Goal: Task Accomplishment & Management: Use online tool/utility

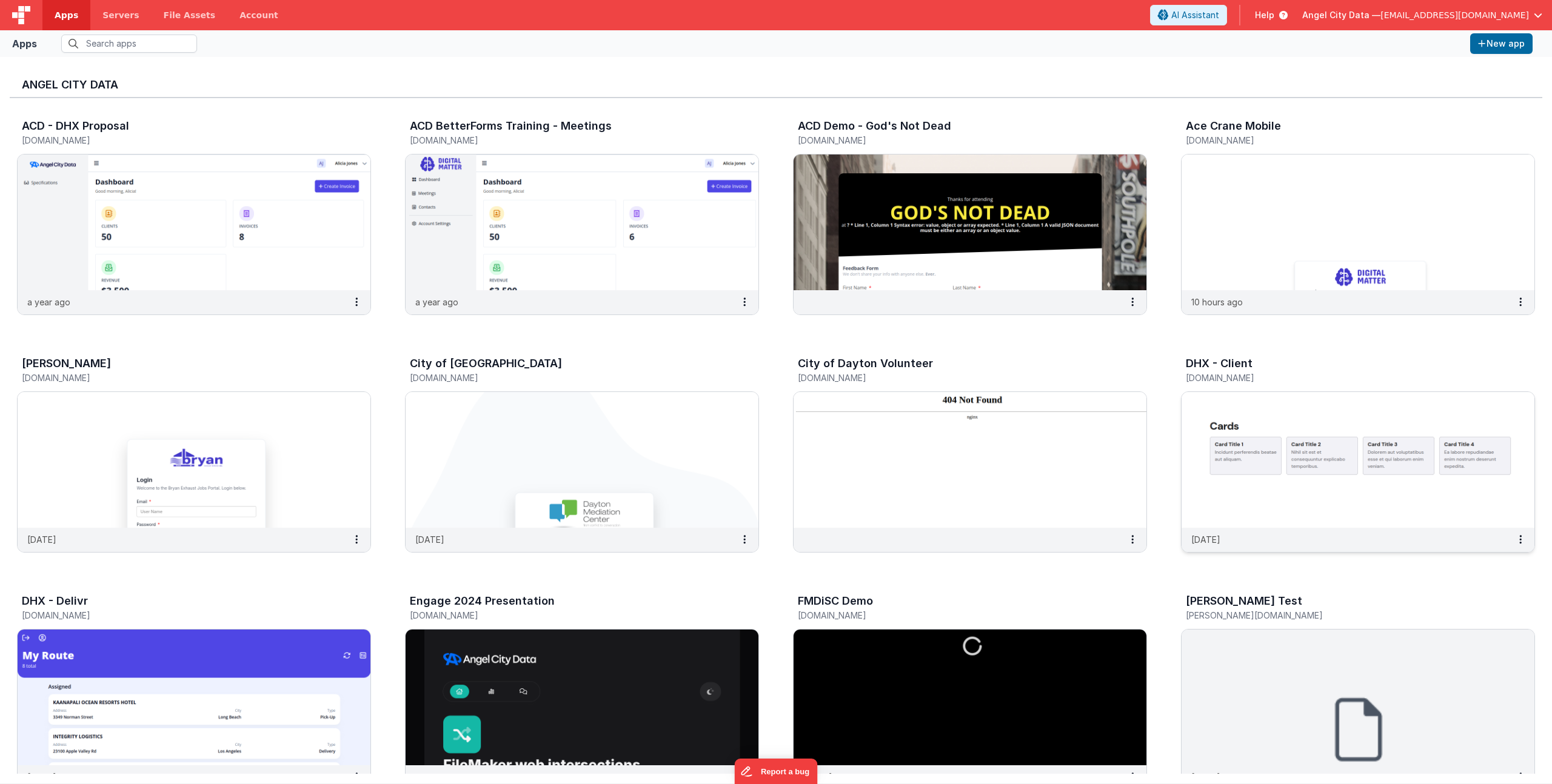
click at [1240, 384] on div "DHX - Client [DOMAIN_NAME]" at bounding box center [1345, 372] width 319 height 29
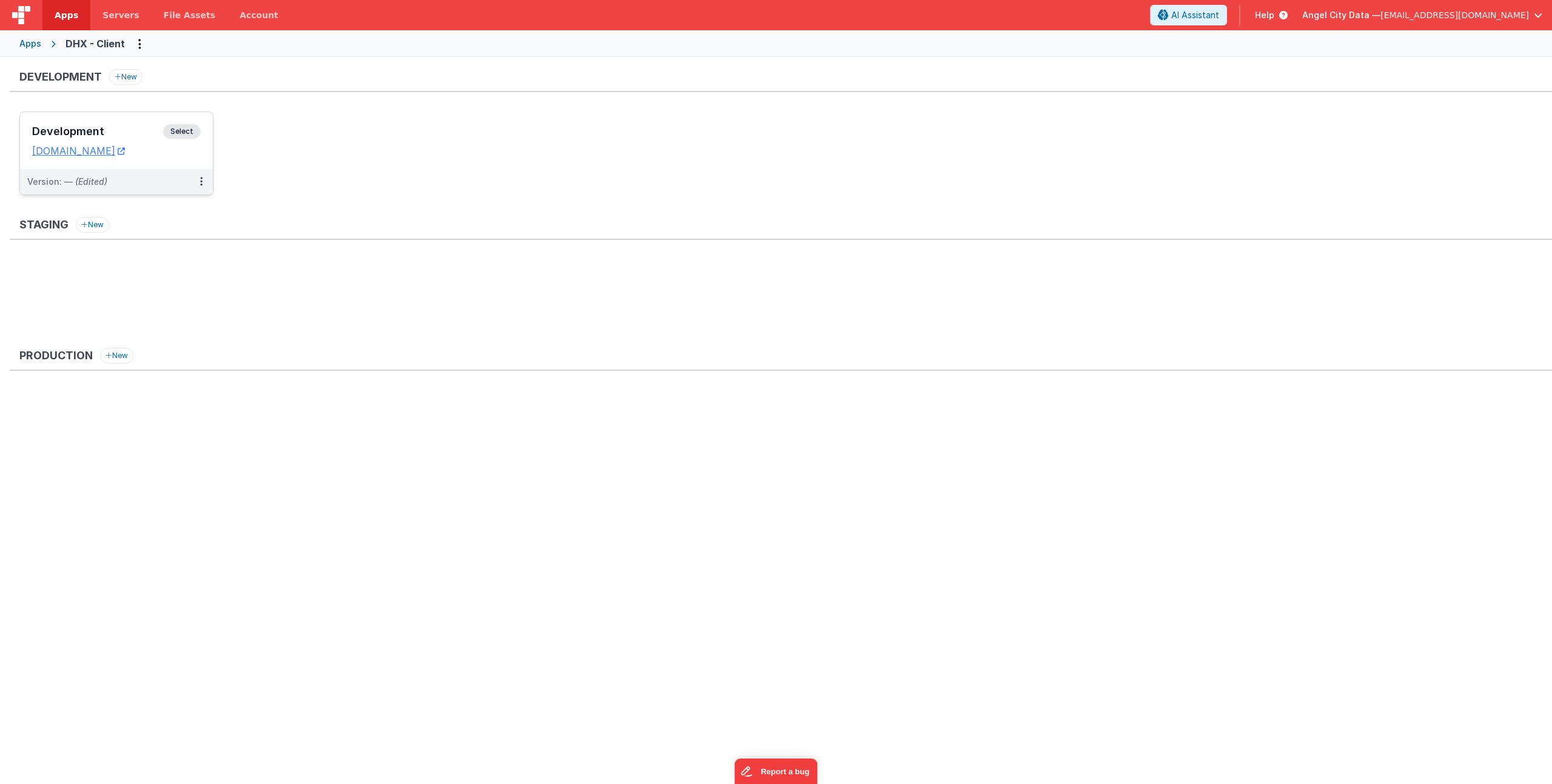
click at [117, 133] on h3 "Development" at bounding box center [97, 131] width 131 height 12
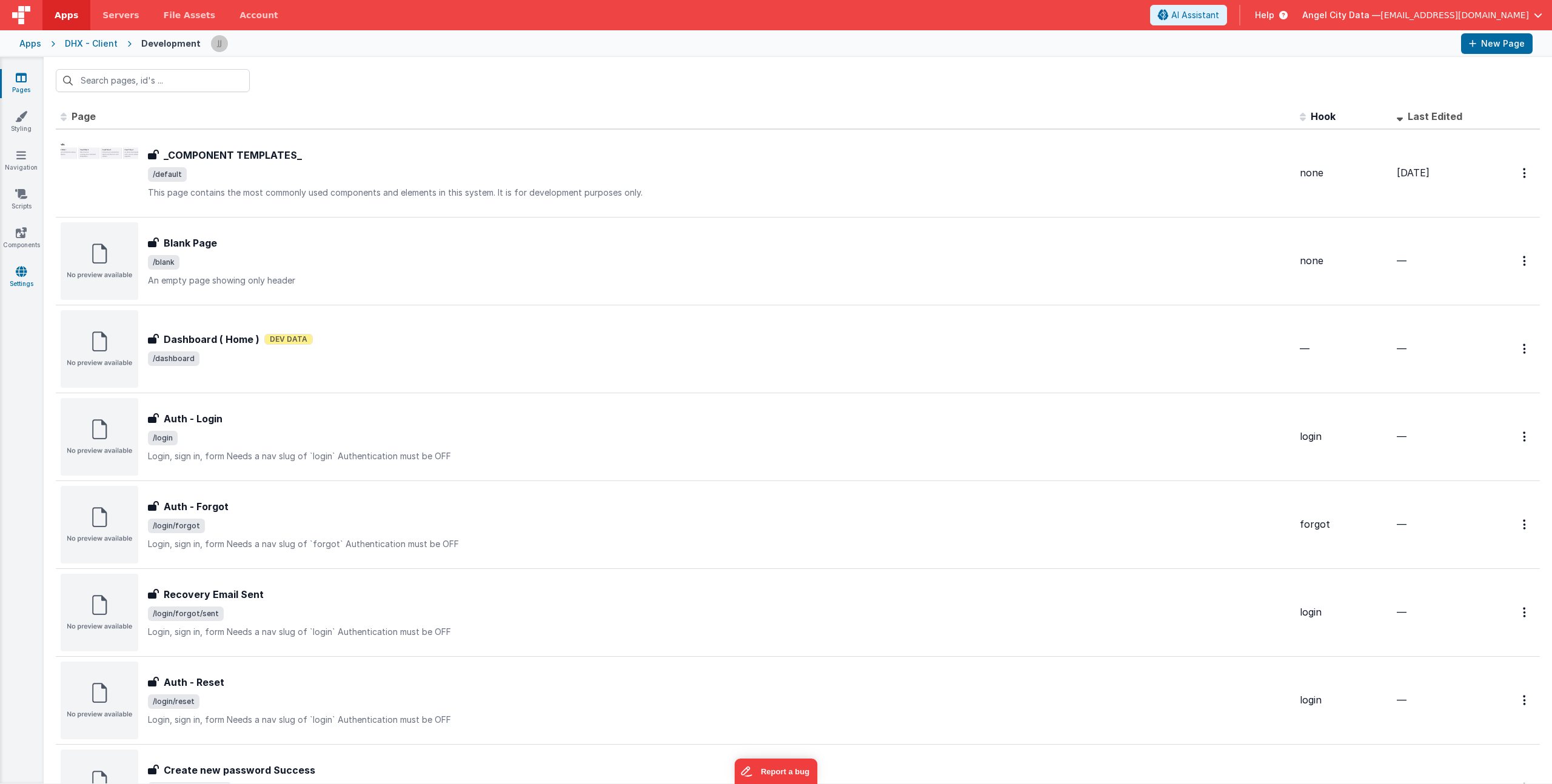
click at [16, 270] on icon at bounding box center [22, 271] width 11 height 12
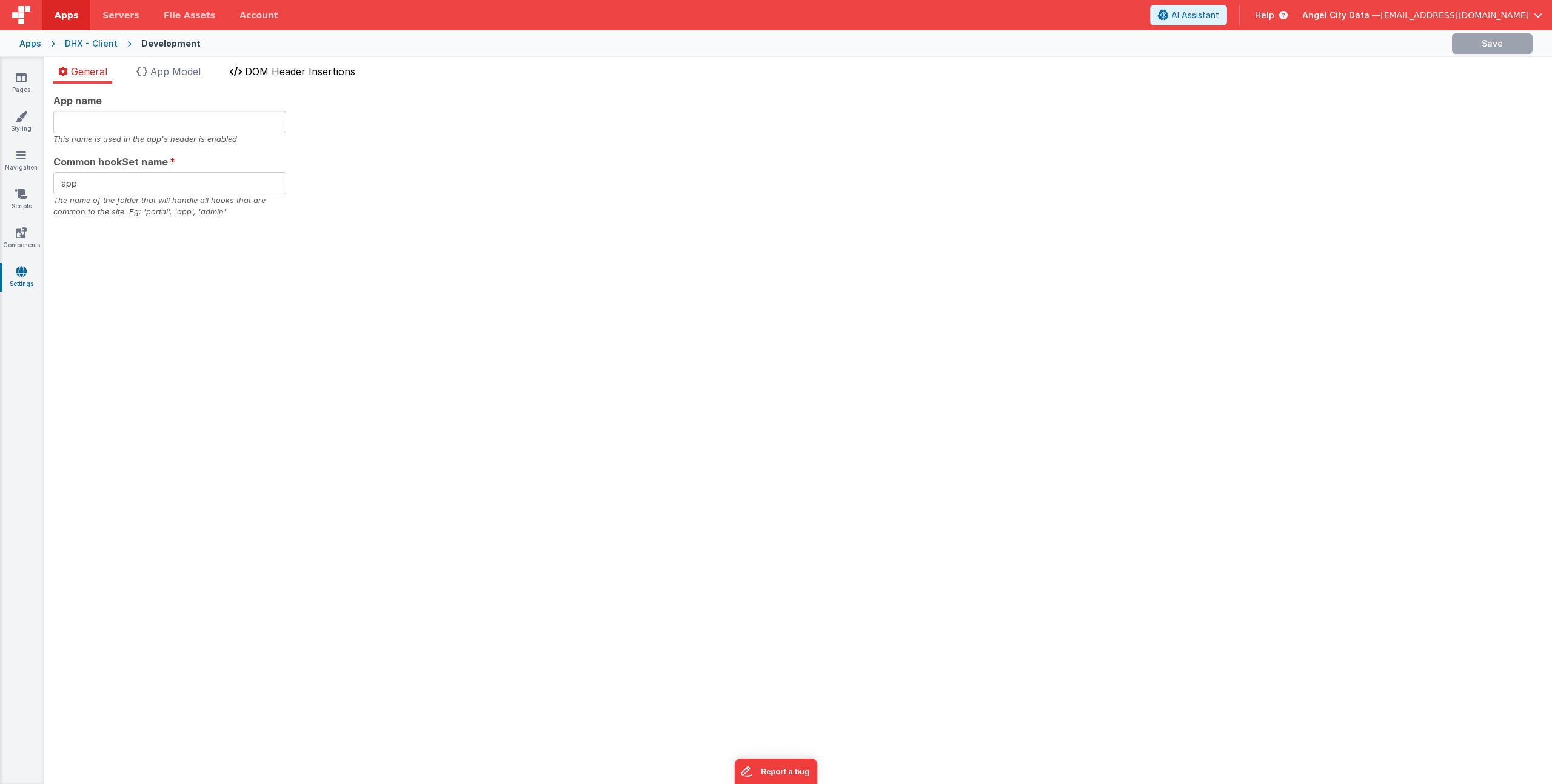
click at [315, 69] on span "DOM Header Insertions" at bounding box center [300, 71] width 111 height 12
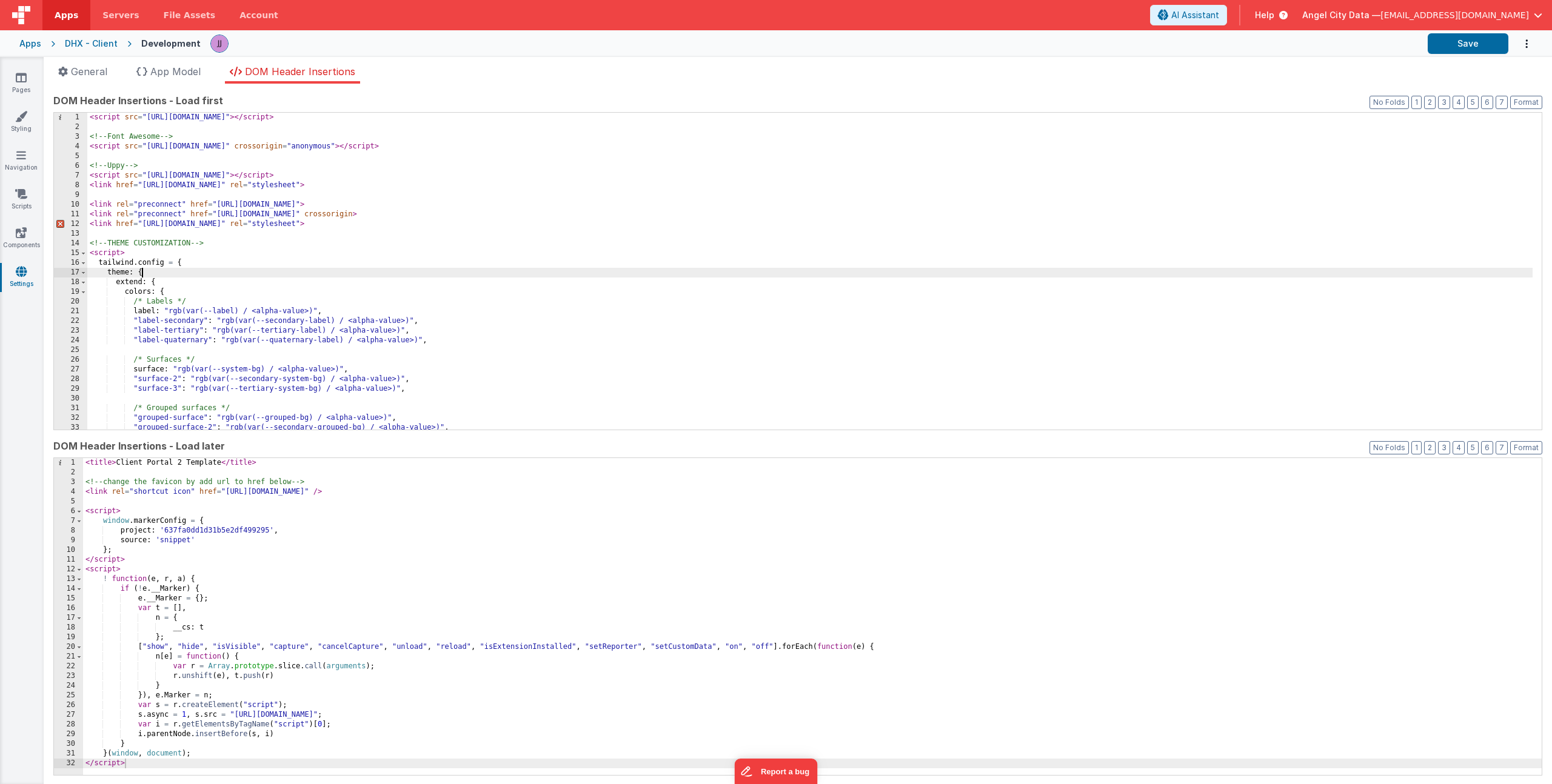
click at [397, 272] on div "< script src = "[URL][DOMAIN_NAME]" > </ script > <!-- Font Awesome --> < scrip…" at bounding box center [810, 281] width 1445 height 336
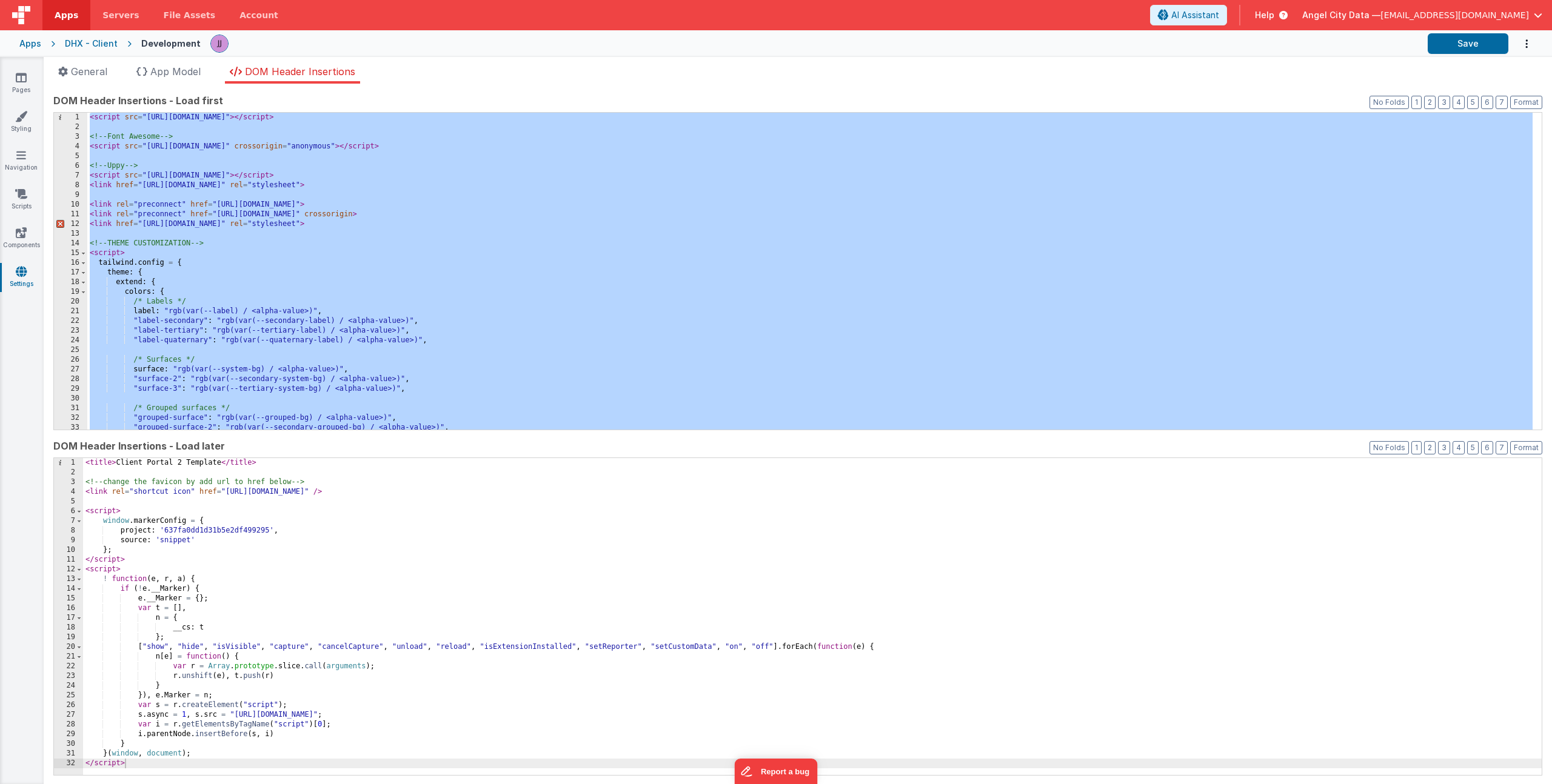
click at [304, 320] on div "< script src = "[URL][DOMAIN_NAME]" > </ script > <!-- Font Awesome --> < scrip…" at bounding box center [810, 281] width 1445 height 336
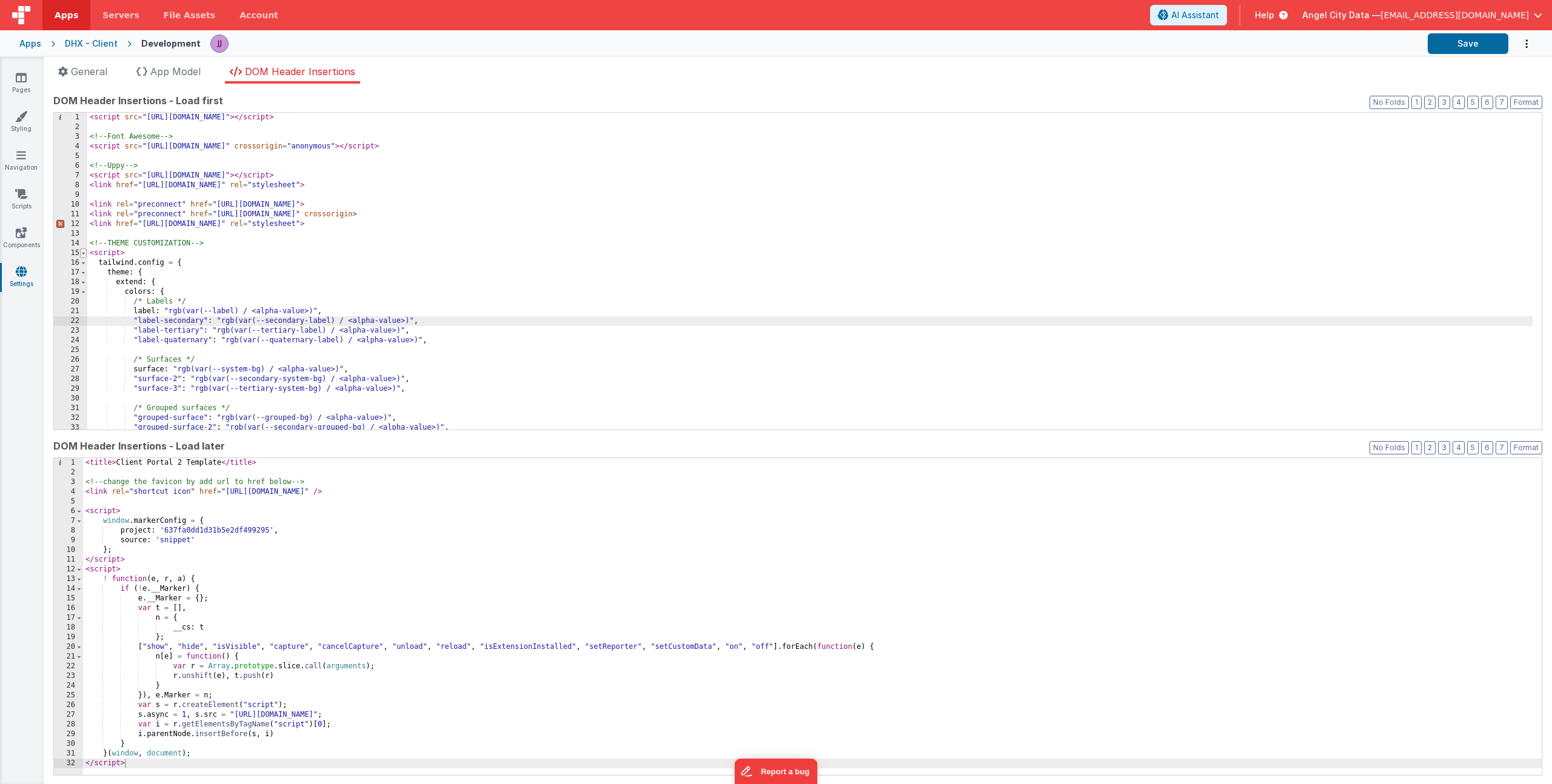
click at [83, 254] on span at bounding box center [83, 253] width 6 height 10
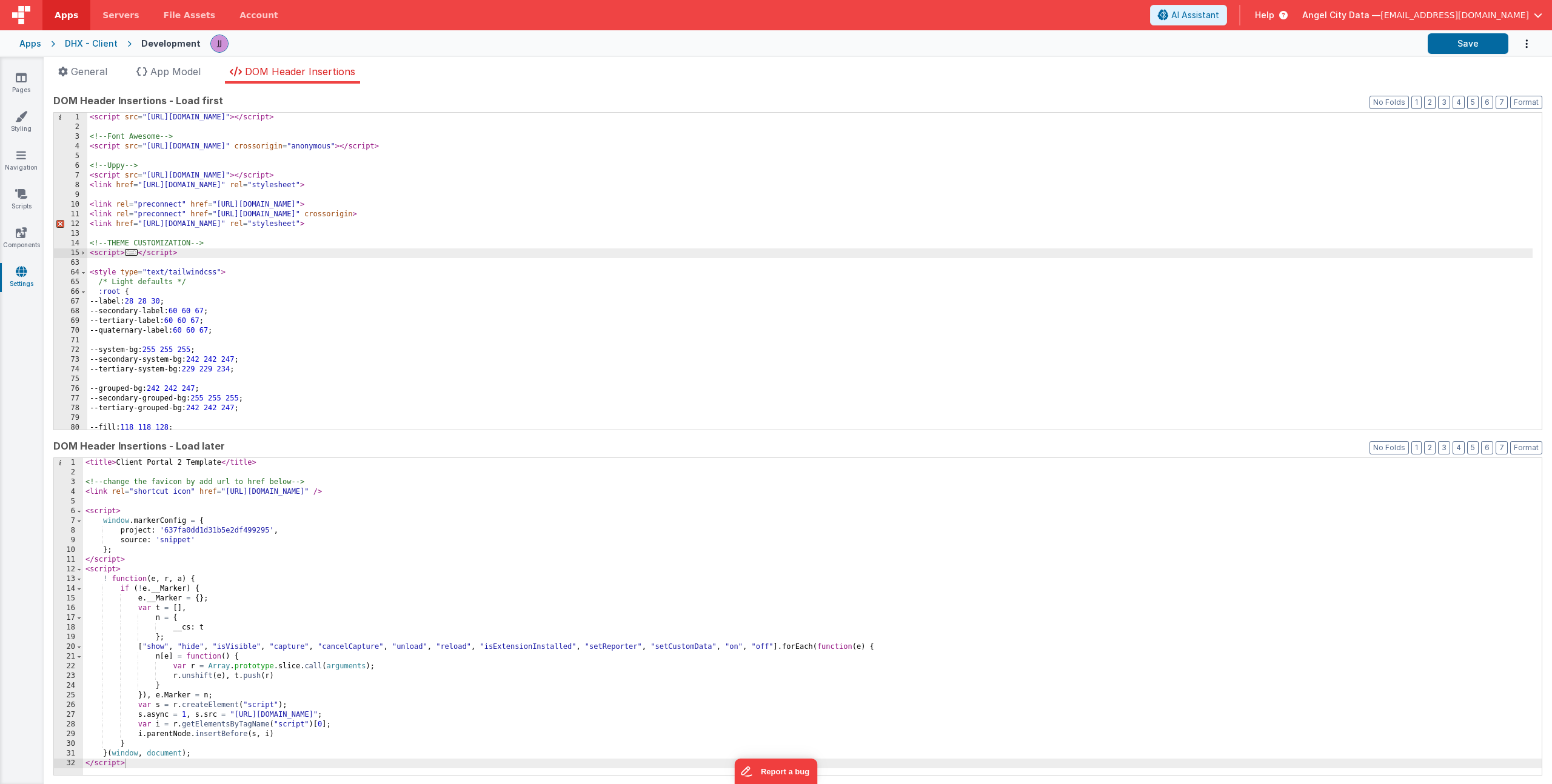
click at [203, 253] on div "< script src = "[URL][DOMAIN_NAME]" > </ script > <!-- Font Awesome --> < scrip…" at bounding box center [810, 281] width 1445 height 336
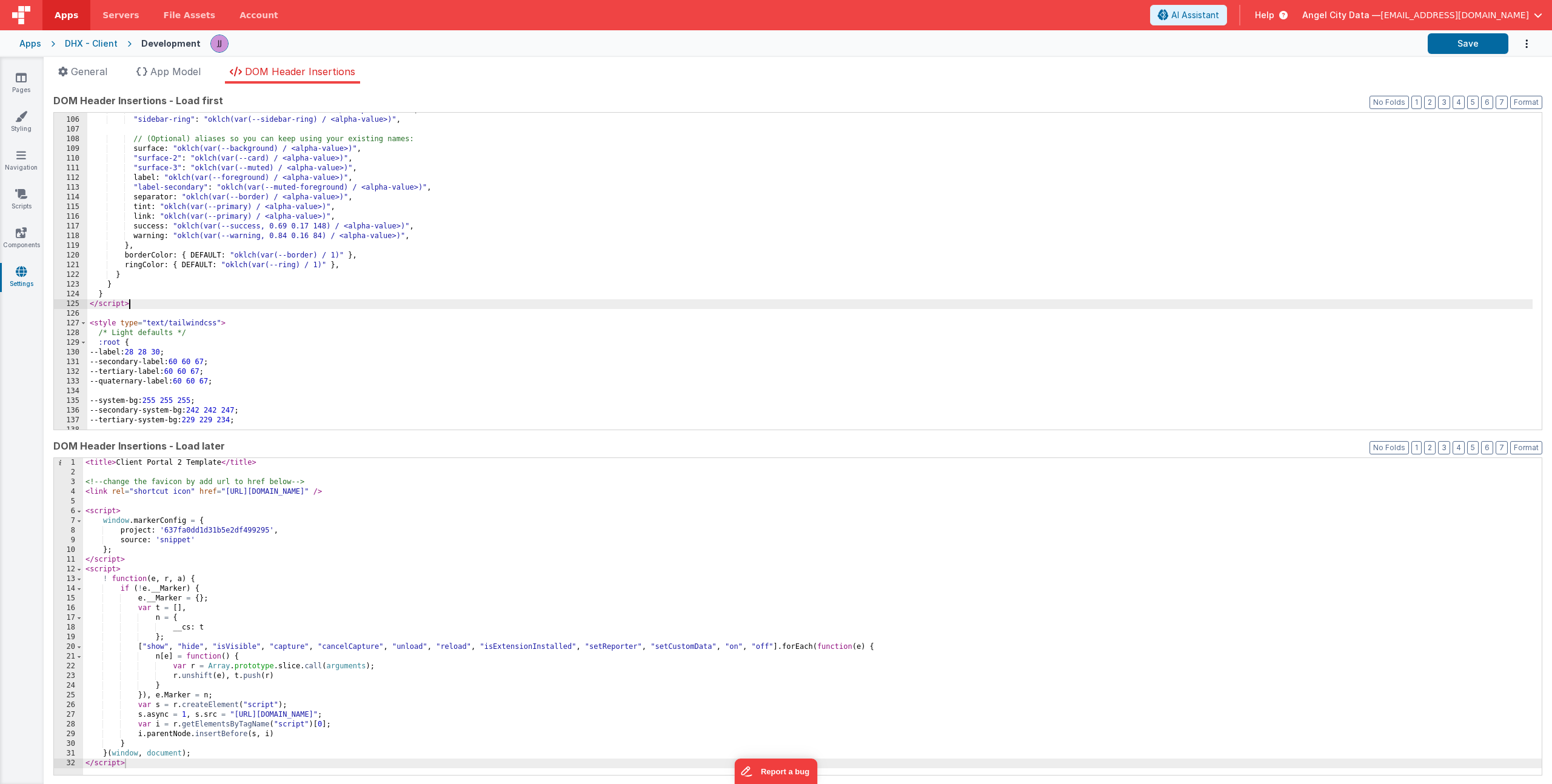
scroll to position [560, 0]
click at [81, 322] on span at bounding box center [83, 324] width 6 height 10
click at [91, 327] on div ""sidebar-border" : "oklch(var(--sidebar-border) / <alpha-value>)" , "sidebar-ri…" at bounding box center [810, 274] width 1445 height 336
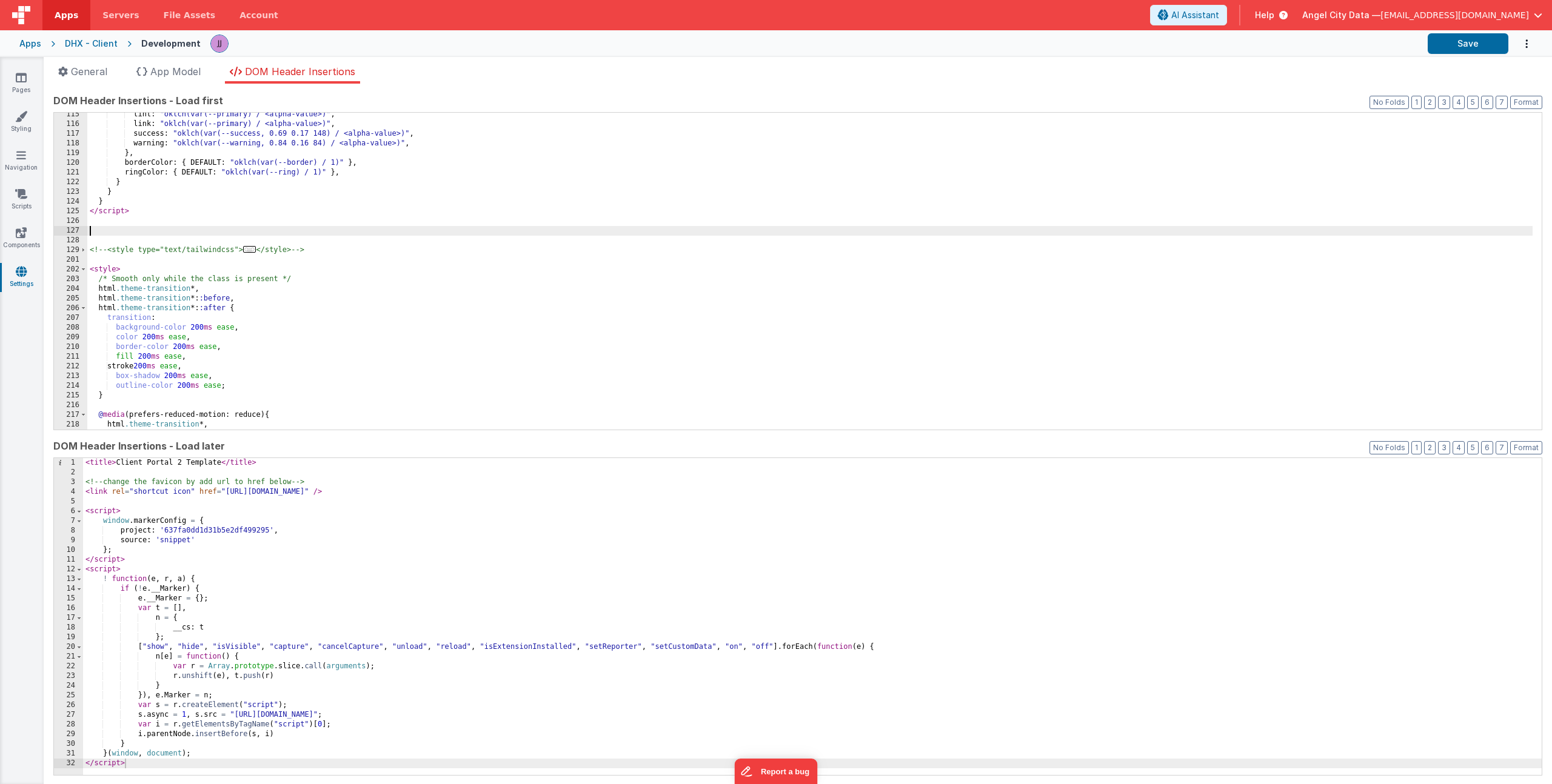
scroll to position [653, 0]
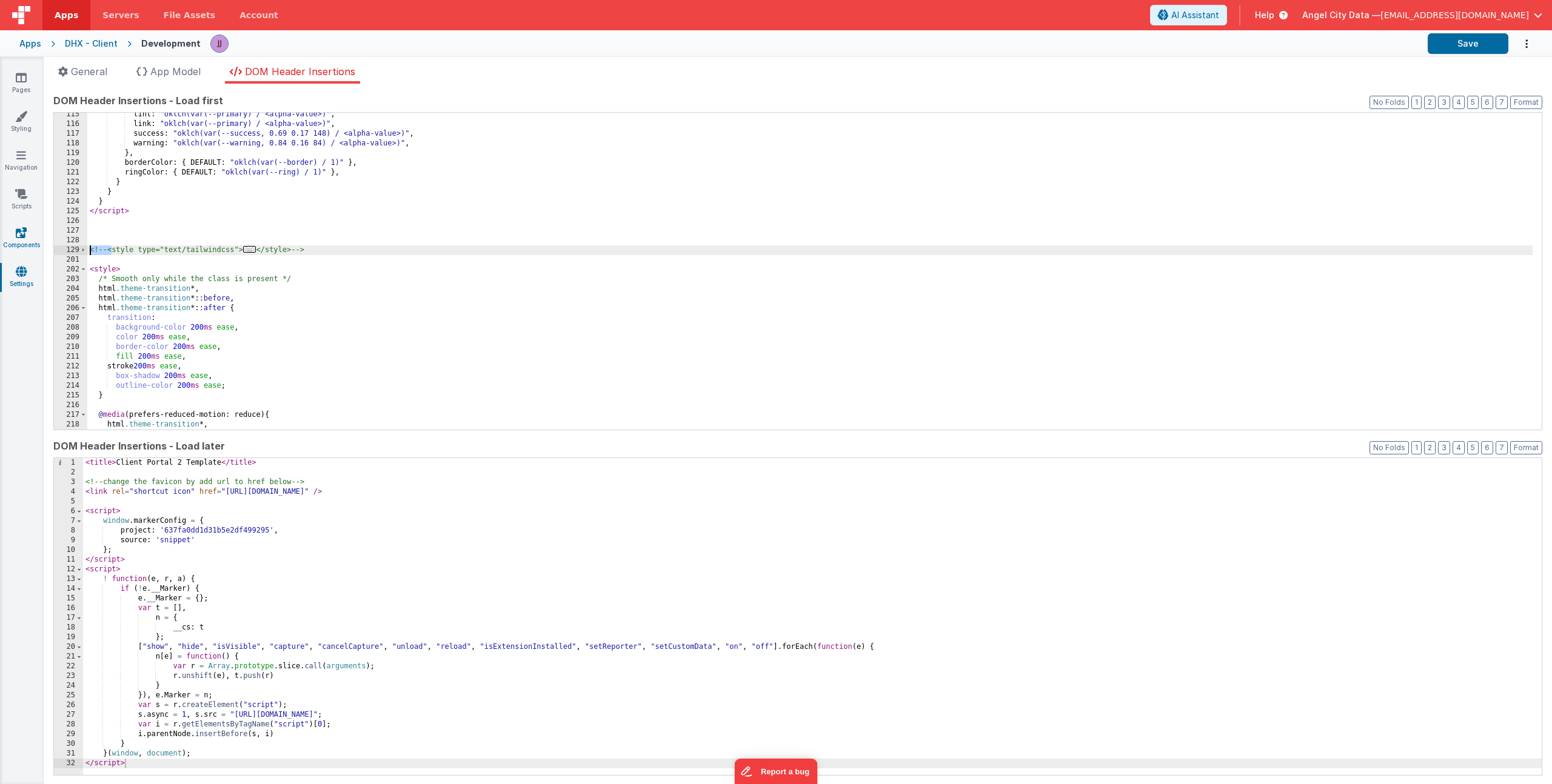
drag, startPoint x: 111, startPoint y: 250, endPoint x: 22, endPoint y: 247, distance: 89.1
click at [21, 248] on section "Pages Styling Navigation Scripts Components Settings General App Model DOM Head…" at bounding box center [776, 420] width 1552 height 727
click at [85, 253] on span at bounding box center [83, 250] width 6 height 10
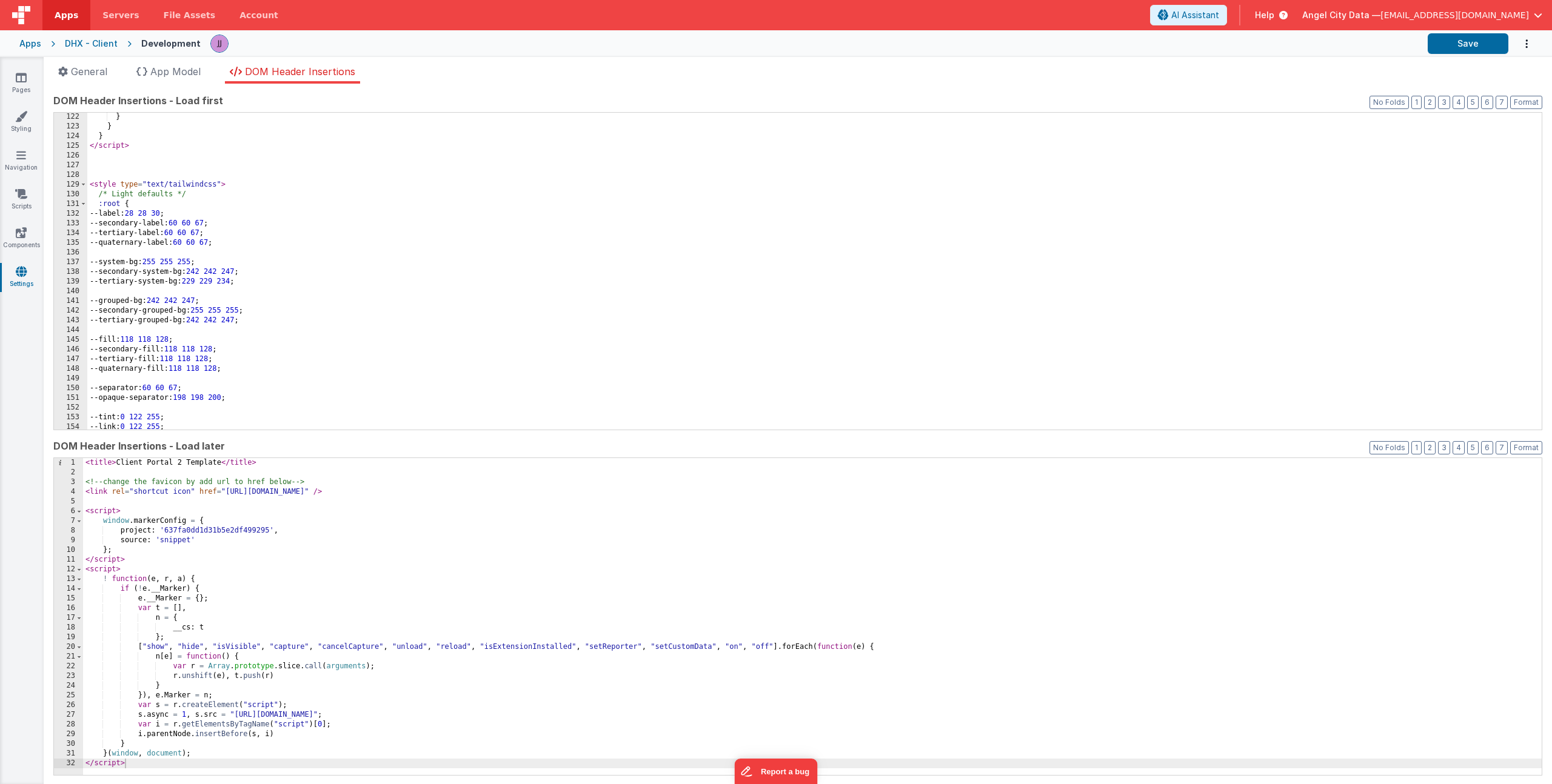
scroll to position [718, 0]
click at [277, 247] on div "} } } </ script > < style type = "text/tailwindcss" > /* Light defaults */ :roo…" at bounding box center [810, 280] width 1445 height 336
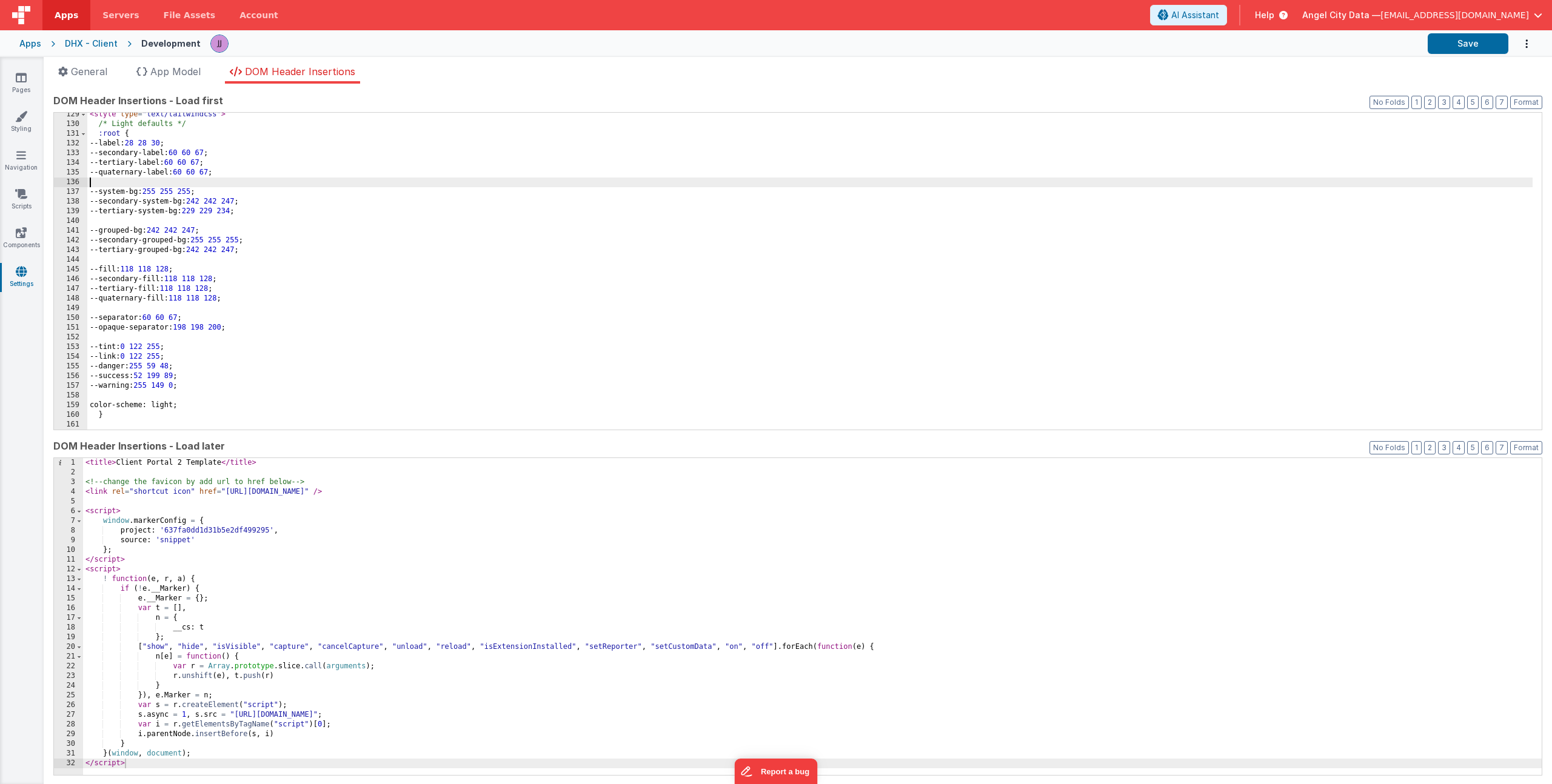
scroll to position [788, 0]
click at [99, 137] on div "< style type = "text/tailwindcss" > /* Light defaults */ :root { --label: 28 28…" at bounding box center [810, 278] width 1445 height 336
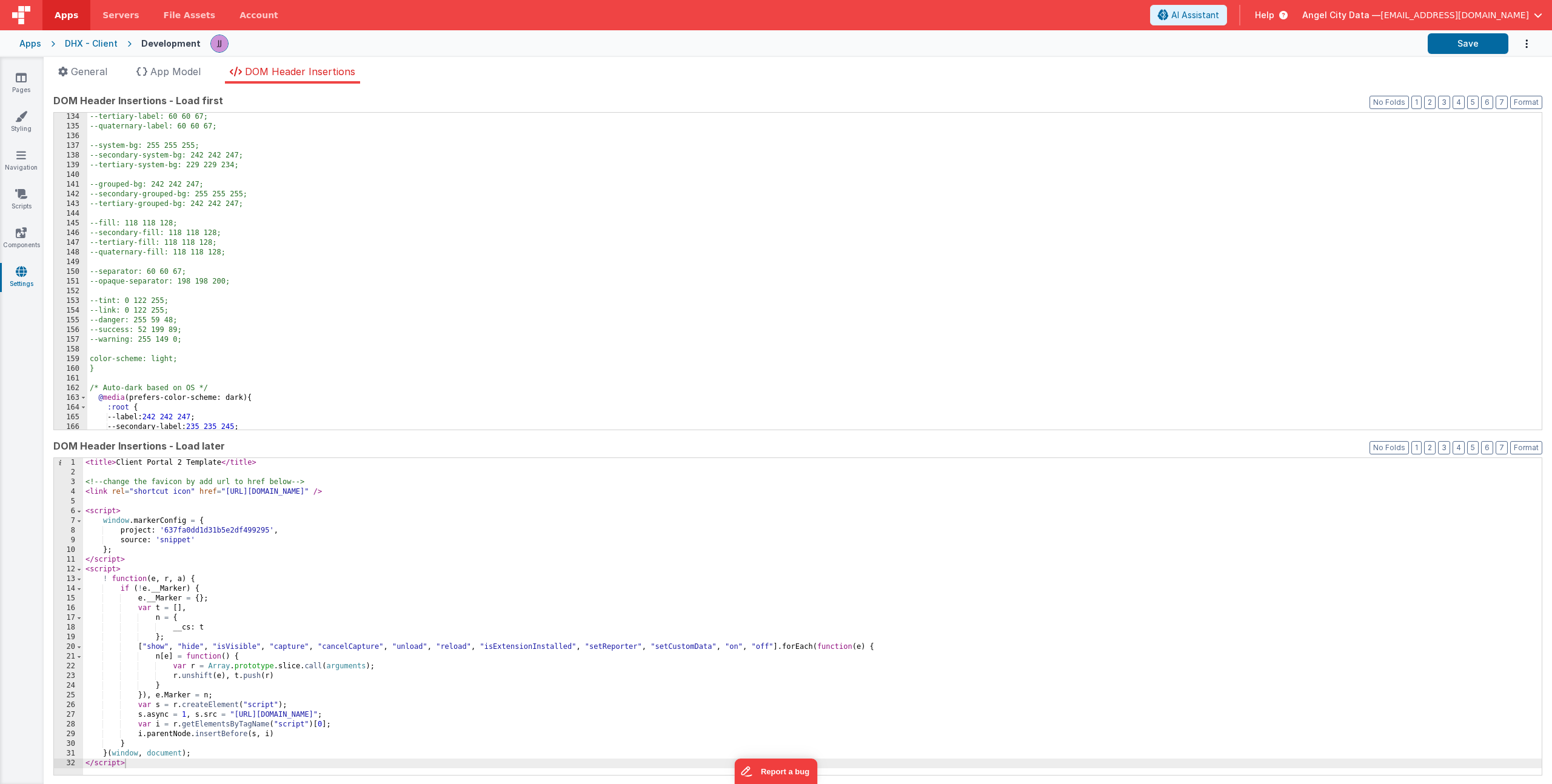
scroll to position [858, 0]
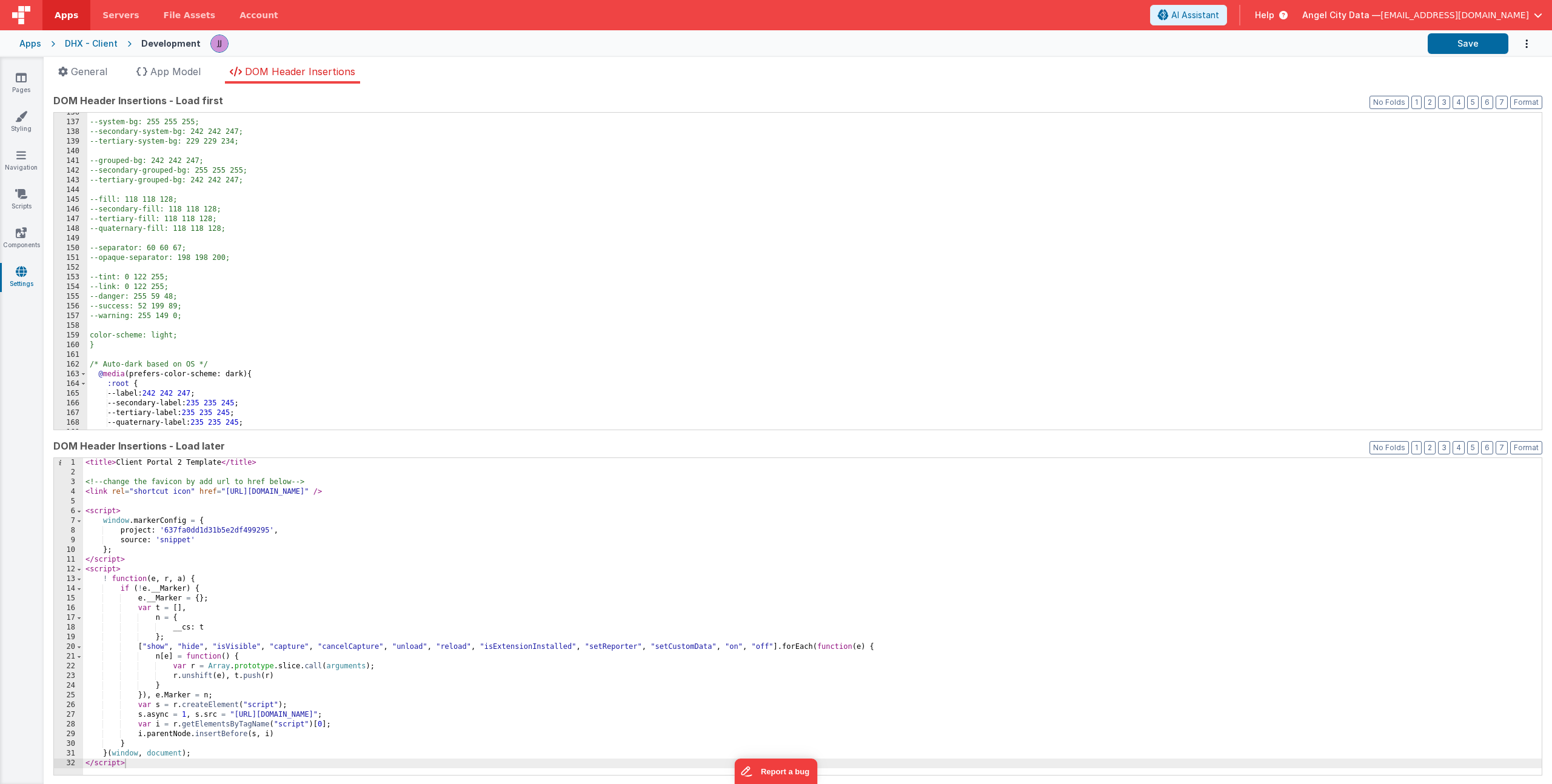
click at [128, 345] on div "--system-bg: 255 255 255; --secondary-system-bg: 242 242 247; --tertiary-system…" at bounding box center [810, 276] width 1445 height 336
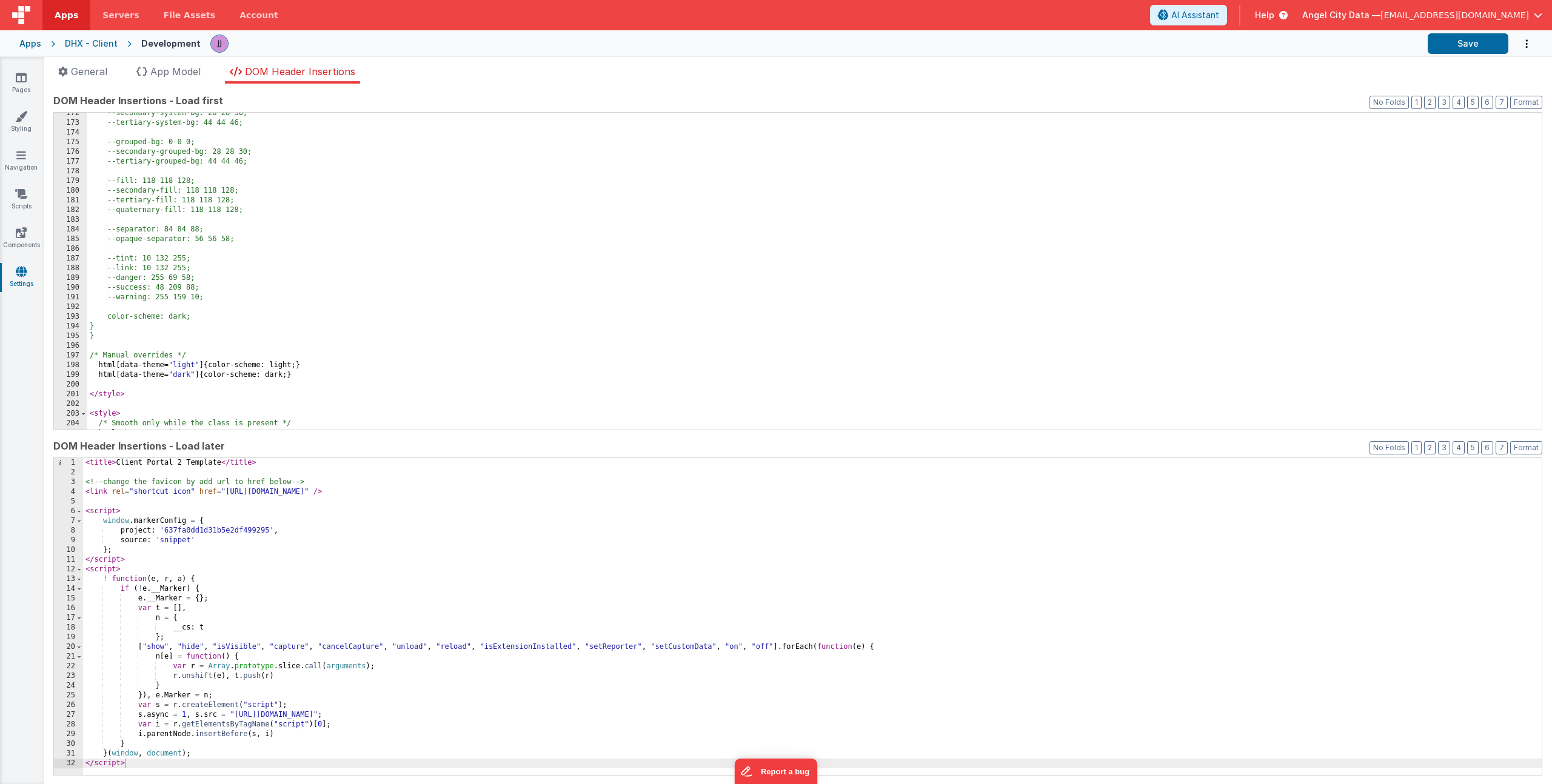
scroll to position [1218, 0]
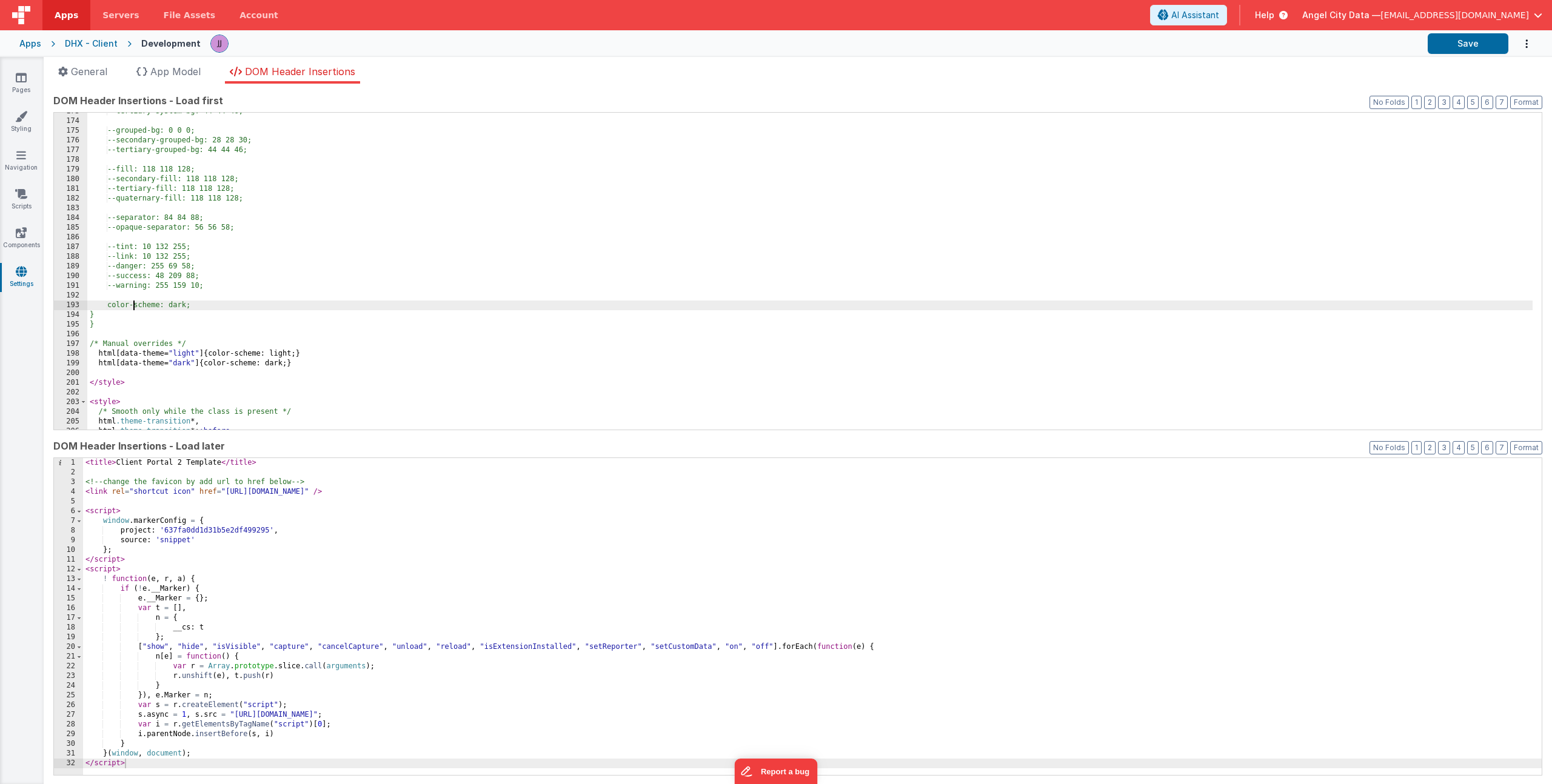
click at [134, 310] on div "--tertiary-system-bg: 44 44 46; --grouped-bg: 0 0 0; --secondary-grouped-bg: 28…" at bounding box center [810, 275] width 1445 height 336
click at [133, 313] on div "--tertiary-system-bg: 44 44 46; --grouped-bg: 0 0 0; --secondary-grouped-bg: 28…" at bounding box center [810, 275] width 1445 height 336
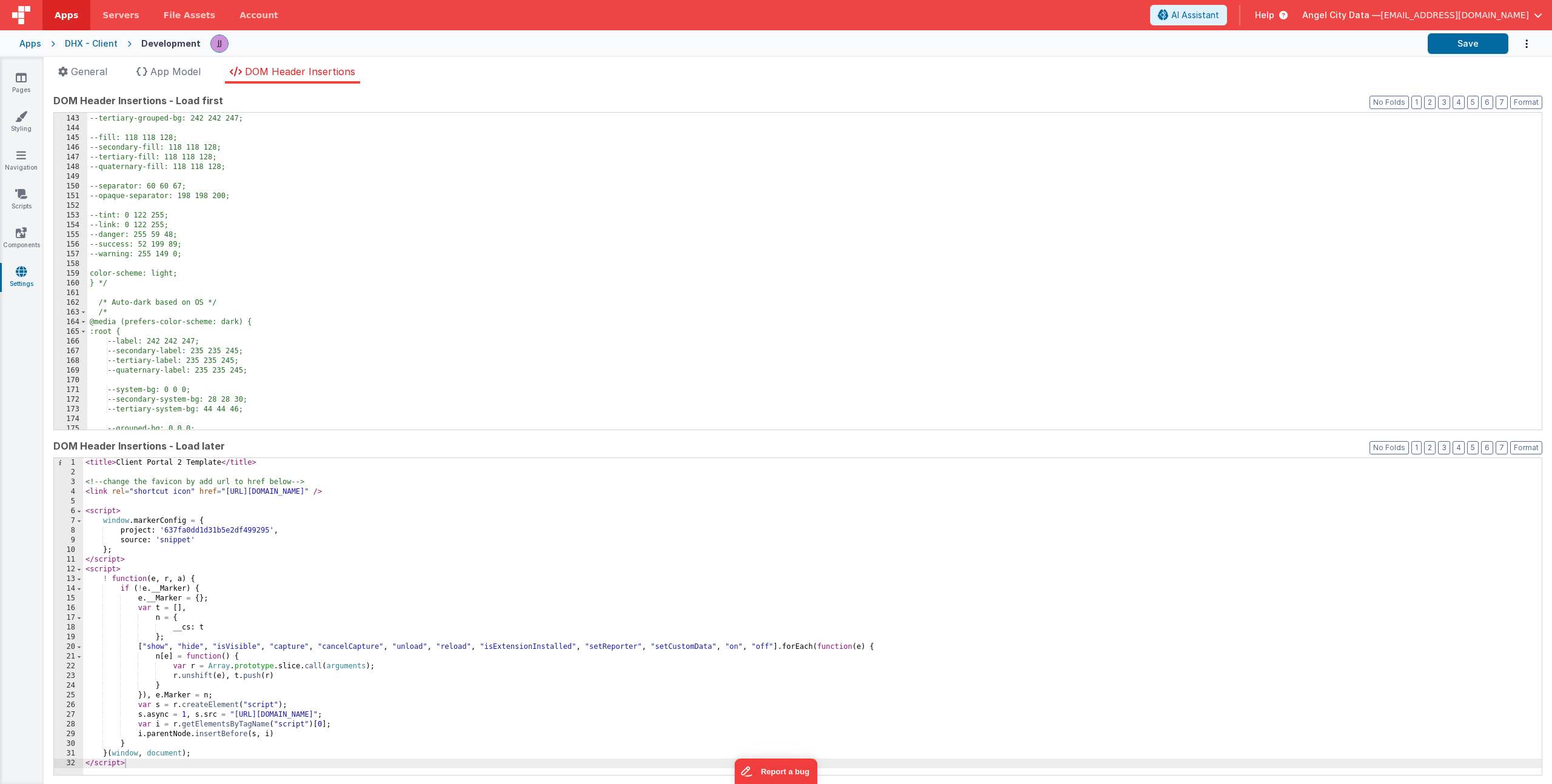
scroll to position [1204, 0]
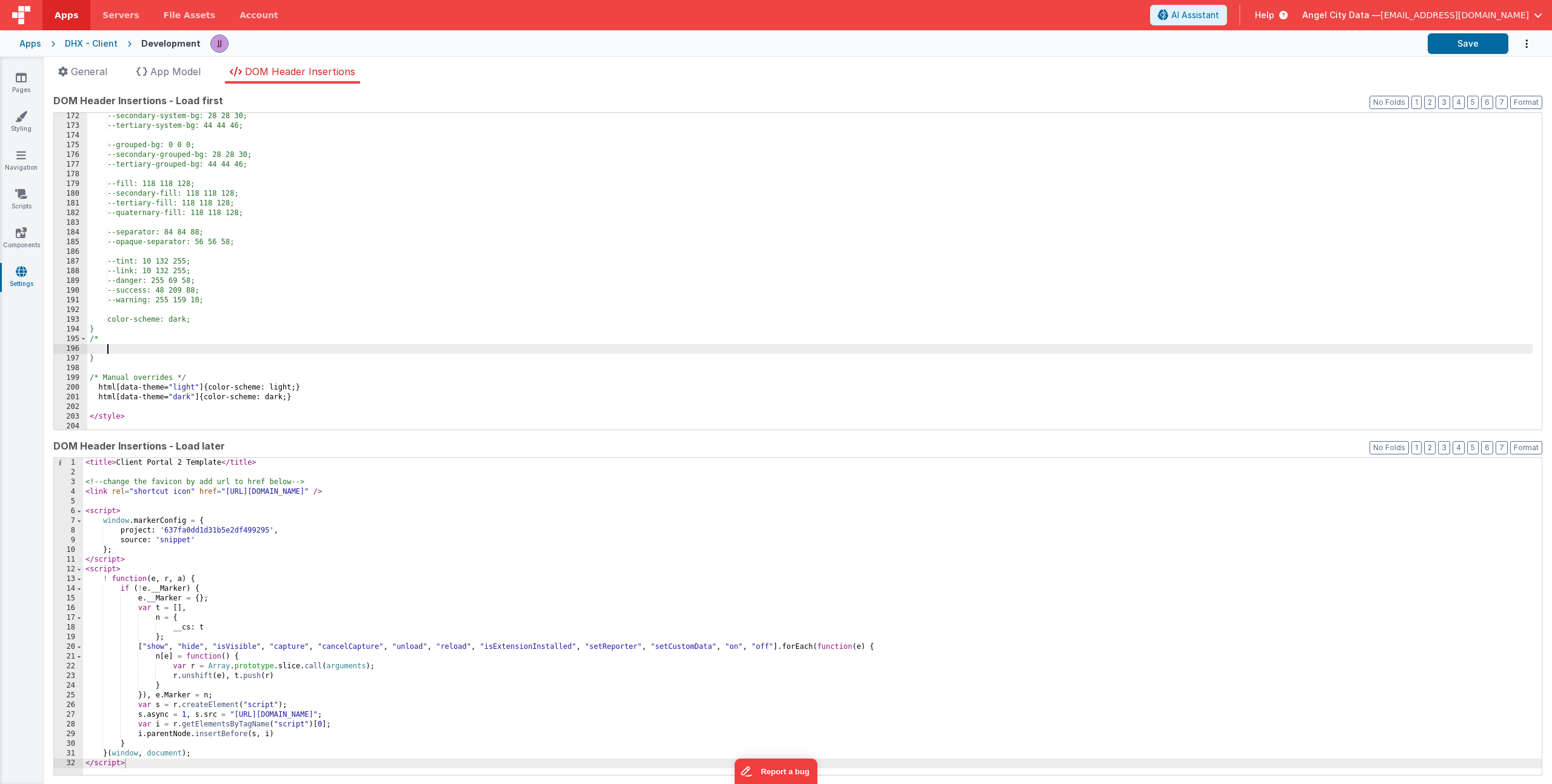
click at [131, 340] on div "--secondary-system-bg: 28 28 30; --tertiary-system-bg: 44 44 46; --grouped-bg: …" at bounding box center [810, 279] width 1445 height 336
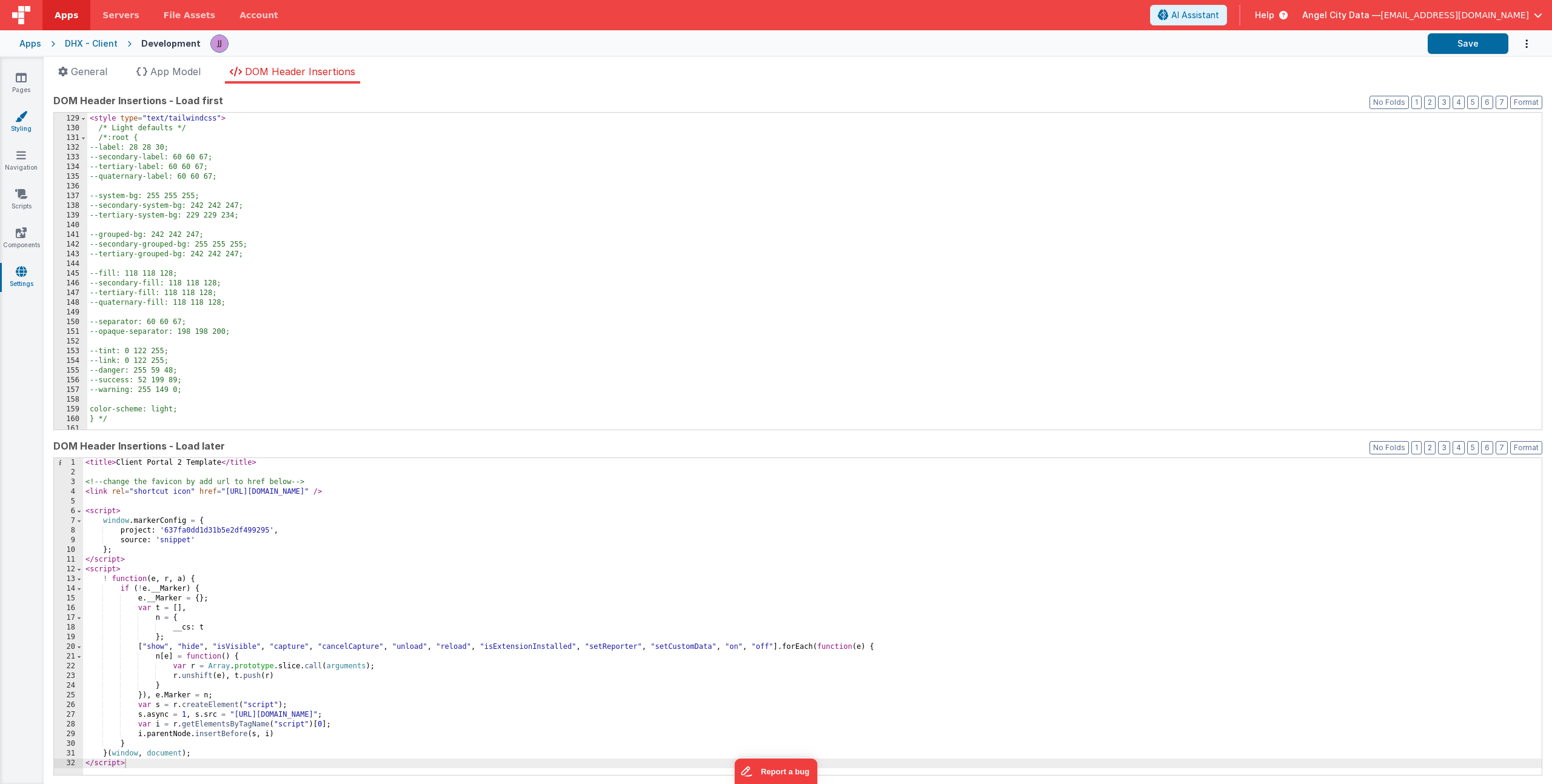
scroll to position [683, 0]
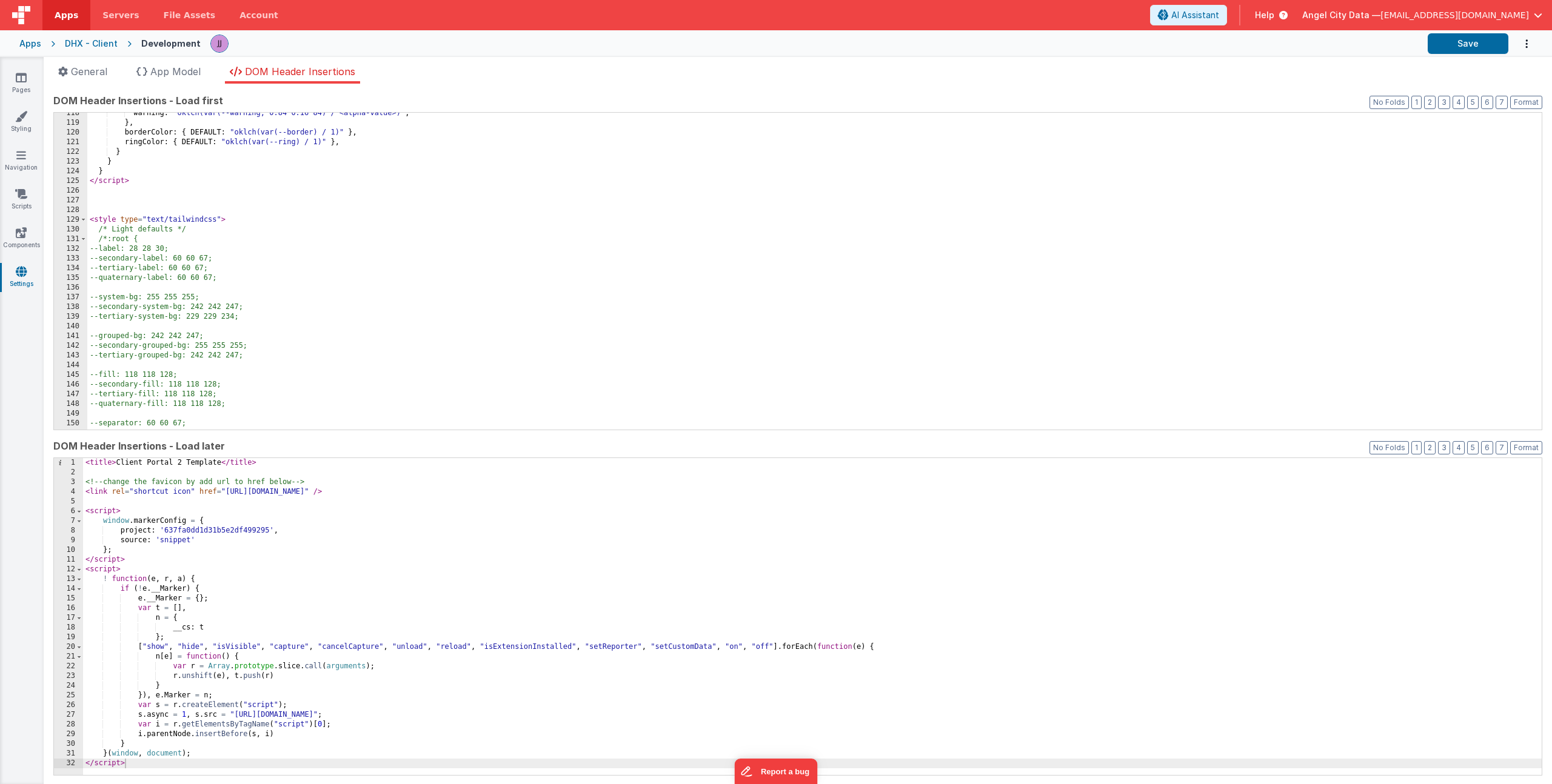
click at [242, 217] on div "warning : "oklch(var(--warning, 0.84 0.16 84) / <alpha-value>)" , } , borderCol…" at bounding box center [810, 276] width 1445 height 336
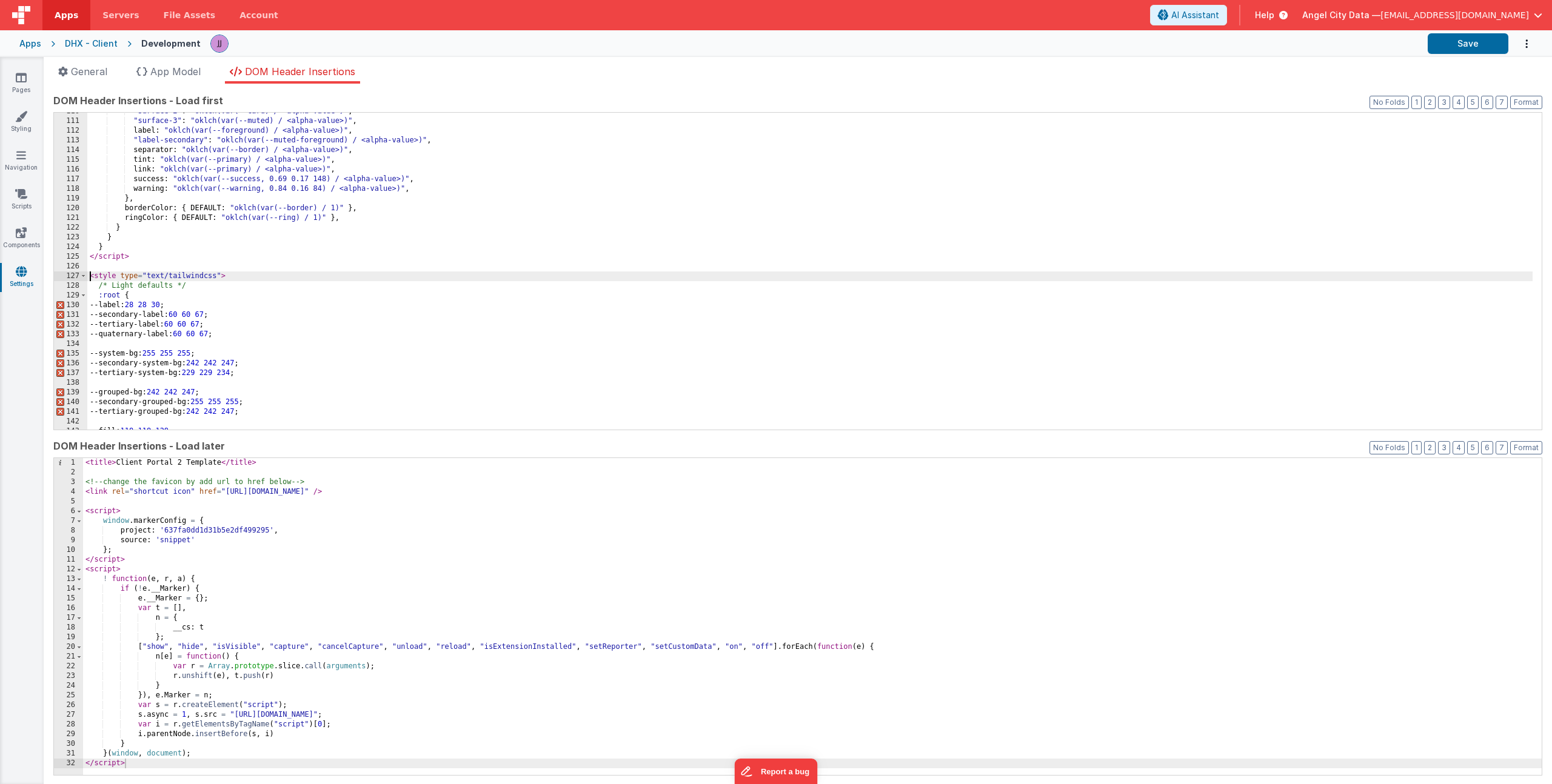
scroll to position [0, 0]
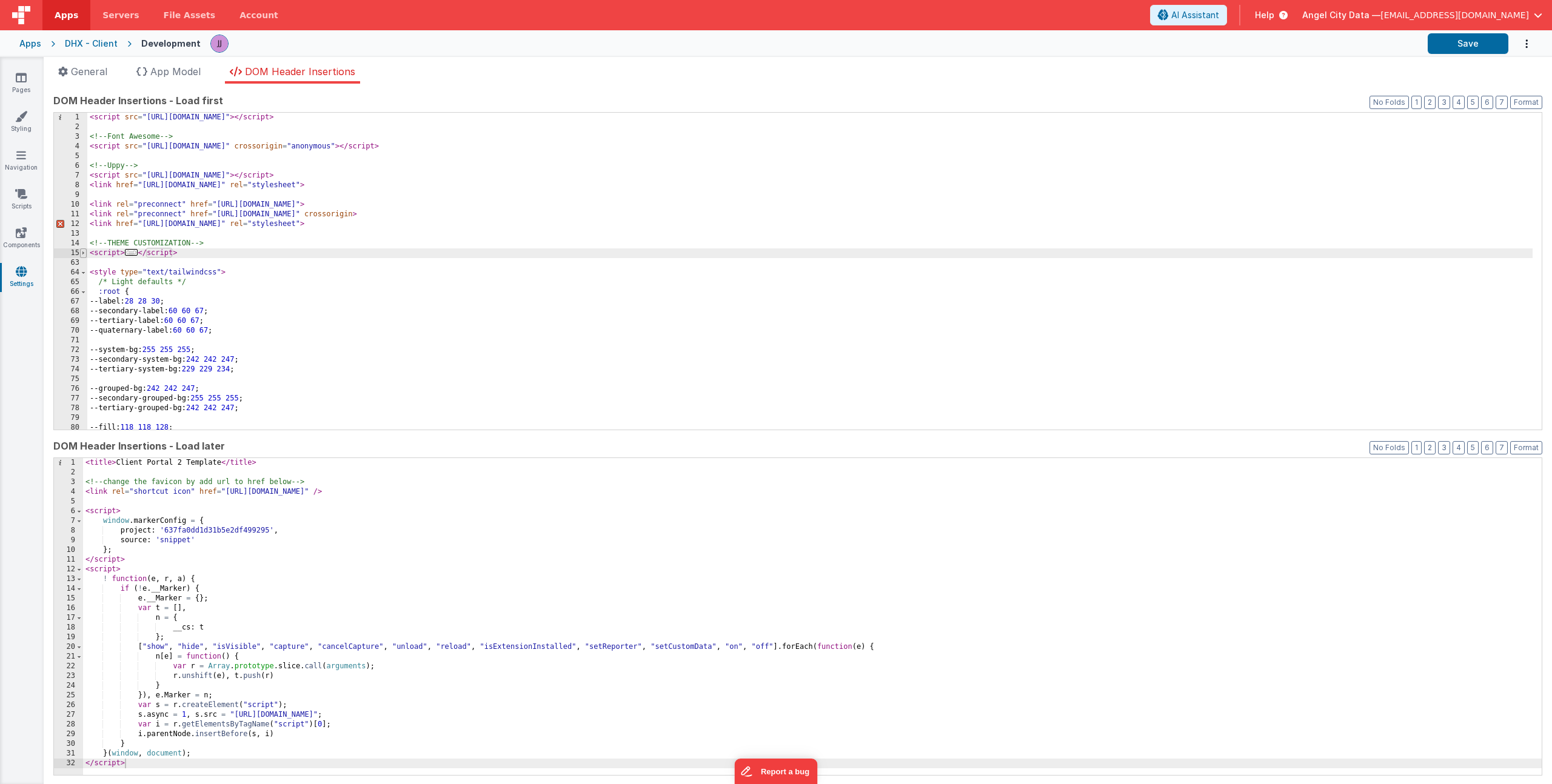
click at [86, 252] on span at bounding box center [83, 253] width 6 height 10
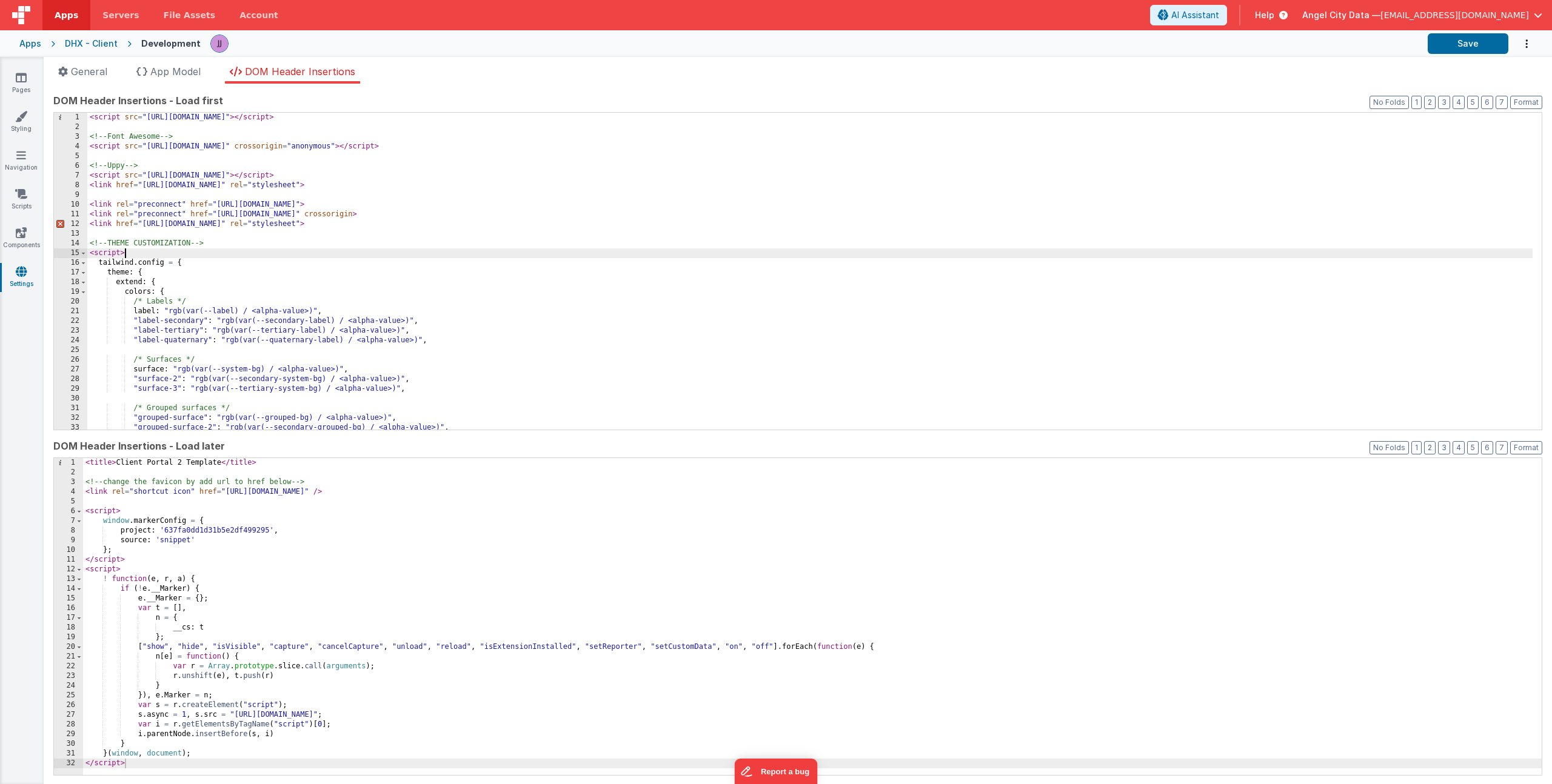
click at [333, 248] on div "< script src = "[URL][DOMAIN_NAME]" > </ script > <!-- Font Awesome --> < scrip…" at bounding box center [810, 281] width 1445 height 336
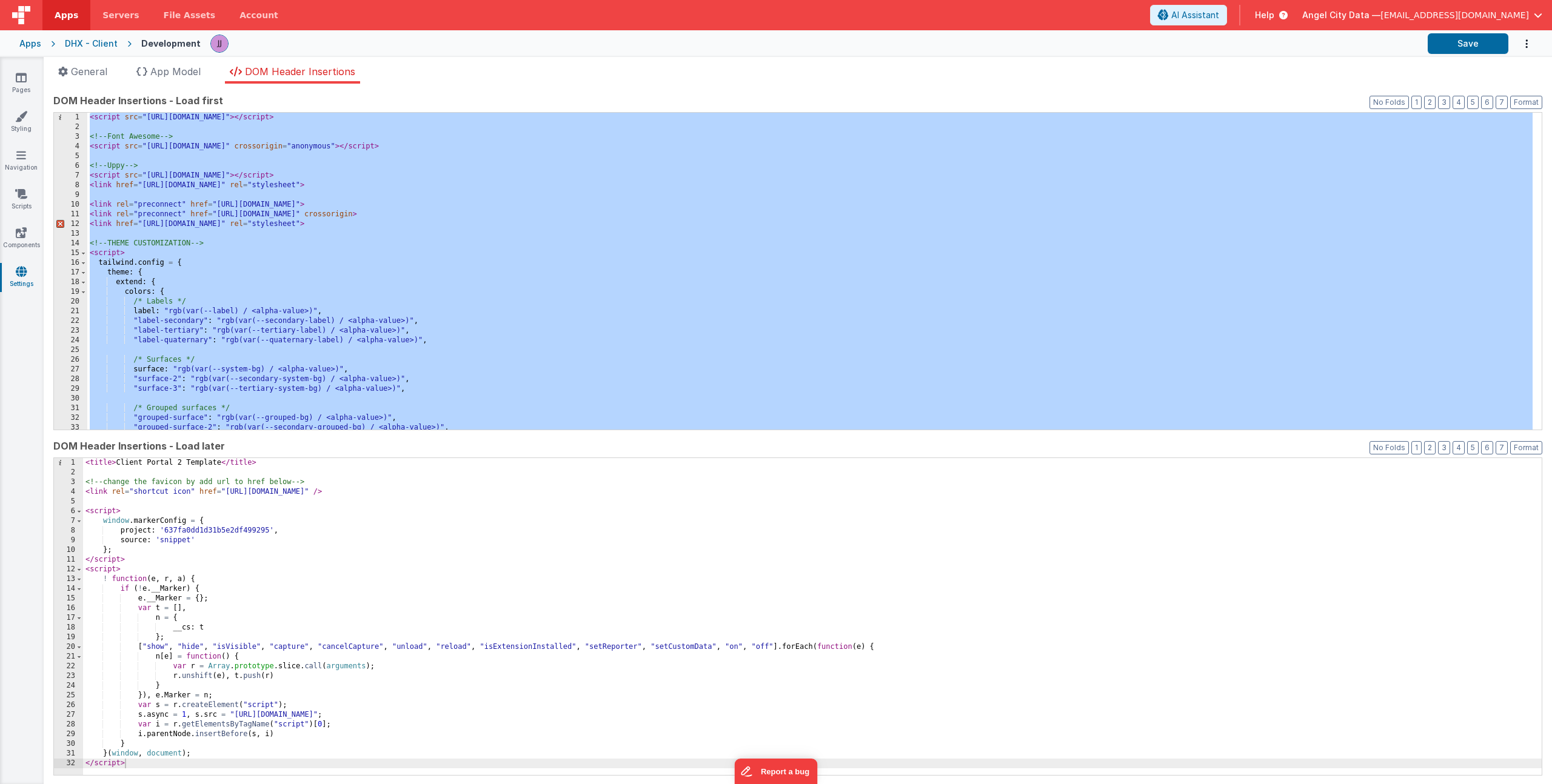
click at [649, 295] on div "< script src = "[URL][DOMAIN_NAME]" > </ script > <!-- Font Awesome --> < scrip…" at bounding box center [810, 281] width 1445 height 336
click at [320, 293] on div "< script src = "[URL][DOMAIN_NAME]" > </ script > <!-- Font Awesome --> < scrip…" at bounding box center [810, 281] width 1445 height 336
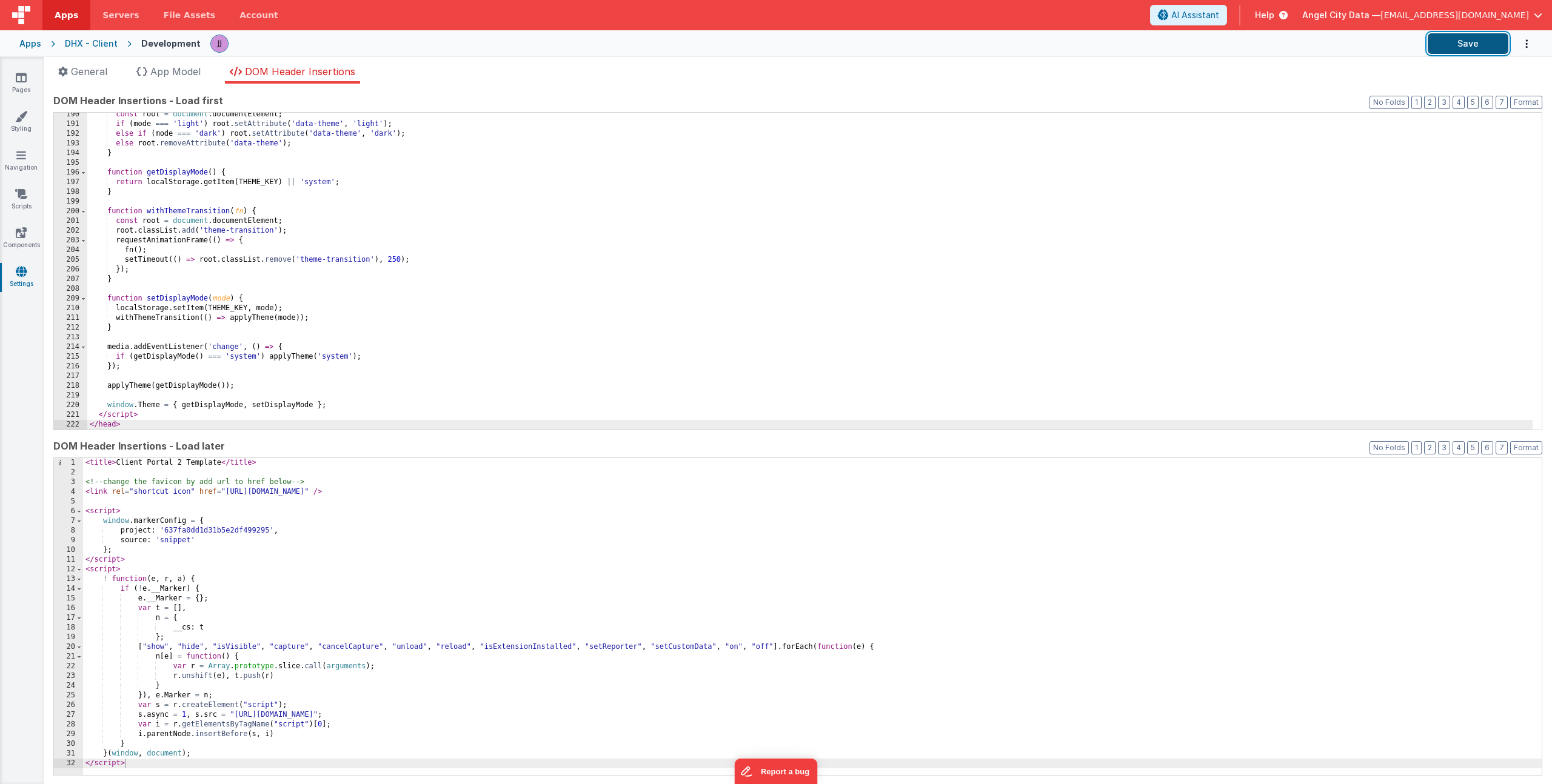
click at [1461, 44] on button "Save" at bounding box center [1468, 44] width 81 height 21
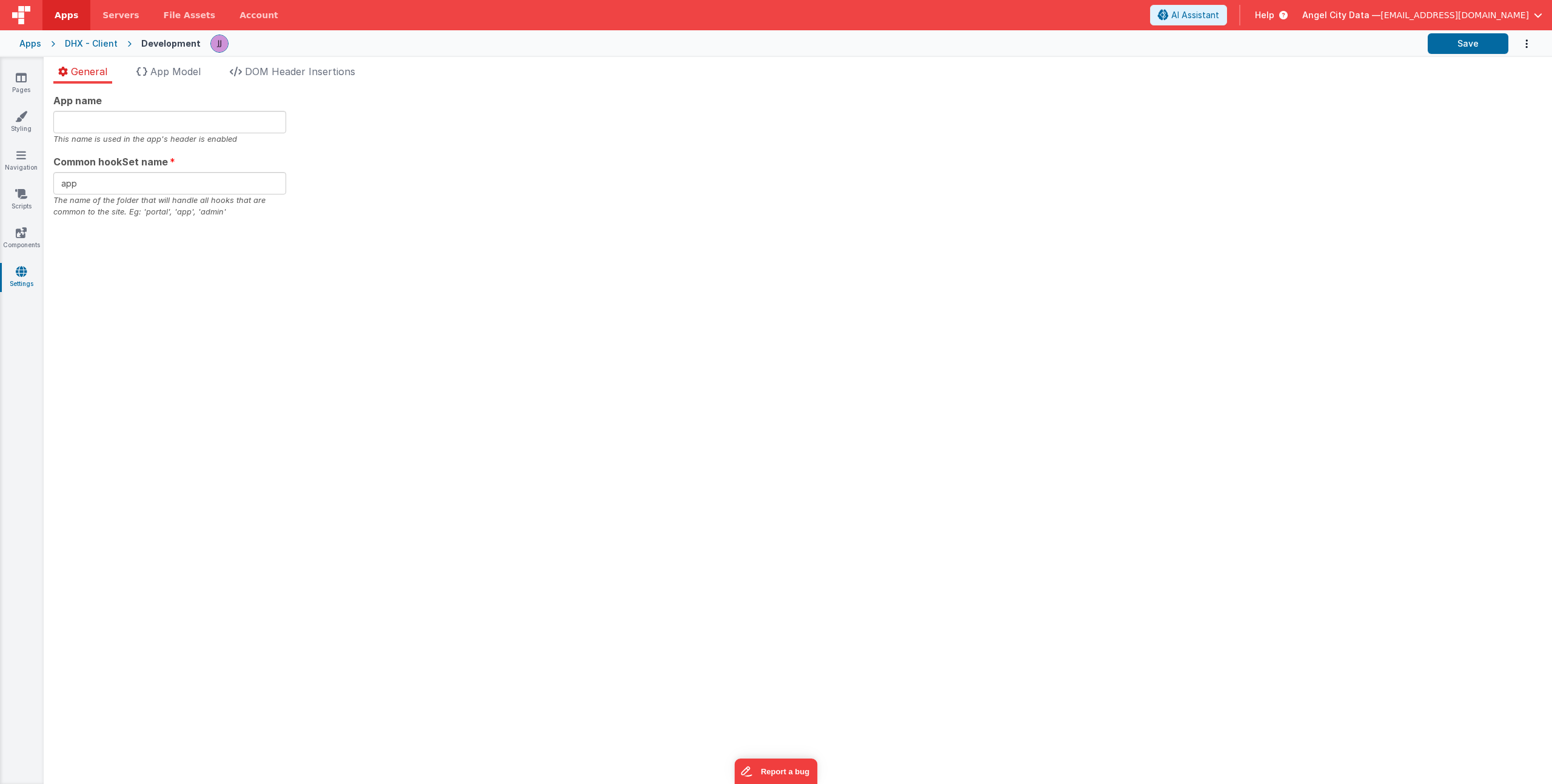
click at [88, 46] on div "DHX - Client" at bounding box center [91, 43] width 53 height 12
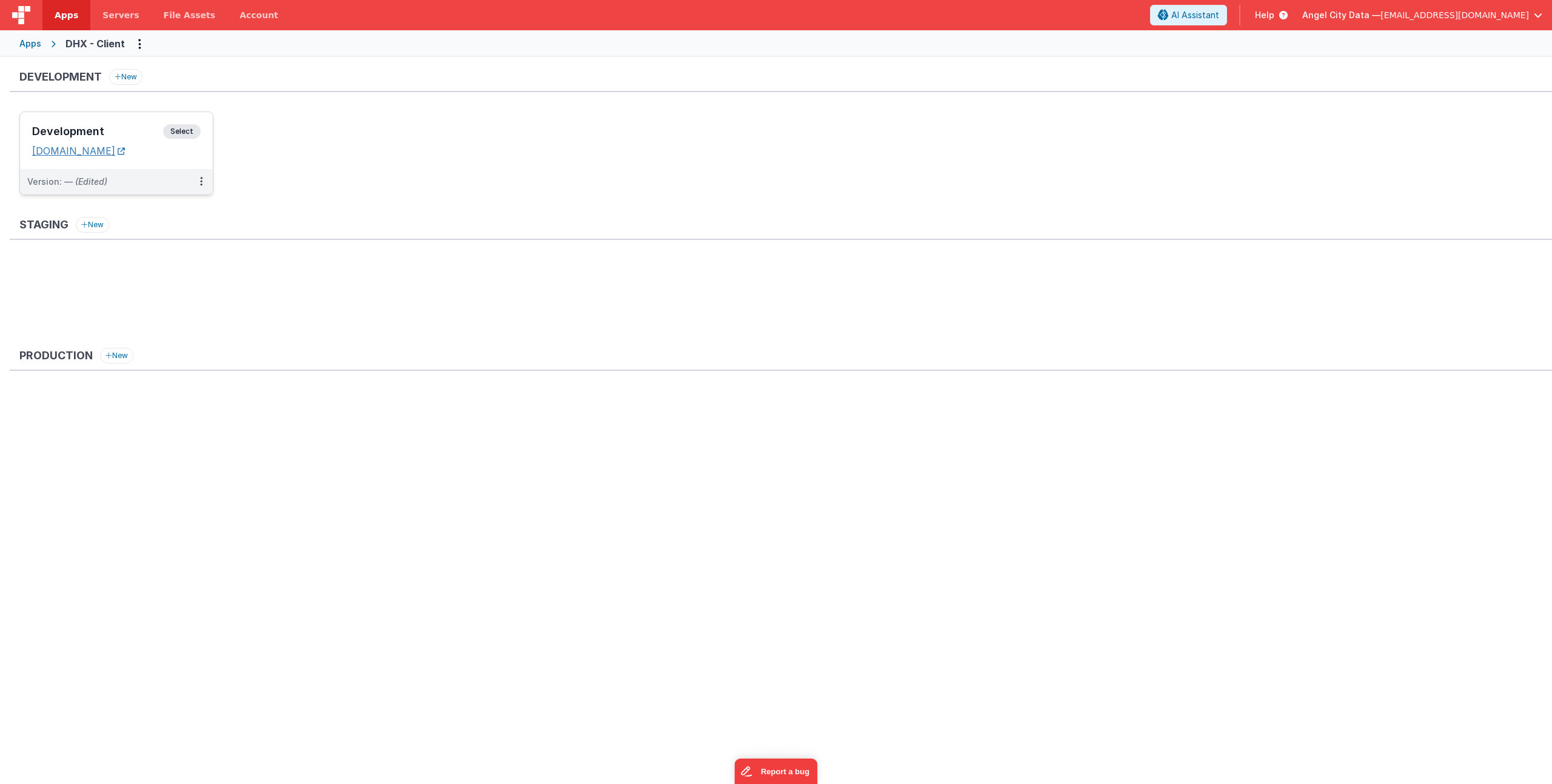
click at [117, 151] on link "[DOMAIN_NAME]" at bounding box center [79, 151] width 93 height 12
click at [82, 119] on div "Development Select URLs dhxclient.fmbetterforms.com" at bounding box center [116, 140] width 193 height 57
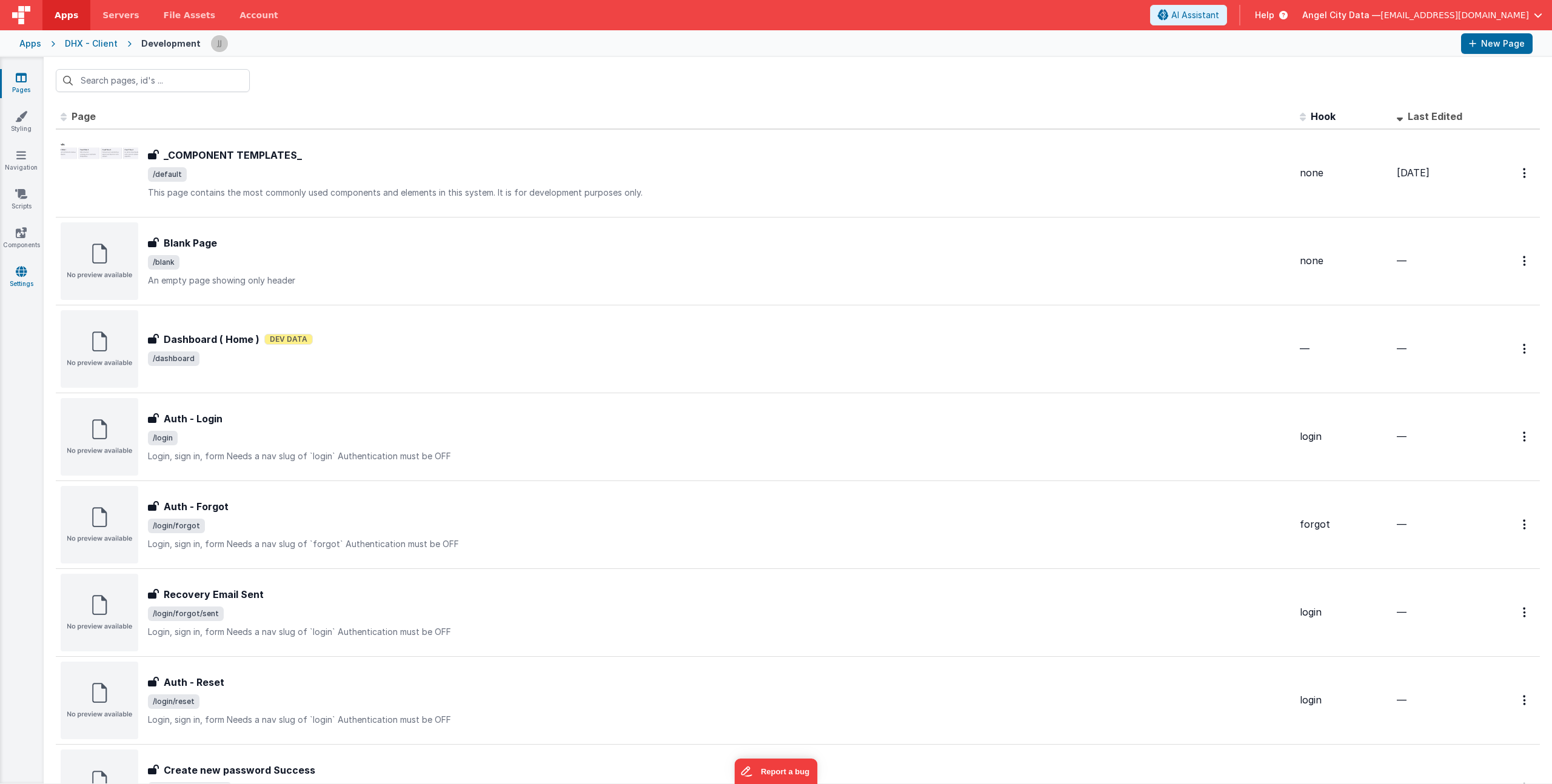
click at [24, 267] on icon at bounding box center [22, 271] width 11 height 12
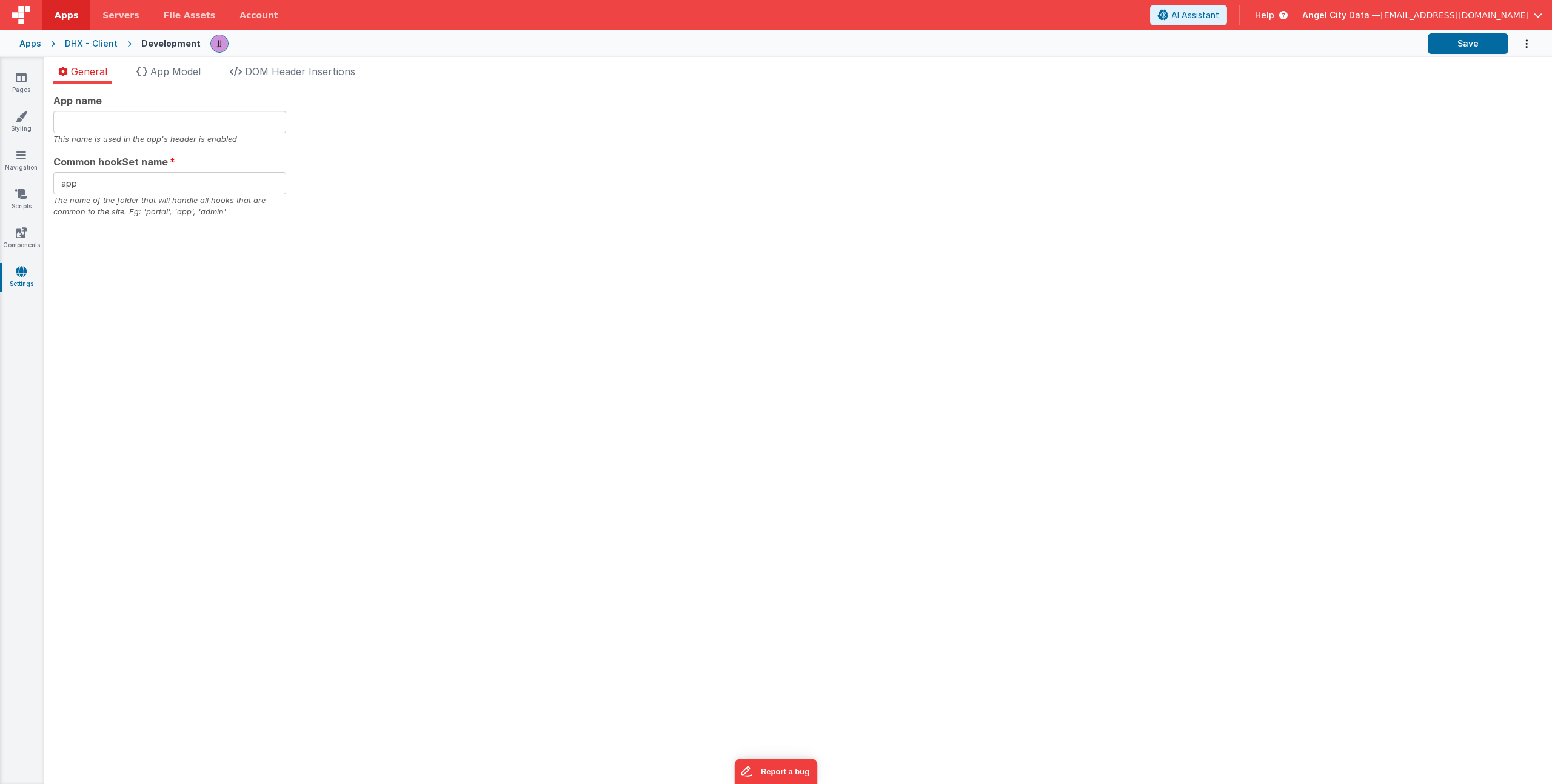
click at [259, 60] on div "General App Model DOM Header Insertions App name This name is used in the app's…" at bounding box center [797, 420] width 1509 height 727
click at [263, 69] on span "DOM Header Insertions" at bounding box center [300, 71] width 111 height 12
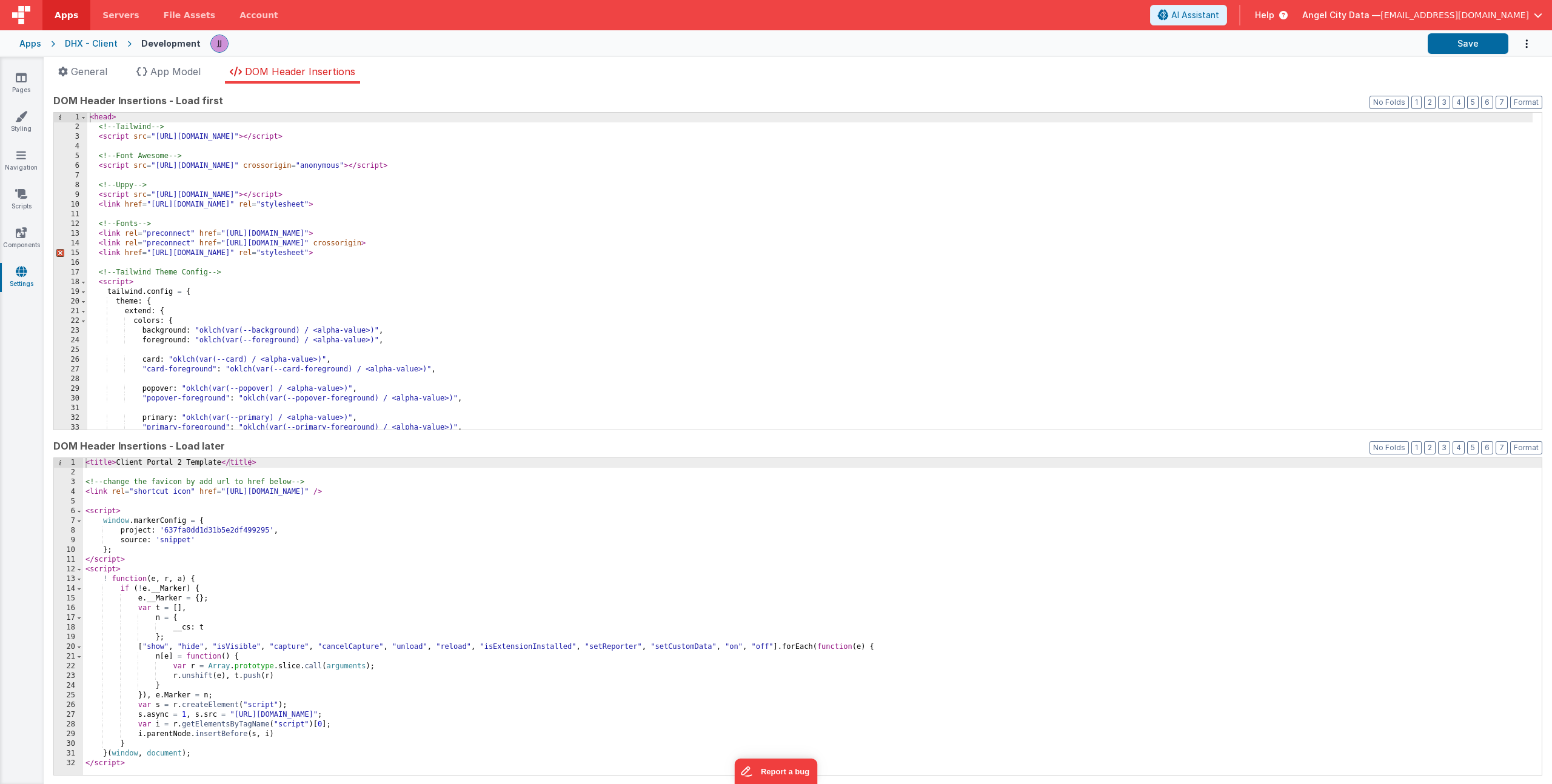
click at [264, 330] on div "< head > <!-- Tailwind --> < script src = "https://cdn.tailwindcss.com" > </ sc…" at bounding box center [810, 281] width 1445 height 336
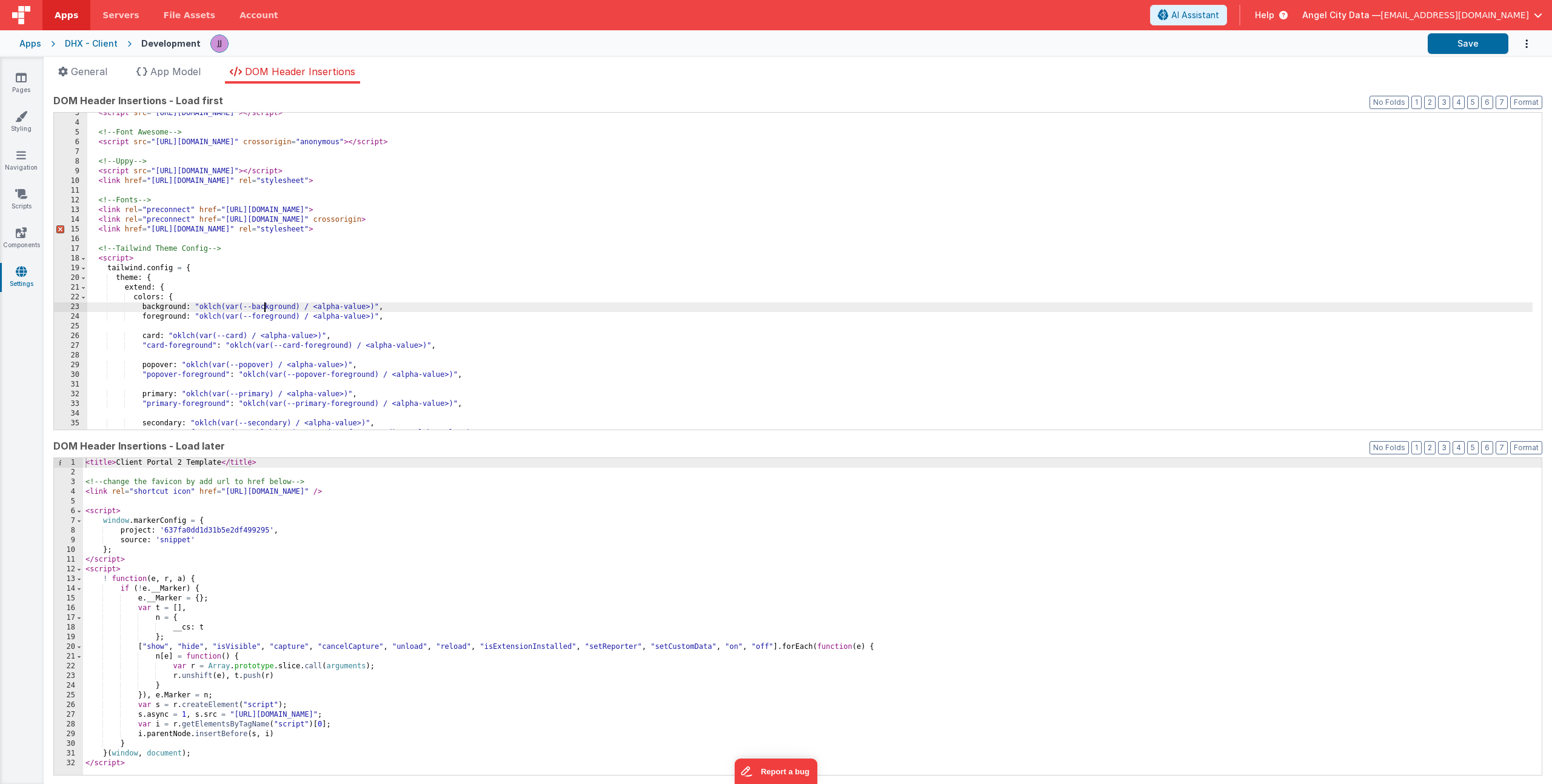
scroll to position [35, 0]
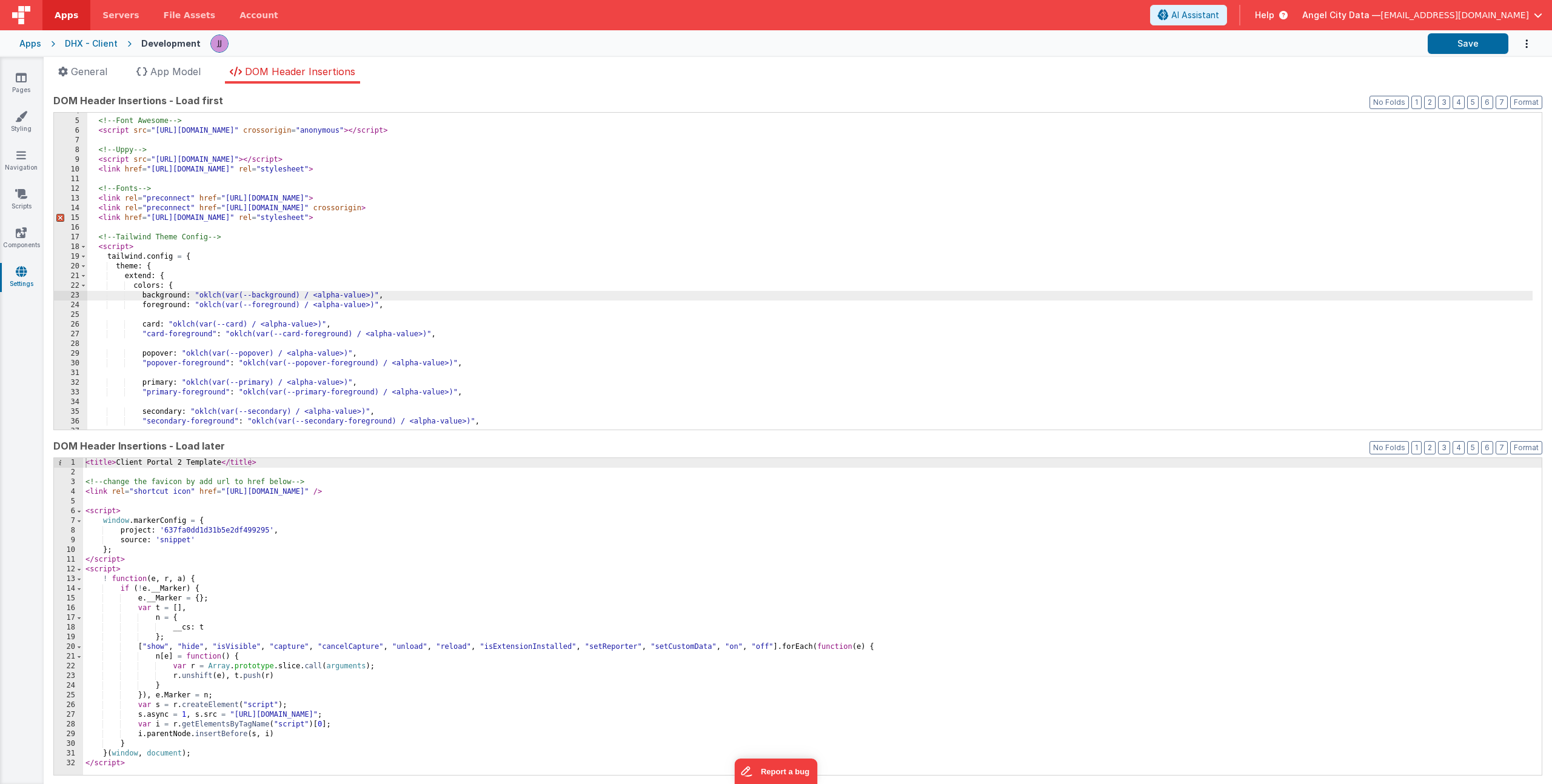
click at [289, 308] on div "<!-- Font Awesome --> < script src = "https://kit.fontawesome.com/e756ddf7fb.js…" at bounding box center [810, 275] width 1445 height 336
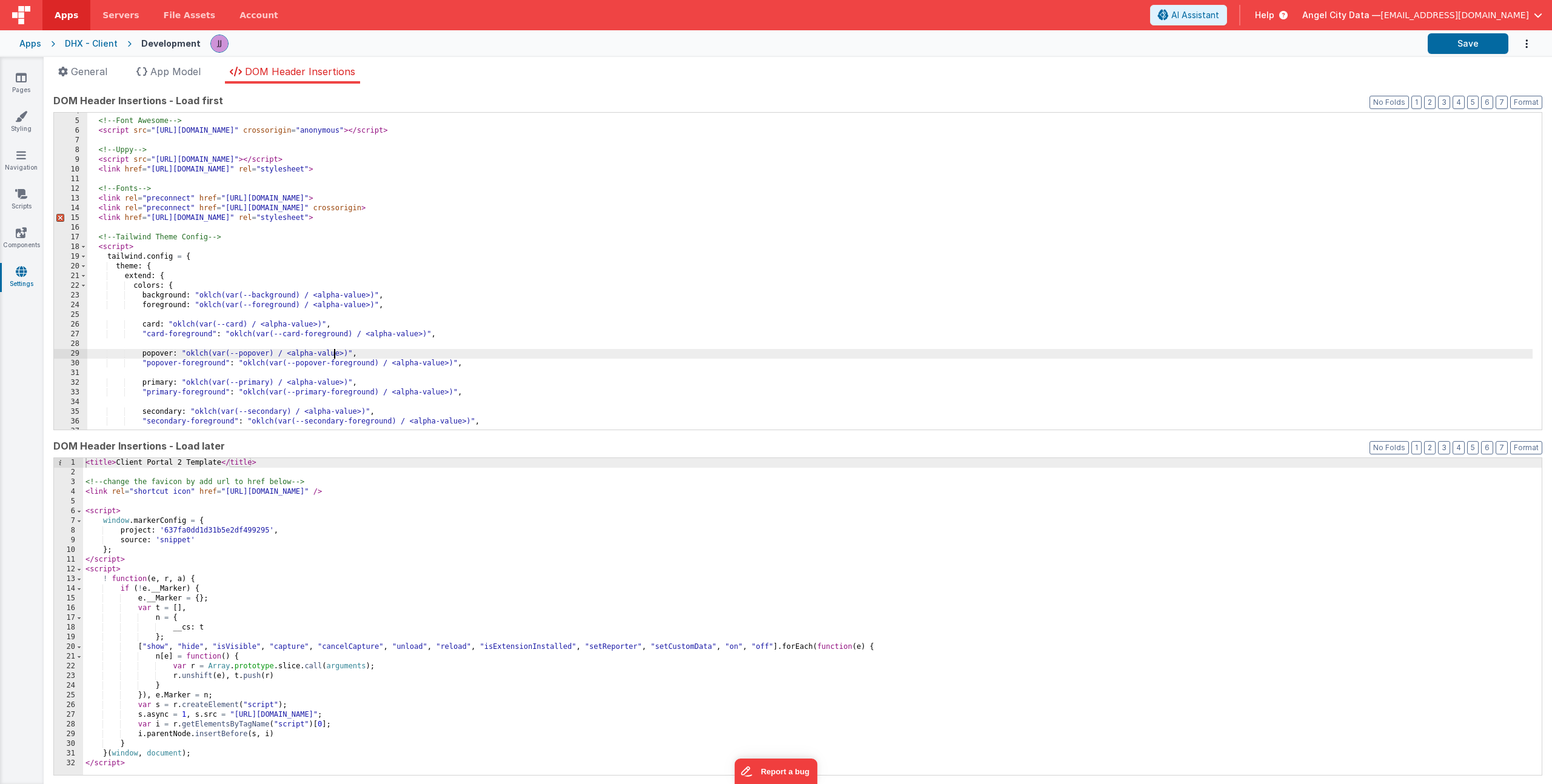
click at [334, 355] on div "<!-- Font Awesome --> < script src = "https://kit.fontawesome.com/e756ddf7fb.js…" at bounding box center [810, 275] width 1445 height 336
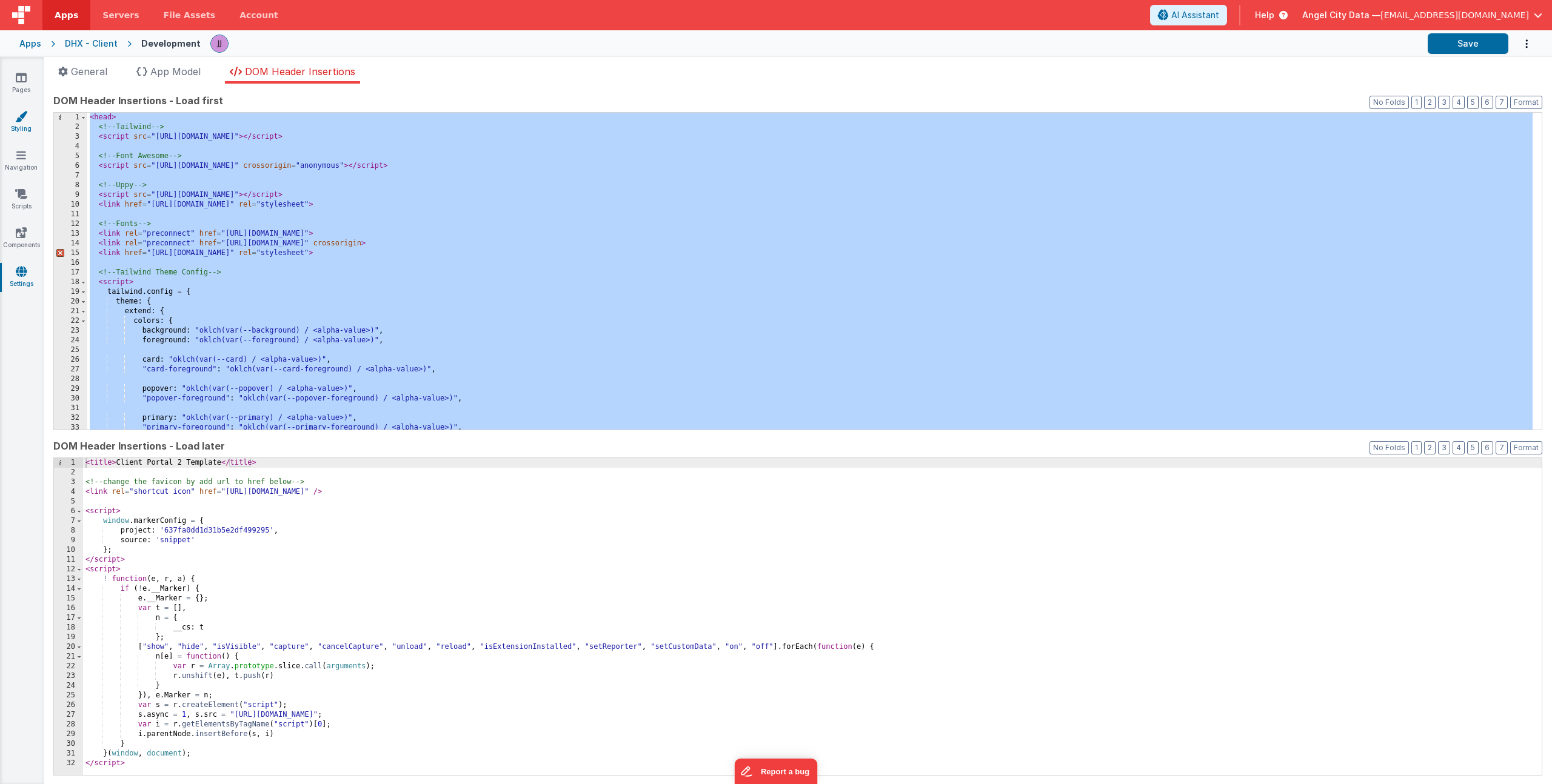
scroll to position [0, 0]
click at [245, 225] on div "< head > <!-- Tailwind --> < script src = "https://cdn.tailwindcss.com" > </ sc…" at bounding box center [810, 281] width 1445 height 336
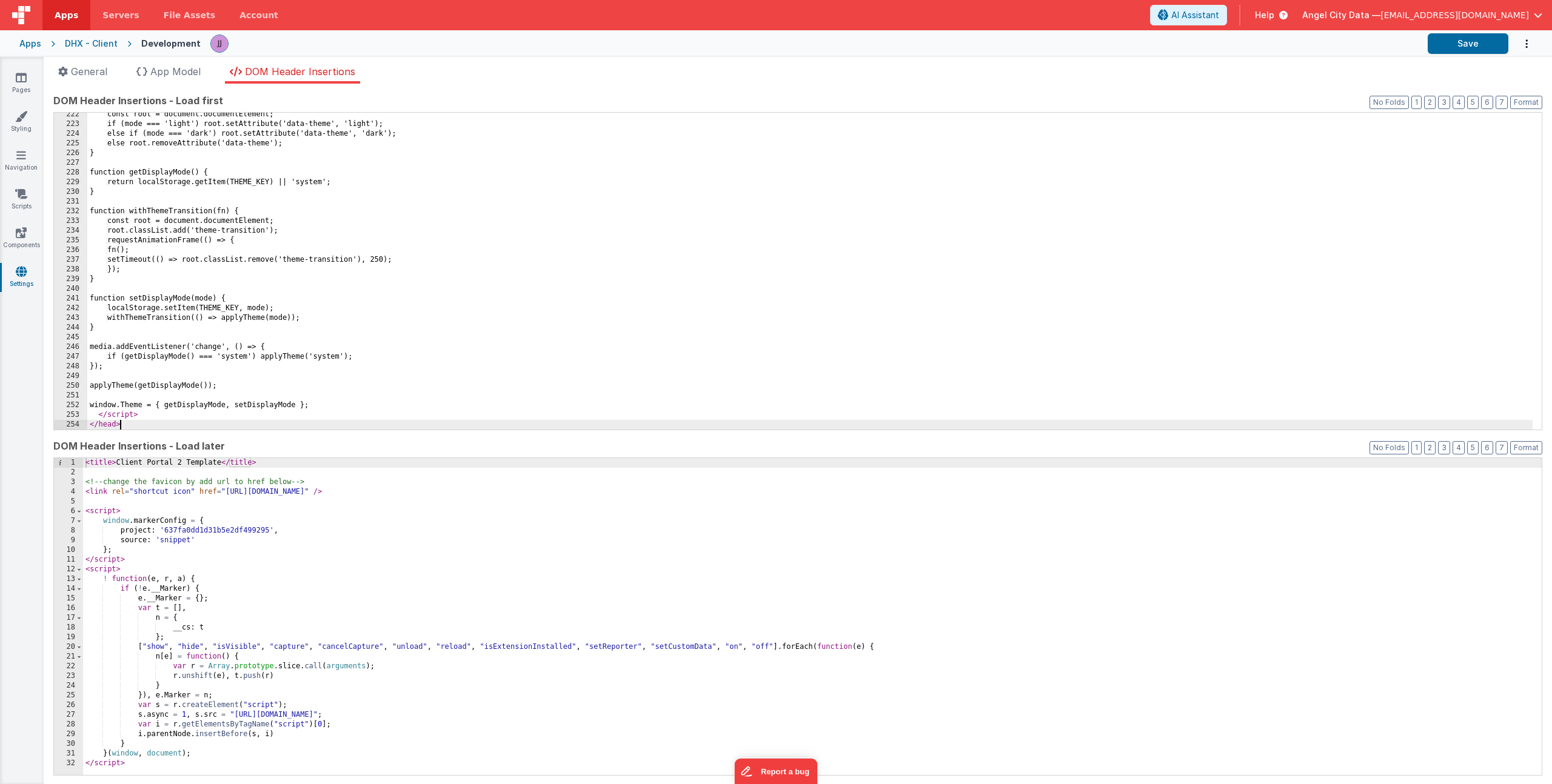
scroll to position [2145, 0]
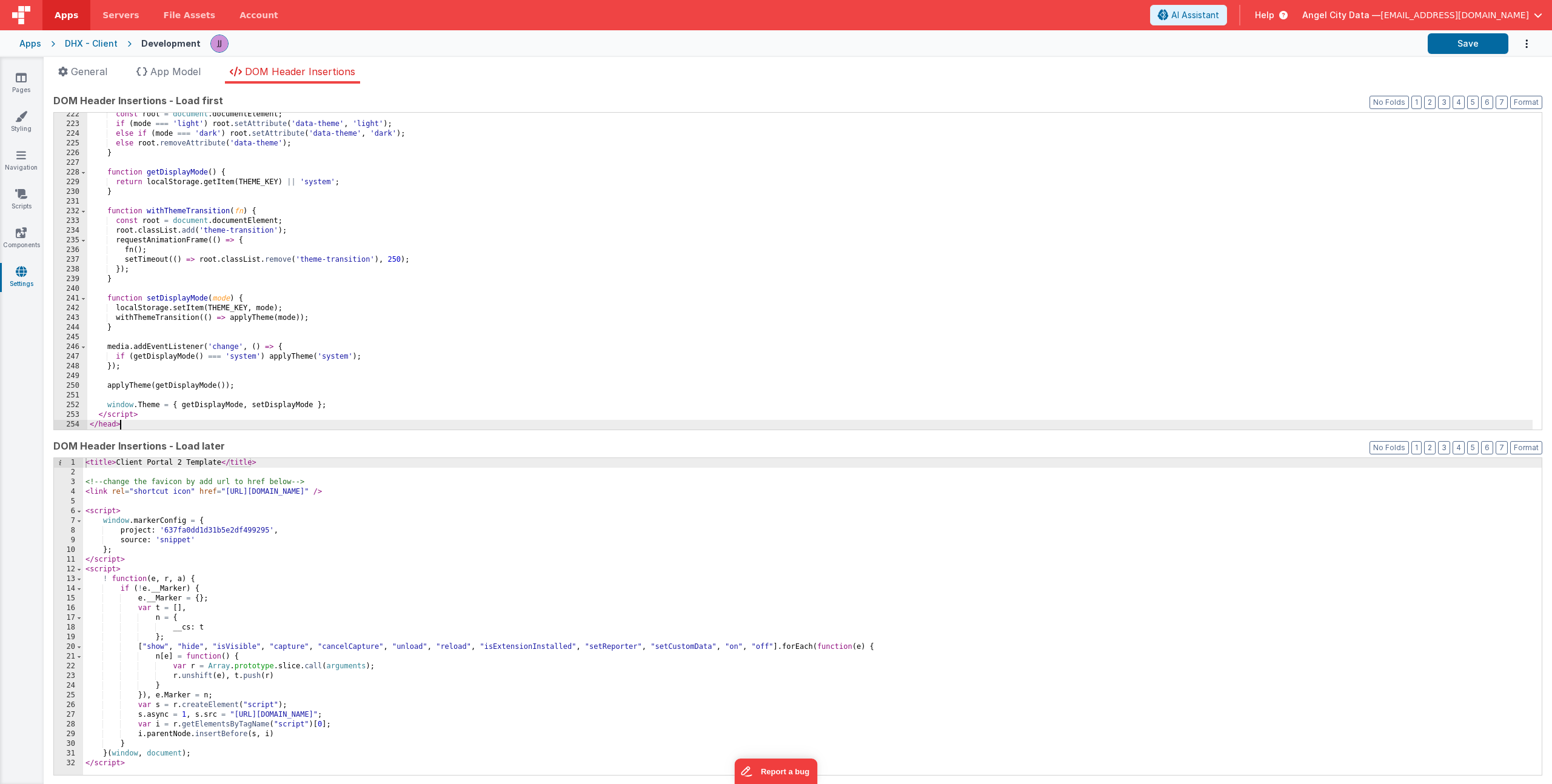
click at [405, 215] on div "const root = document . documentElement ; if ( mode === 'light' ) root . setAtt…" at bounding box center [810, 278] width 1445 height 336
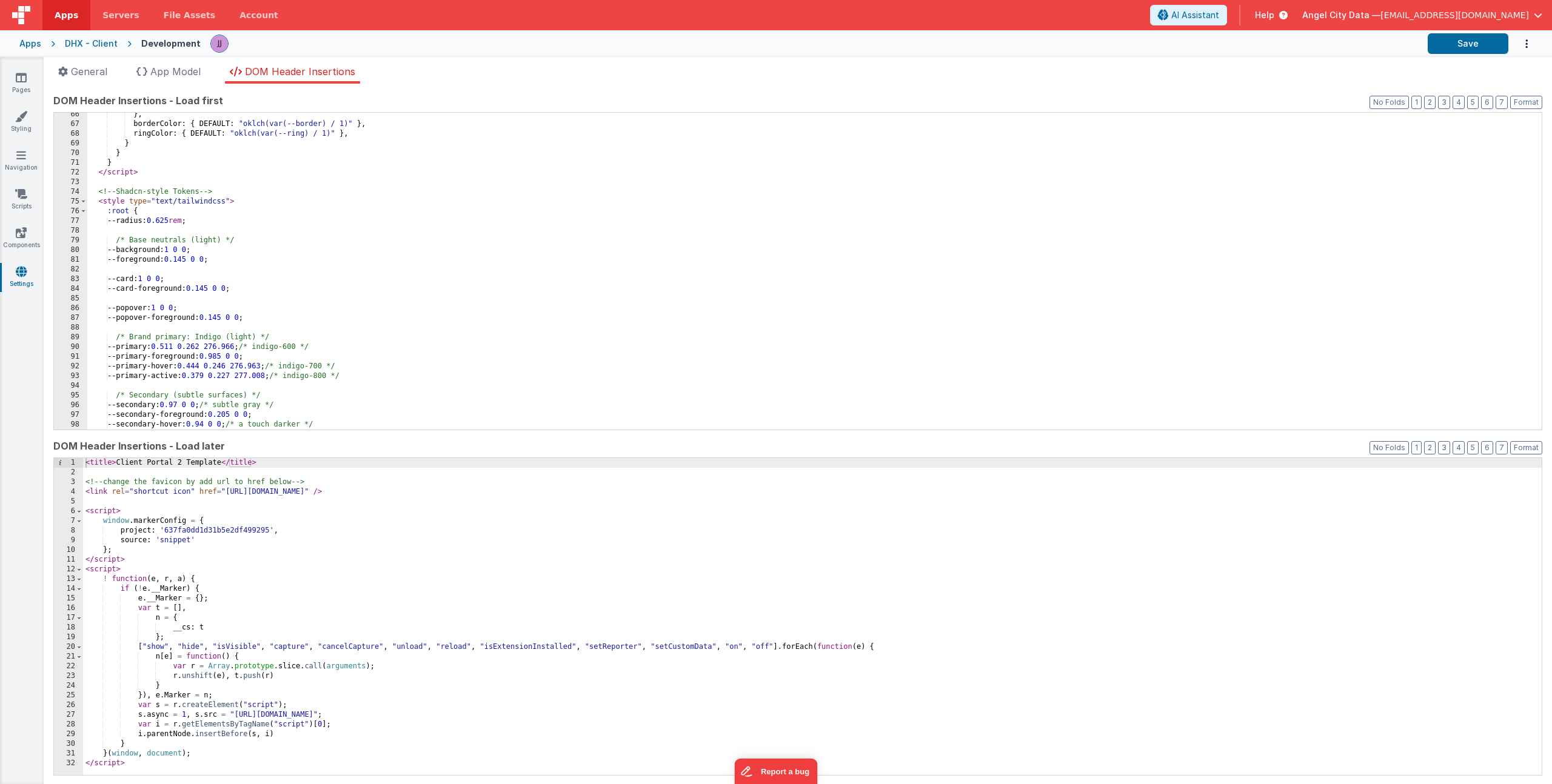
scroll to position [764, 0]
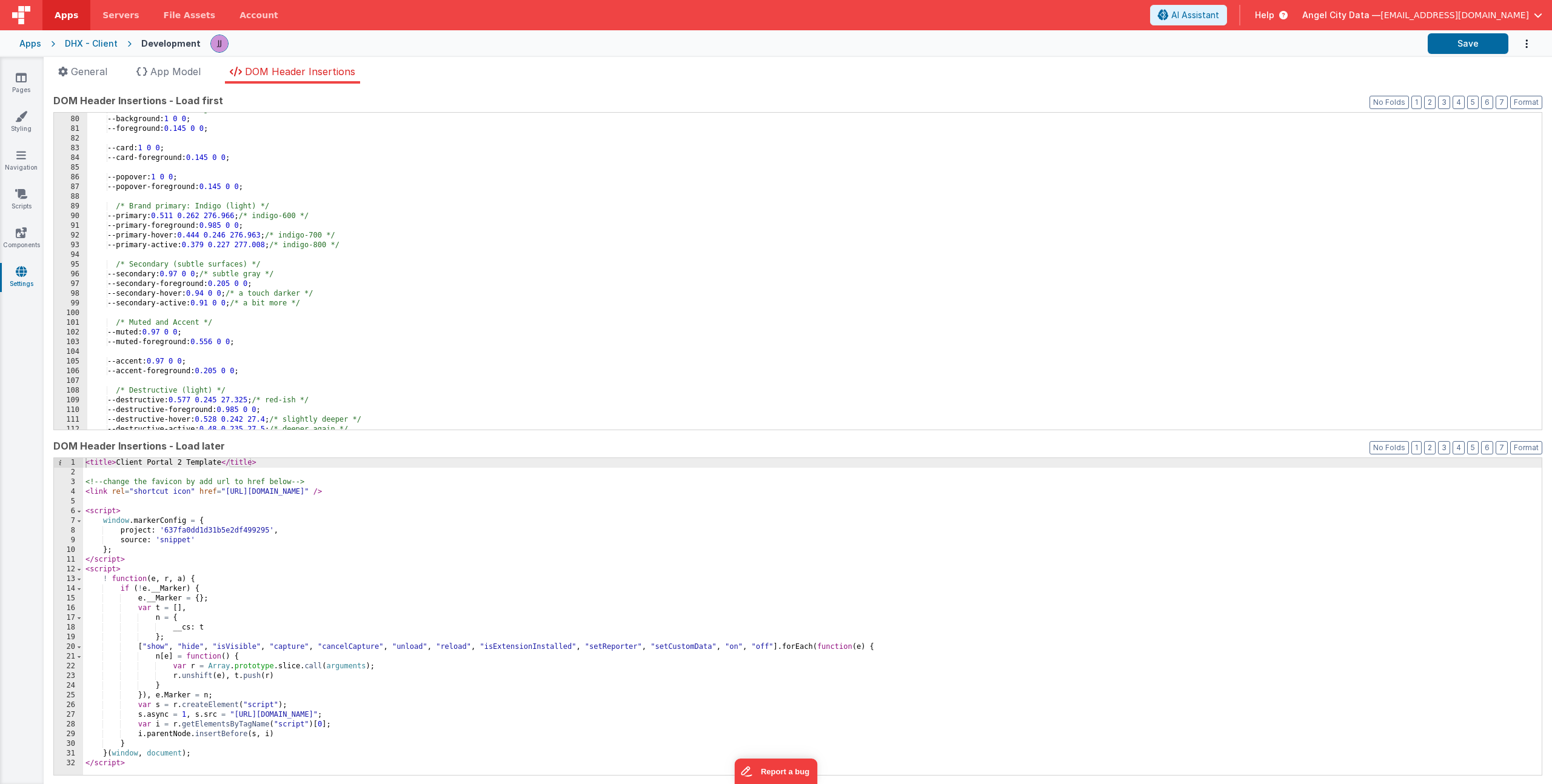
click at [372, 303] on div "/* Base neutrals (light) */ --background: 1 0 0 ; --foreground: 0.145 0 0 ; --c…" at bounding box center [810, 273] width 1445 height 336
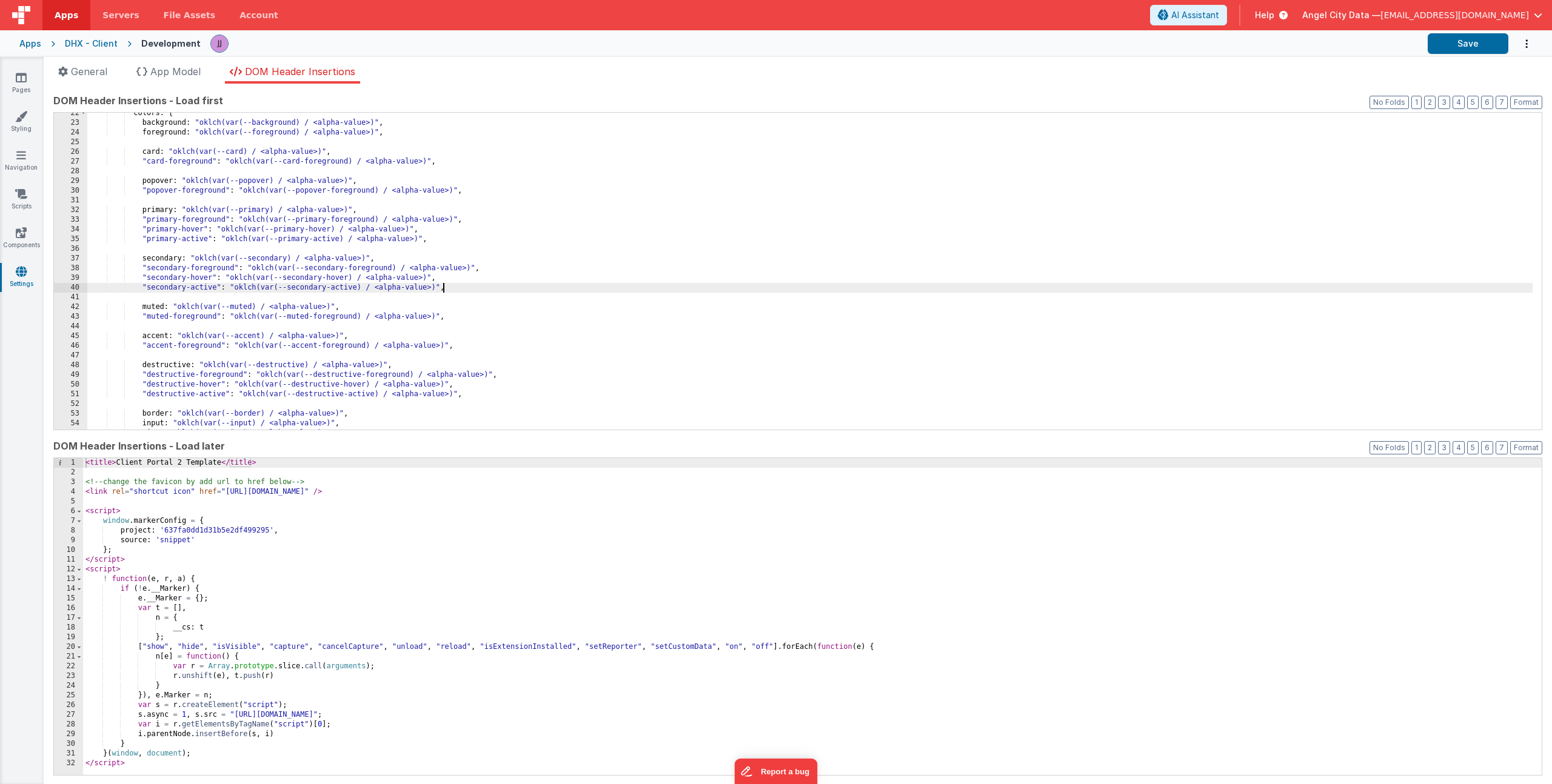
click at [551, 287] on div "colors : { background : "oklch(var(--background) / <alpha-value>)" , foreground…" at bounding box center [810, 276] width 1445 height 336
click at [488, 304] on div "colors : { background : "oklch(var(--background) / <alpha-value>)" , foreground…" at bounding box center [810, 276] width 1445 height 336
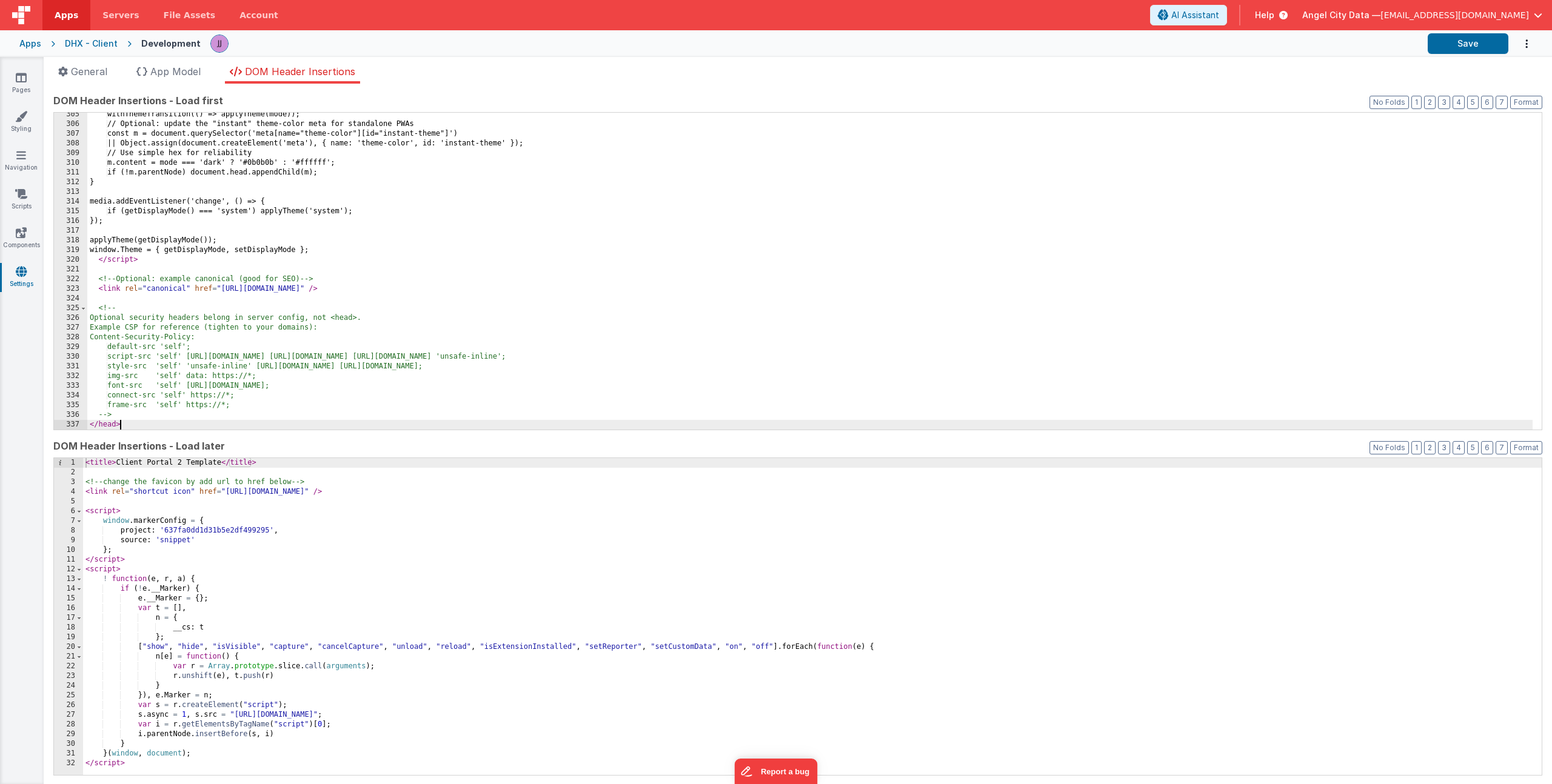
scroll to position [2950, 0]
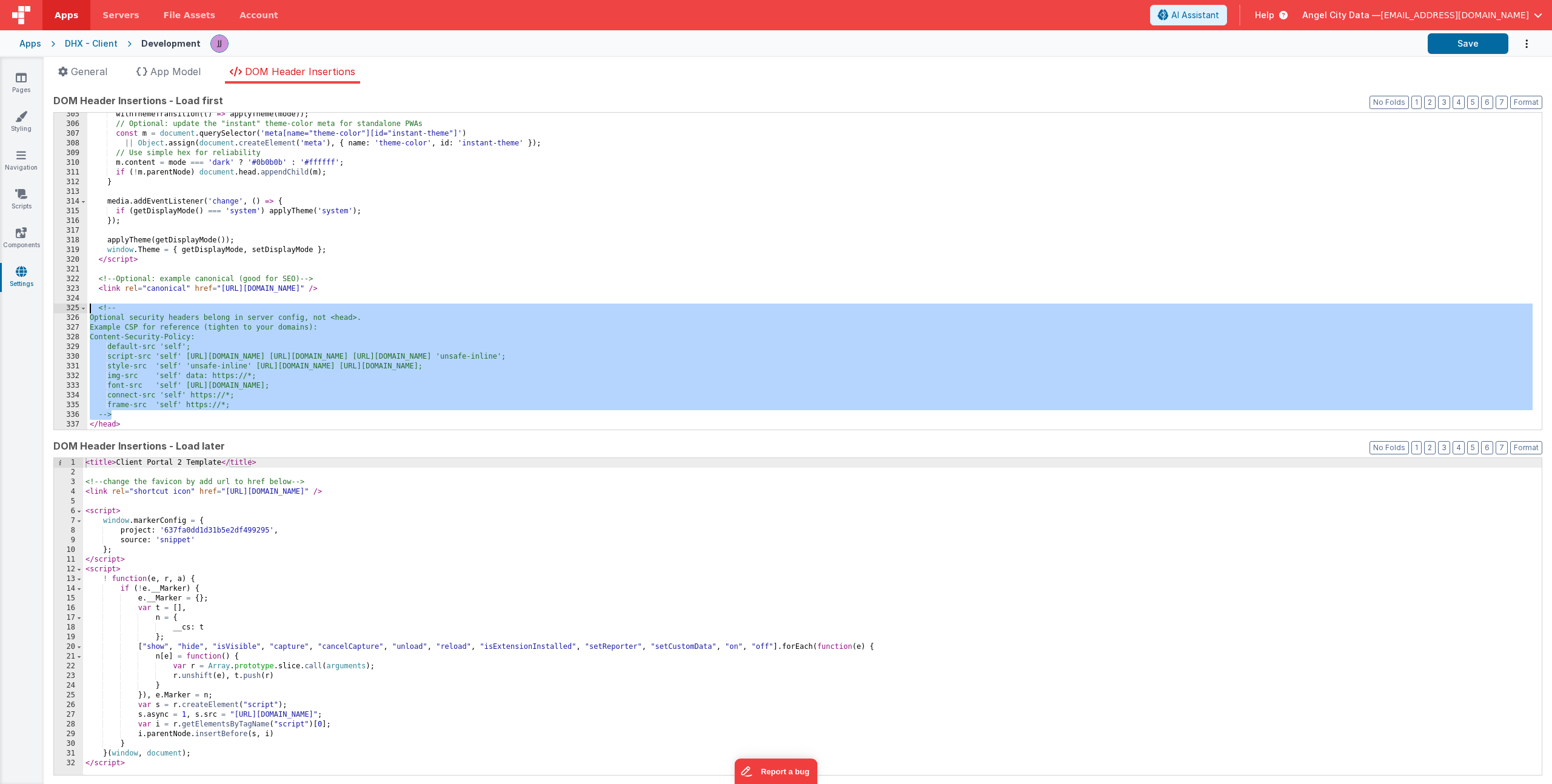
drag, startPoint x: 126, startPoint y: 415, endPoint x: -46, endPoint y: 308, distance: 202.6
click at [0, 308] on html "Apps Servers File Assets Account Some FUTURE Slot AI Assistant Help Angel City …" at bounding box center [776, 392] width 1552 height 784
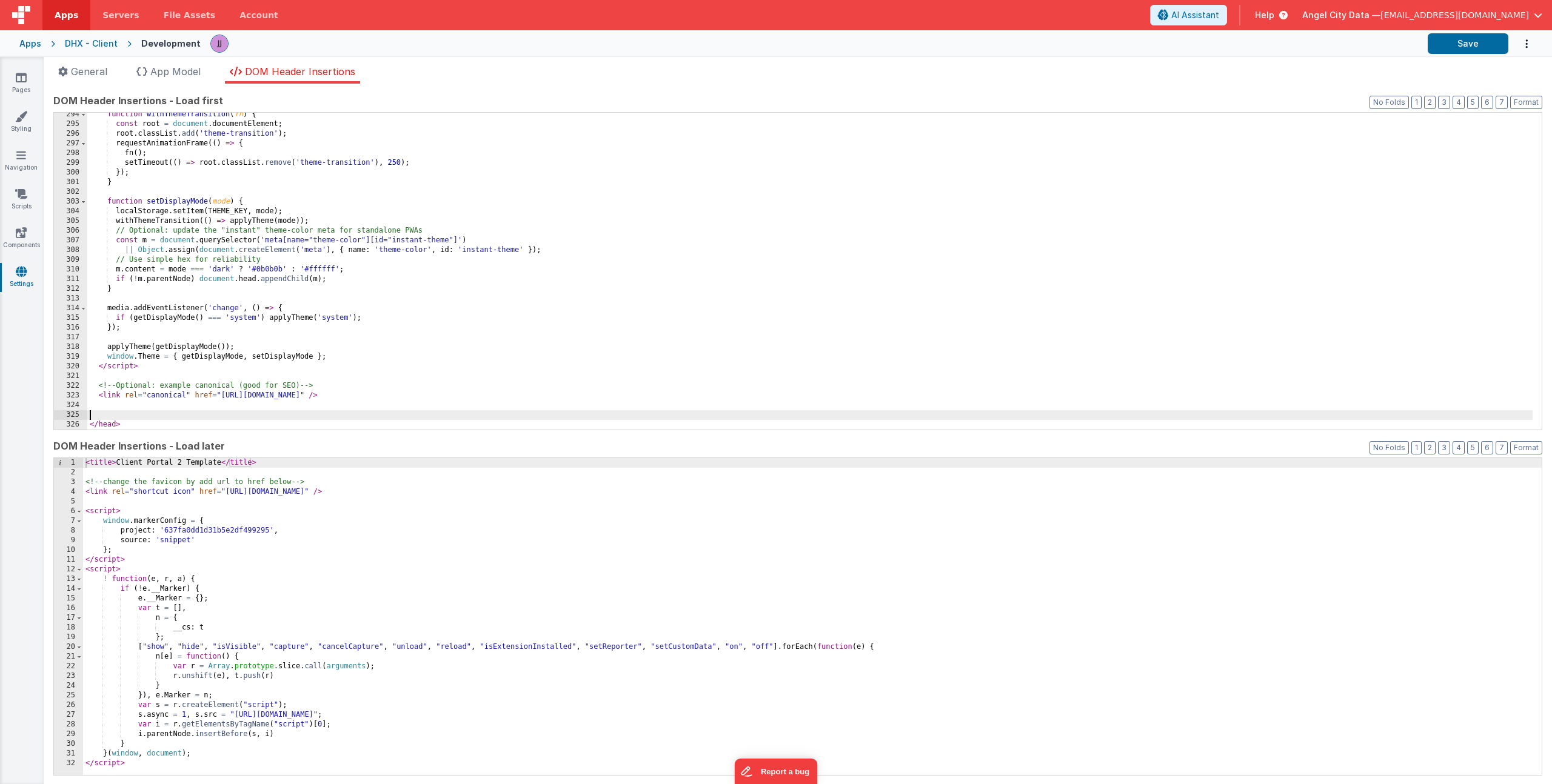
scroll to position [2834, 0]
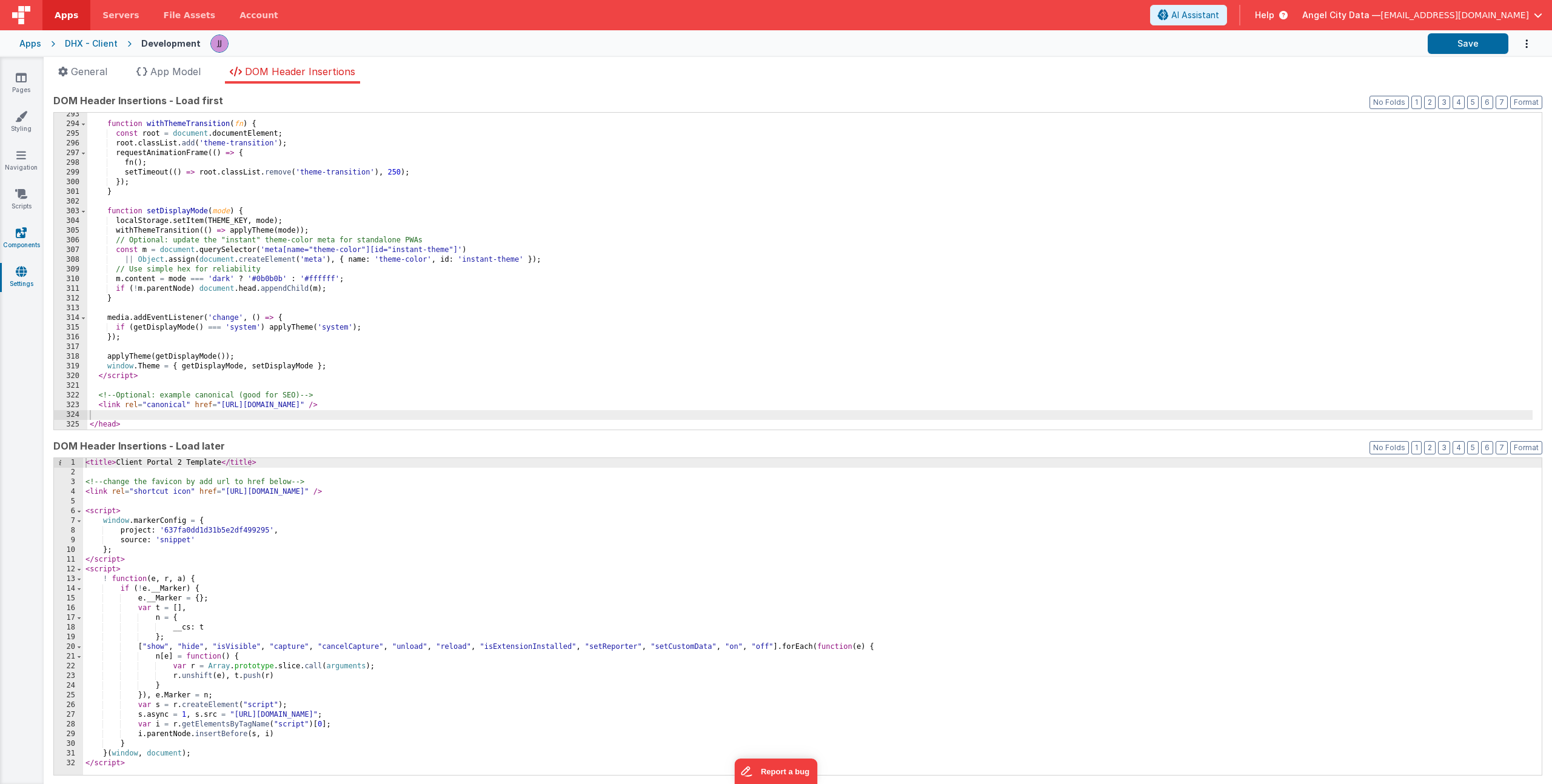
click at [23, 232] on icon at bounding box center [22, 232] width 11 height 12
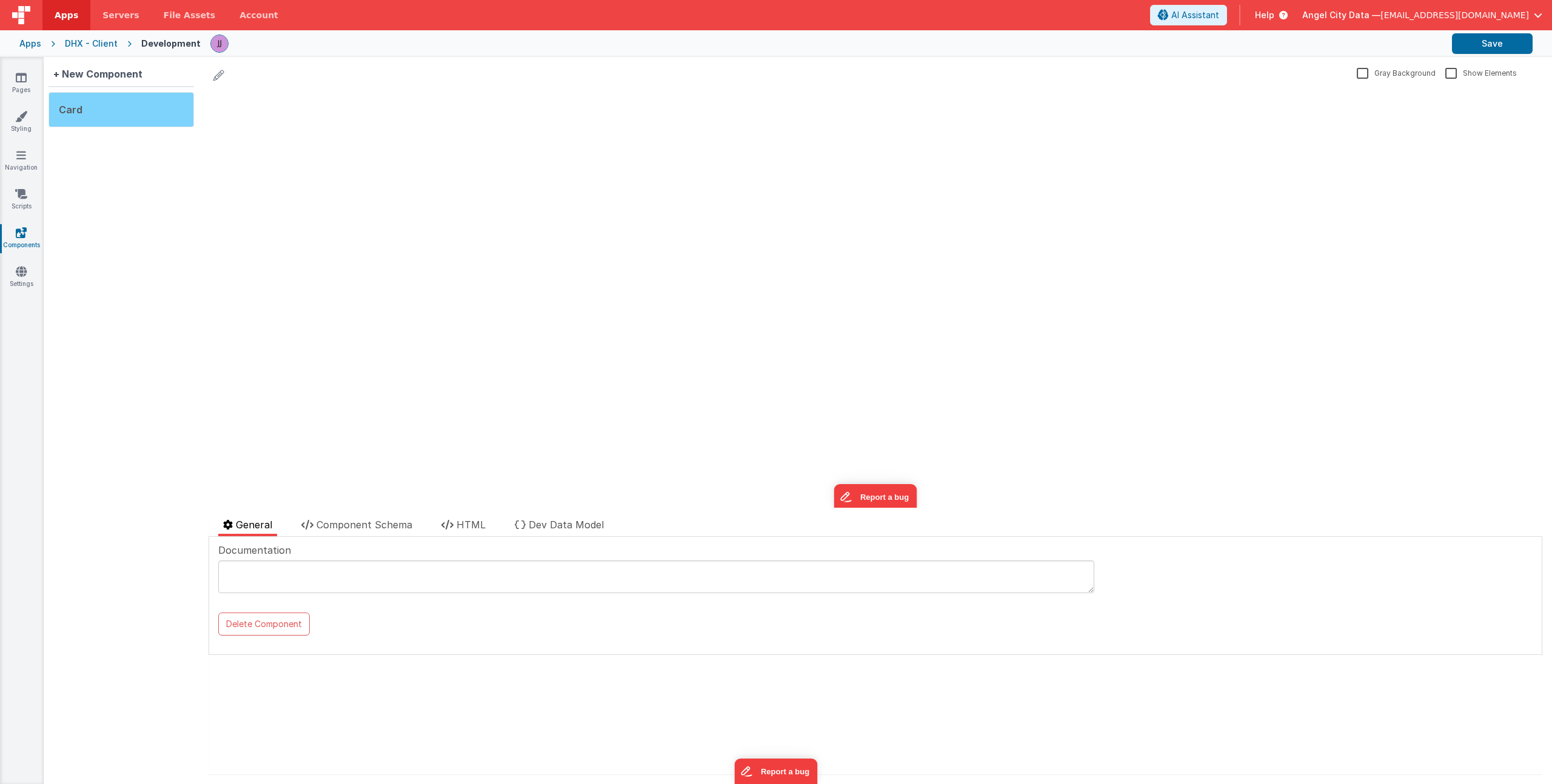
click at [139, 103] on div "Card" at bounding box center [122, 110] width 146 height 35
click at [452, 524] on icon at bounding box center [447, 525] width 12 height 10
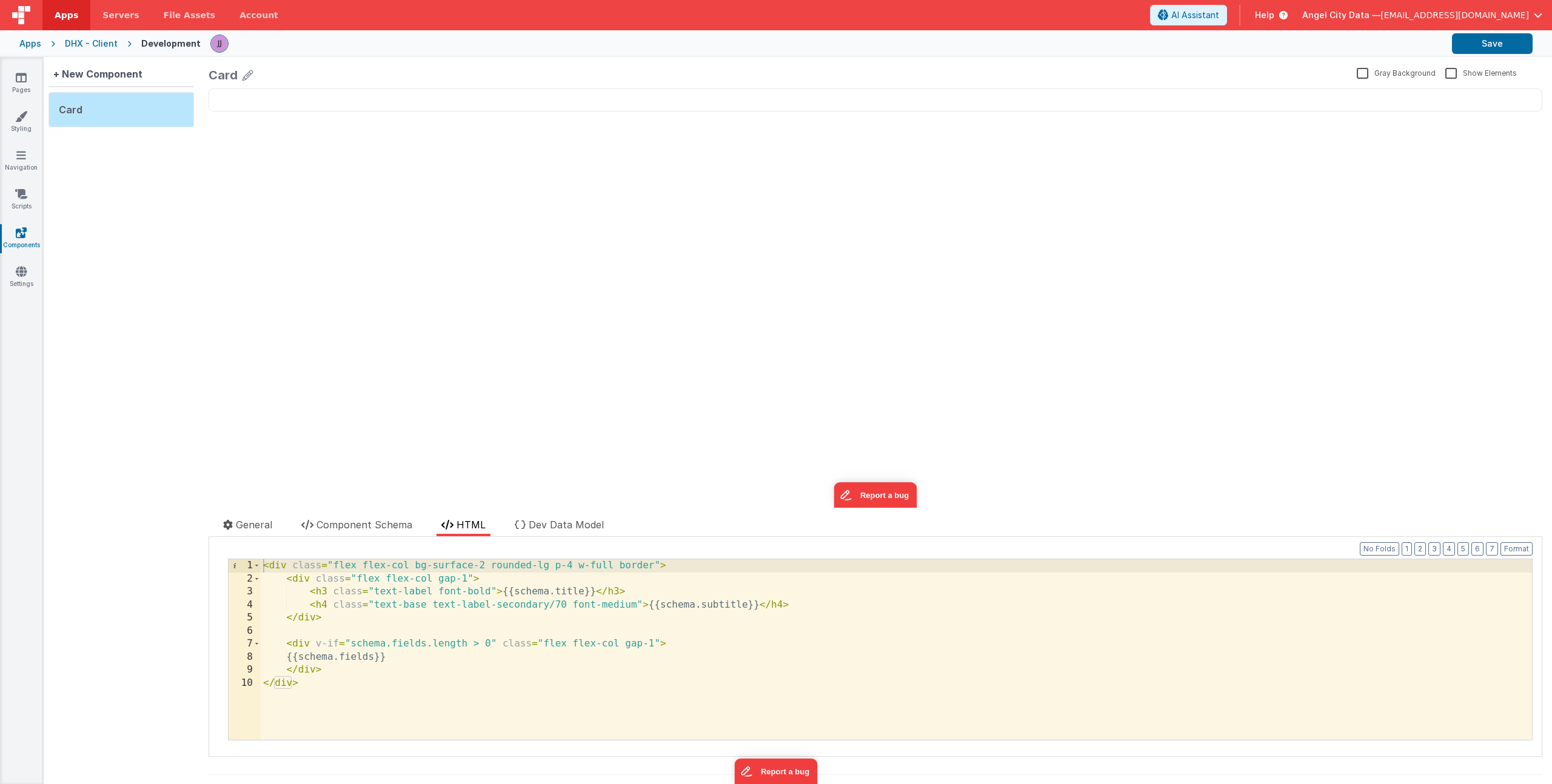
click at [465, 653] on div "< div class = "flex flex-col bg-surface-2 rounded-lg p-4 w-full border" > < div…" at bounding box center [896, 662] width 1272 height 207
click at [329, 685] on div "< div class = "flex flex-col bg-surface-2 rounded-lg p-4 w-full border" > < div…" at bounding box center [896, 662] width 1272 height 207
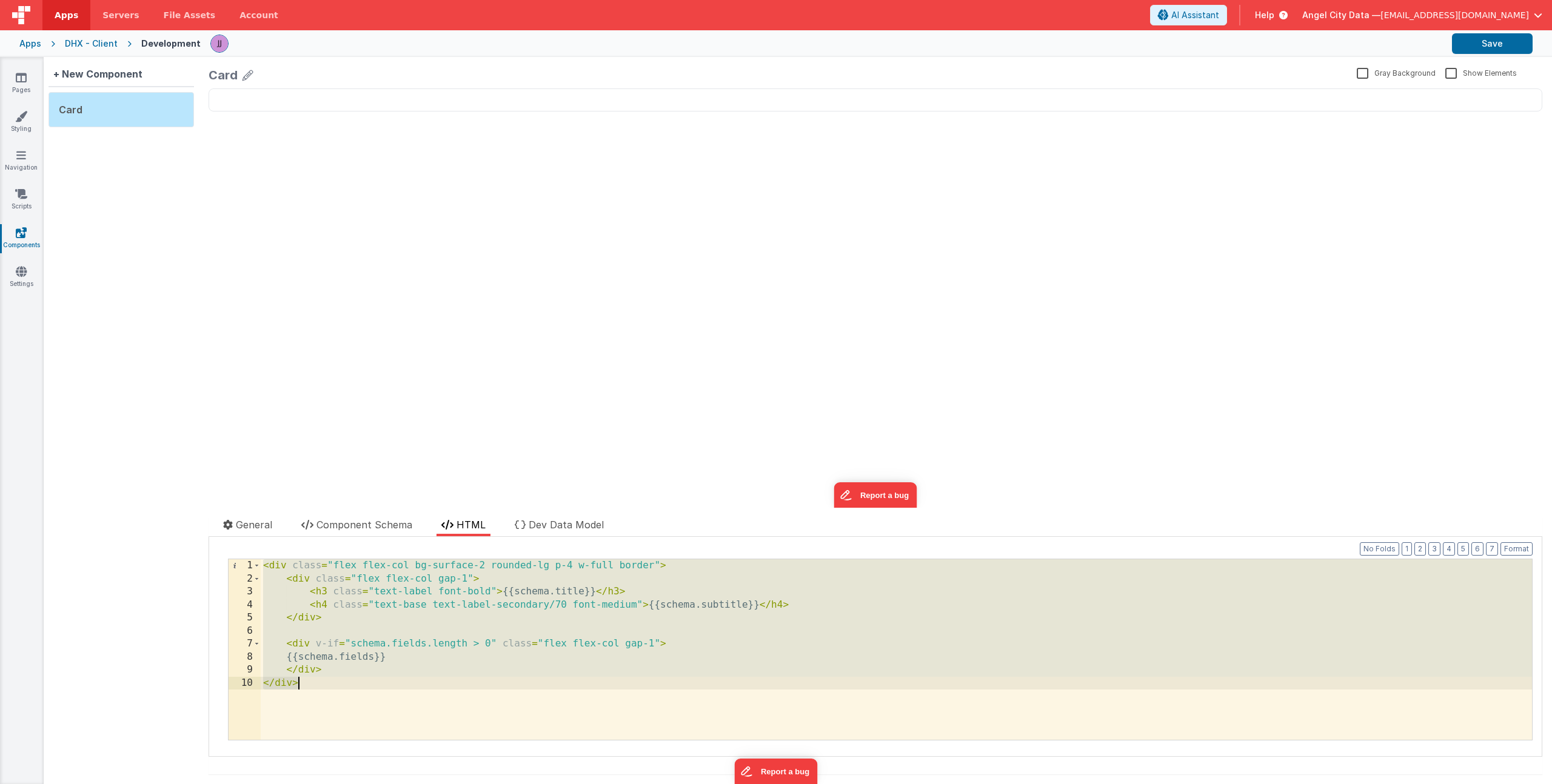
click at [405, 688] on div "< div class = "flex flex-col bg-surface-2 rounded-lg p-4 w-full border" > < div…" at bounding box center [896, 662] width 1272 height 207
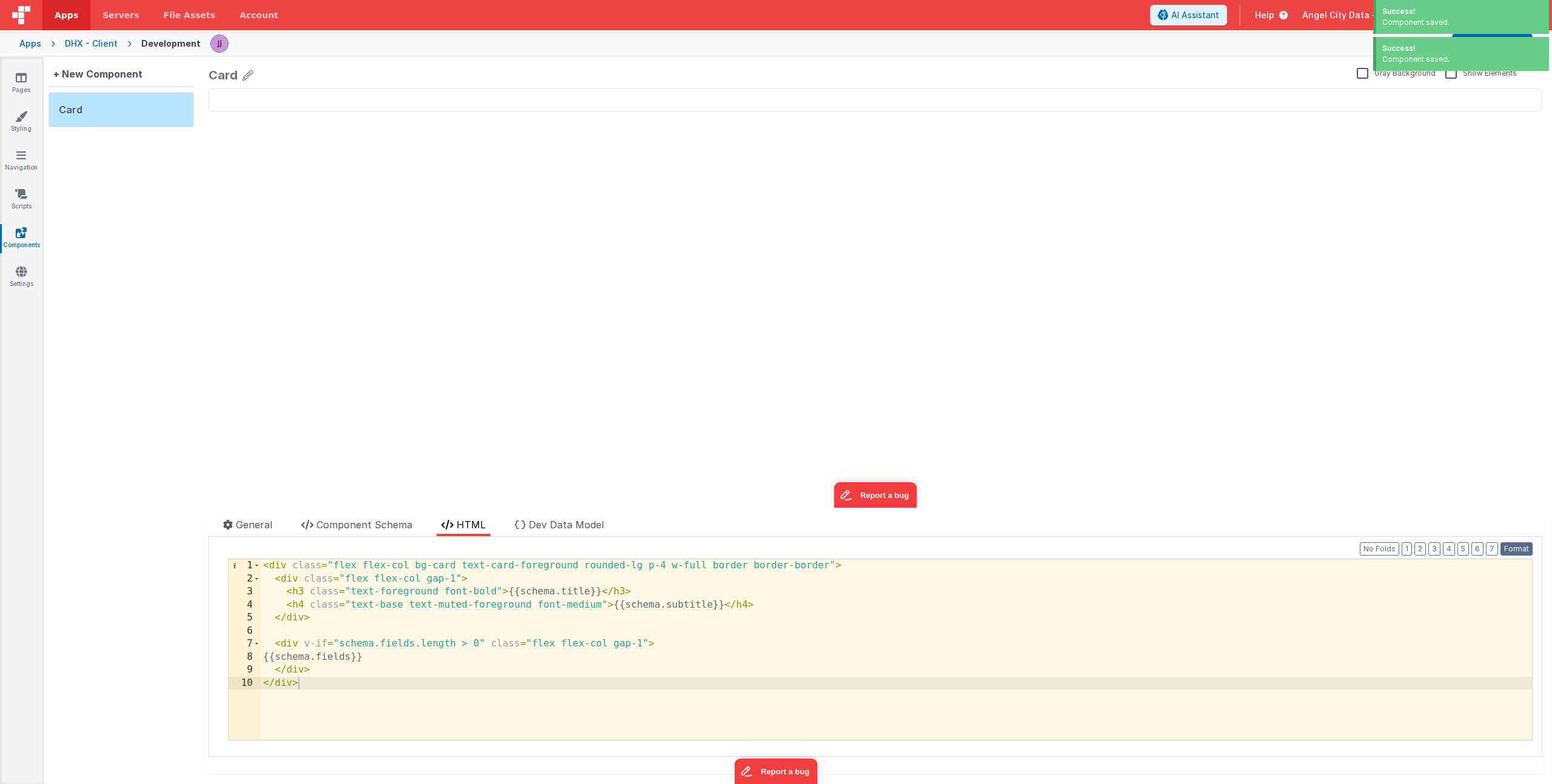
click at [1501, 547] on button "Format" at bounding box center [1517, 549] width 32 height 14
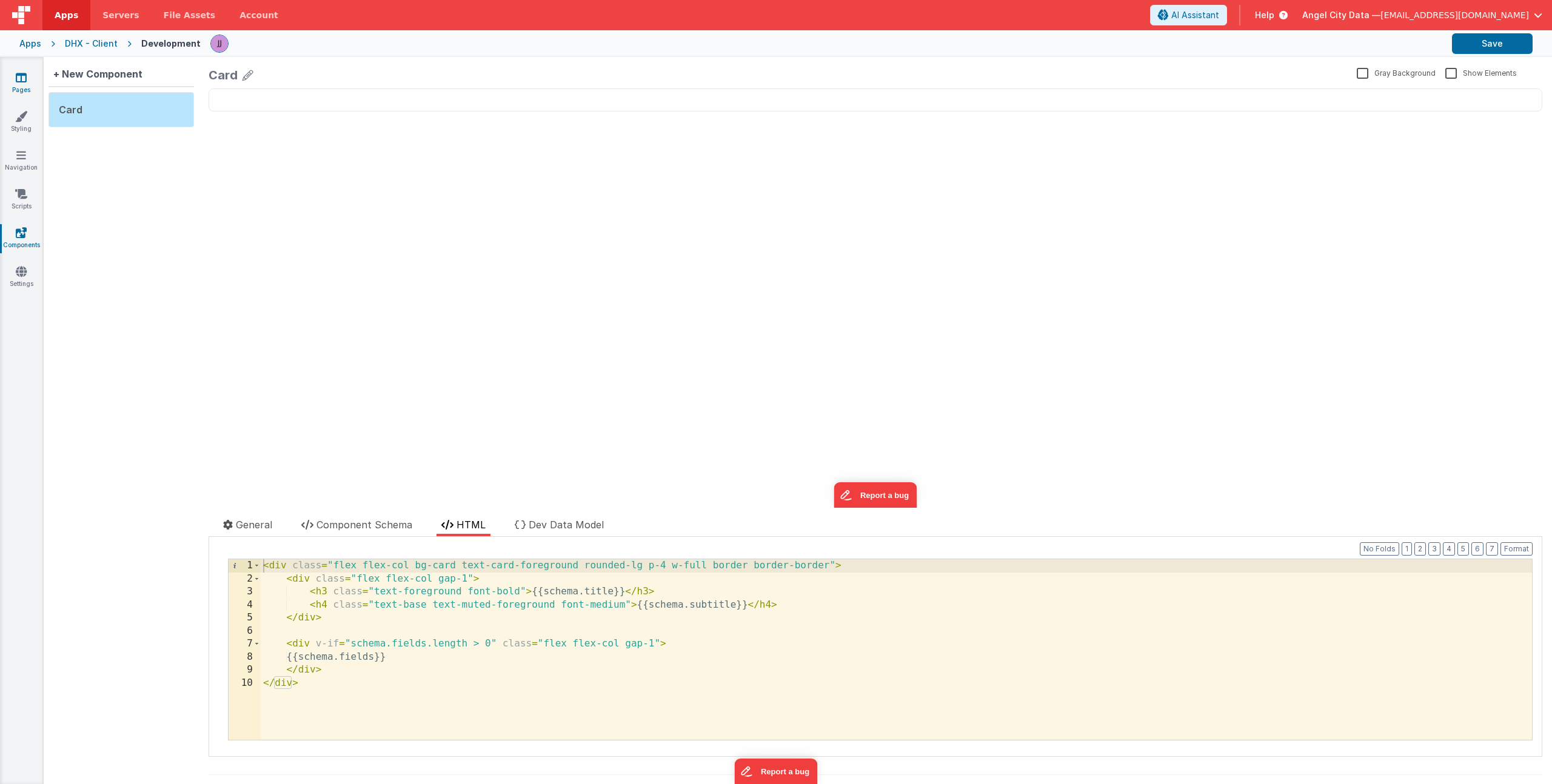
click at [23, 78] on icon at bounding box center [22, 77] width 11 height 12
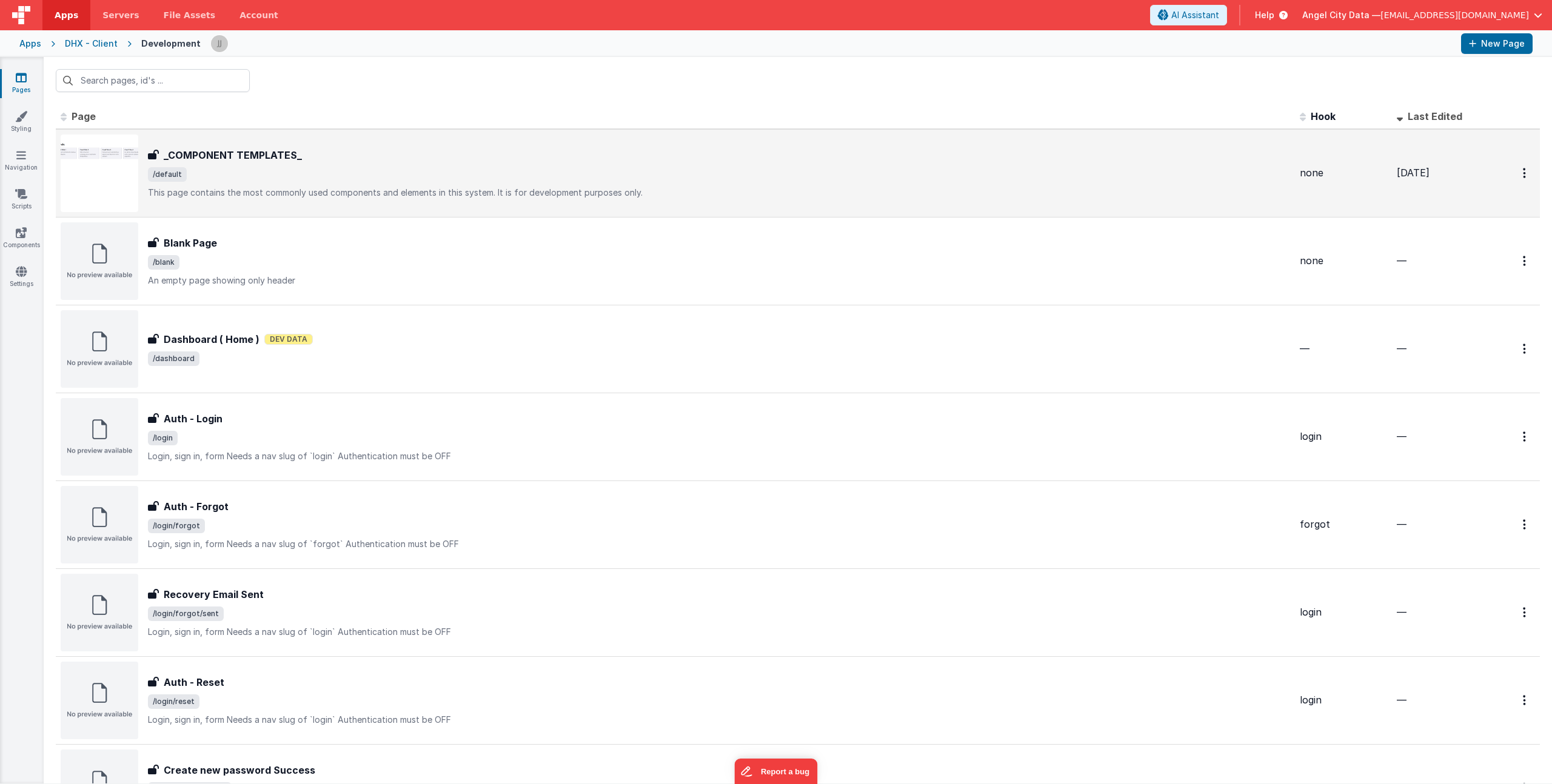
click at [342, 193] on p "This page contains the most commonly used components and elements in this syste…" at bounding box center [720, 192] width 1143 height 12
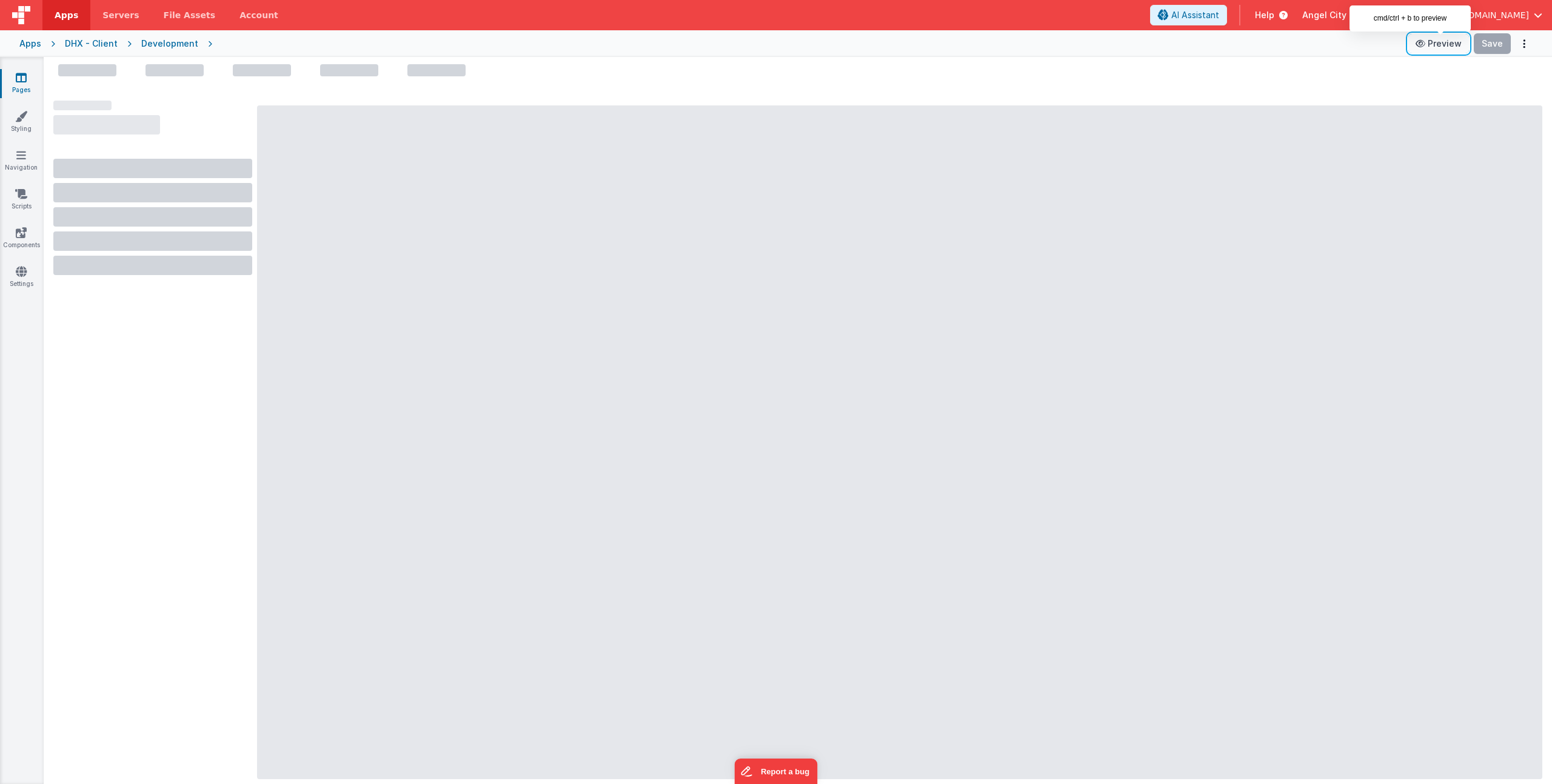
click at [1433, 46] on button "Preview" at bounding box center [1439, 43] width 61 height 19
click at [1436, 46] on button "Preview" at bounding box center [1439, 43] width 61 height 19
click at [24, 265] on icon at bounding box center [22, 271] width 11 height 12
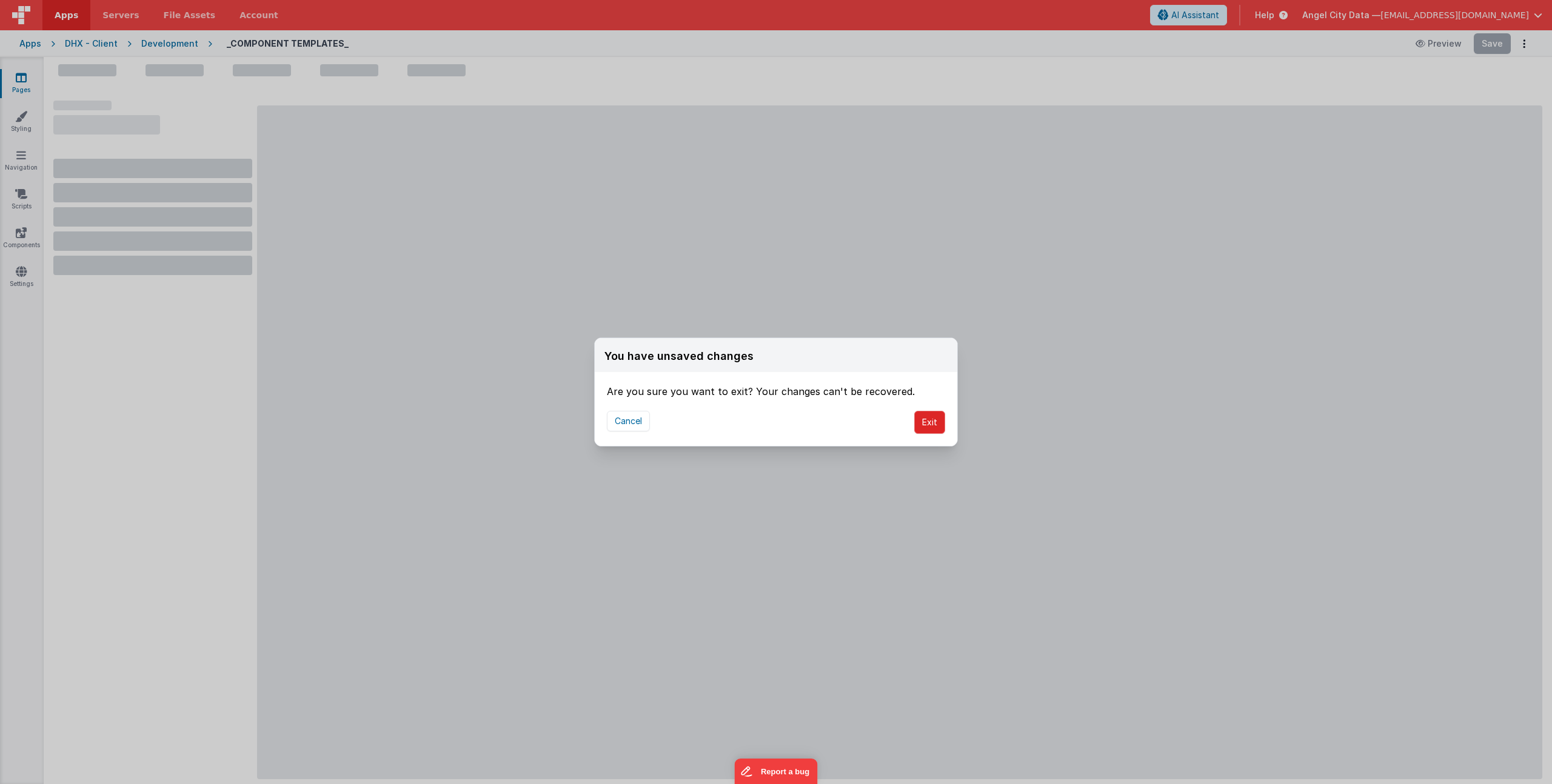
click at [916, 421] on button "Exit" at bounding box center [929, 422] width 31 height 23
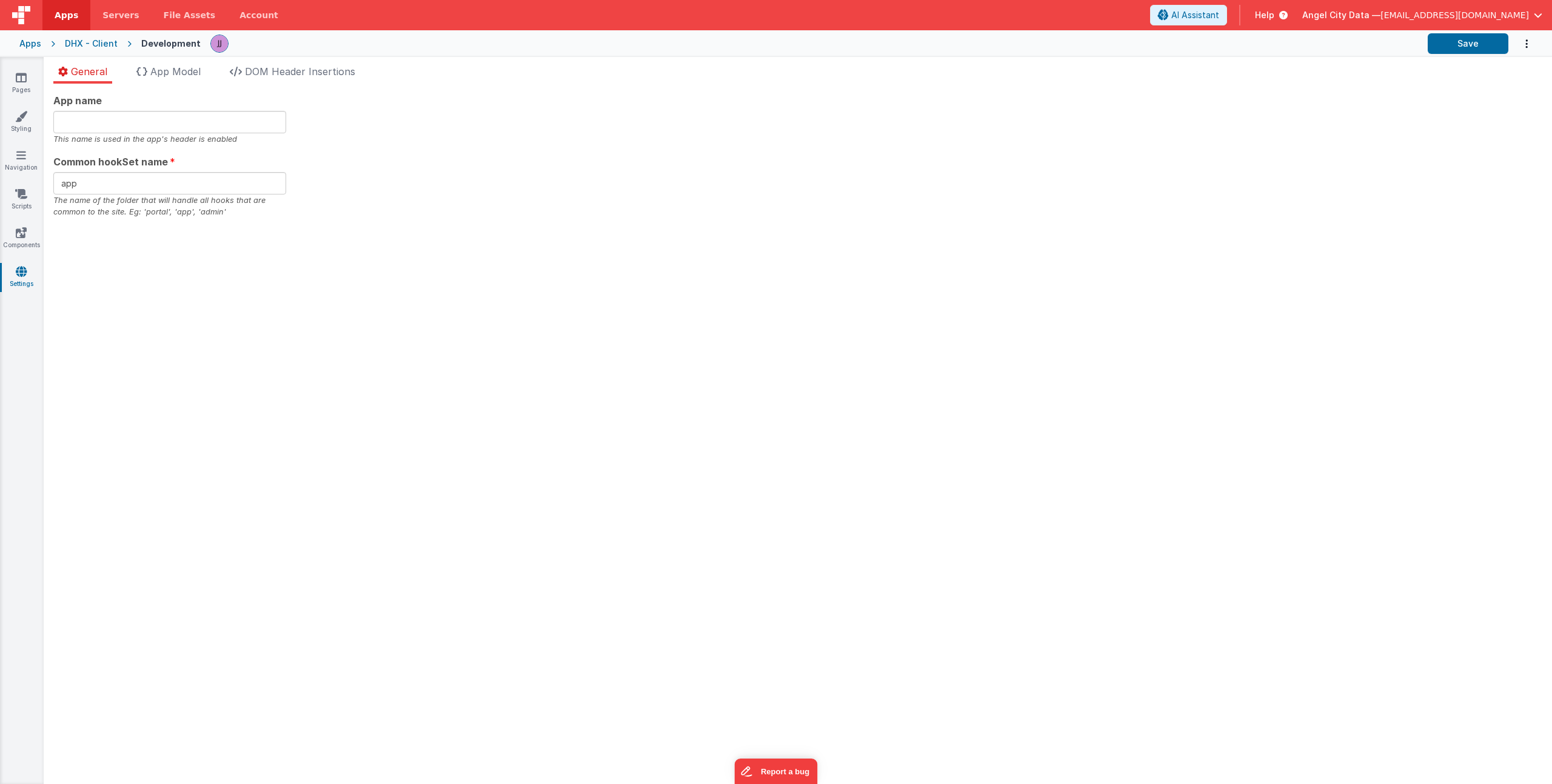
click at [288, 58] on div "General App Model DOM Header Insertions App name This name is used in the app's…" at bounding box center [797, 420] width 1509 height 727
click at [286, 68] on span "DOM Header Insertions" at bounding box center [300, 71] width 111 height 12
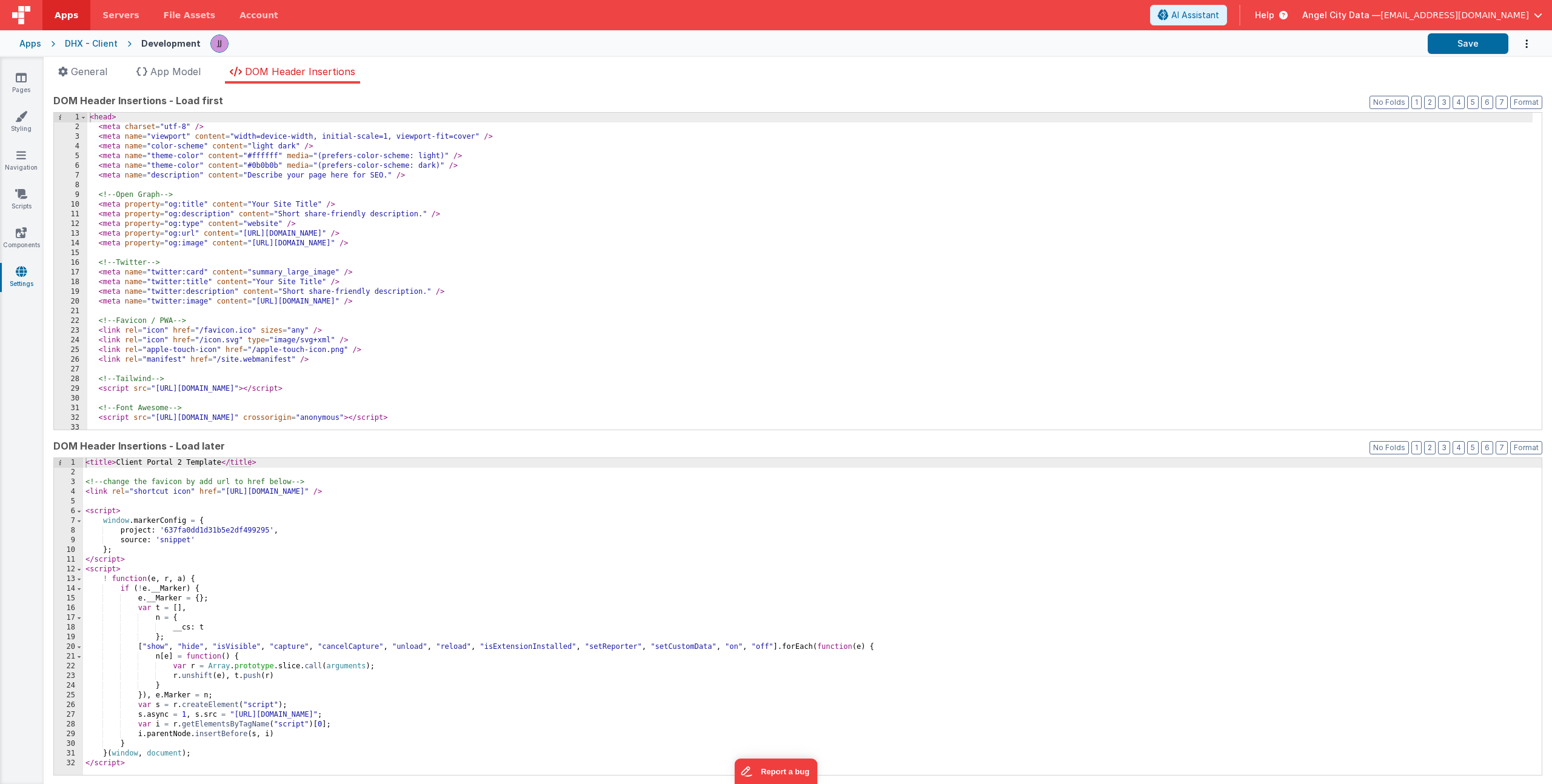
click at [370, 216] on div "< head > < meta charset = "utf-8" /> < meta name = "viewport" content = "width=…" at bounding box center [810, 281] width 1445 height 336
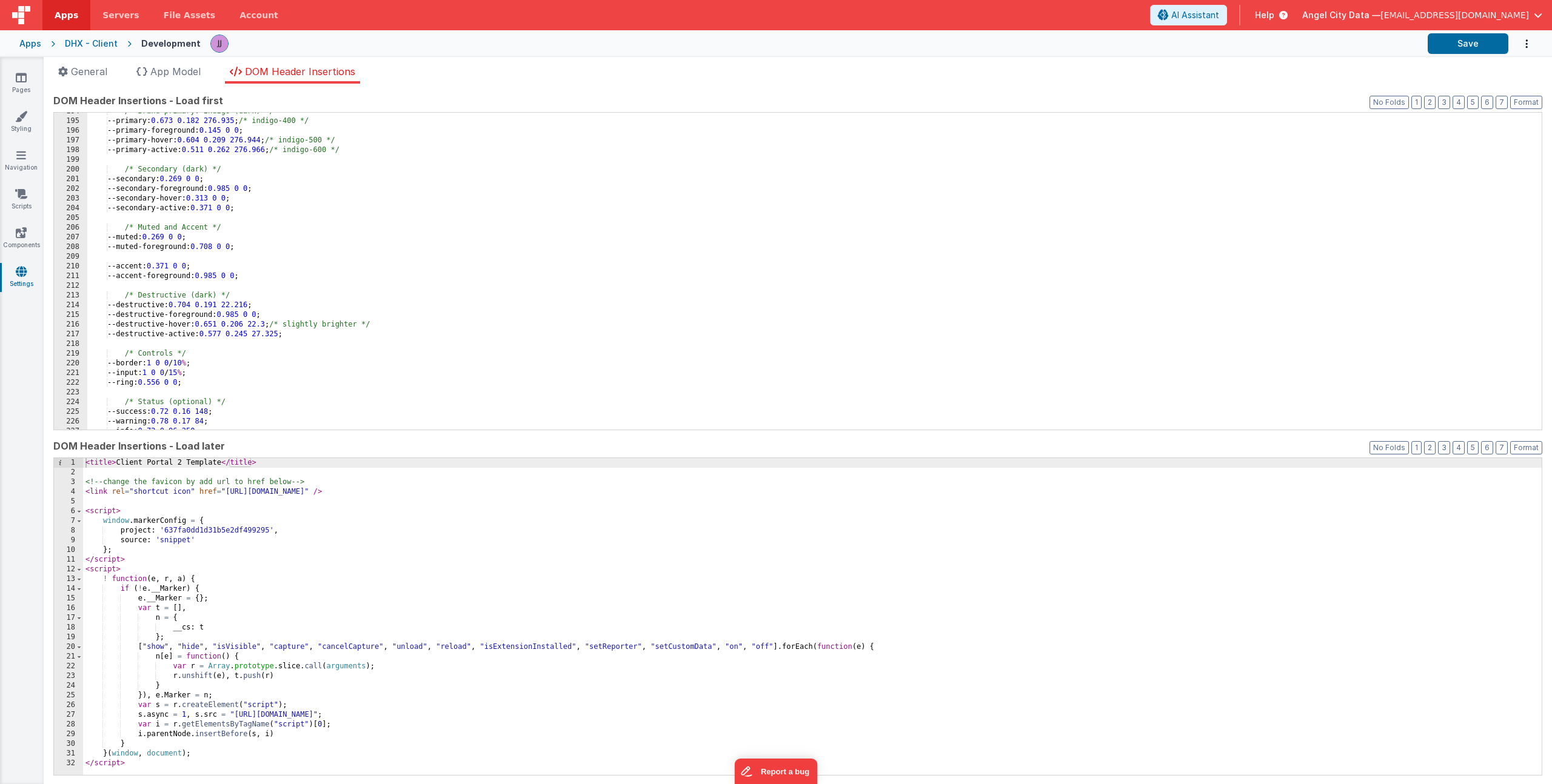
scroll to position [1877, 0]
drag, startPoint x: 223, startPoint y: 362, endPoint x: 123, endPoint y: 363, distance: 100.0
click at [123, 363] on div "/* Brand primary: Indigo (dark) */ --primary: 0.673 0.182 276.935 ; /* indigo-4…" at bounding box center [810, 275] width 1445 height 336
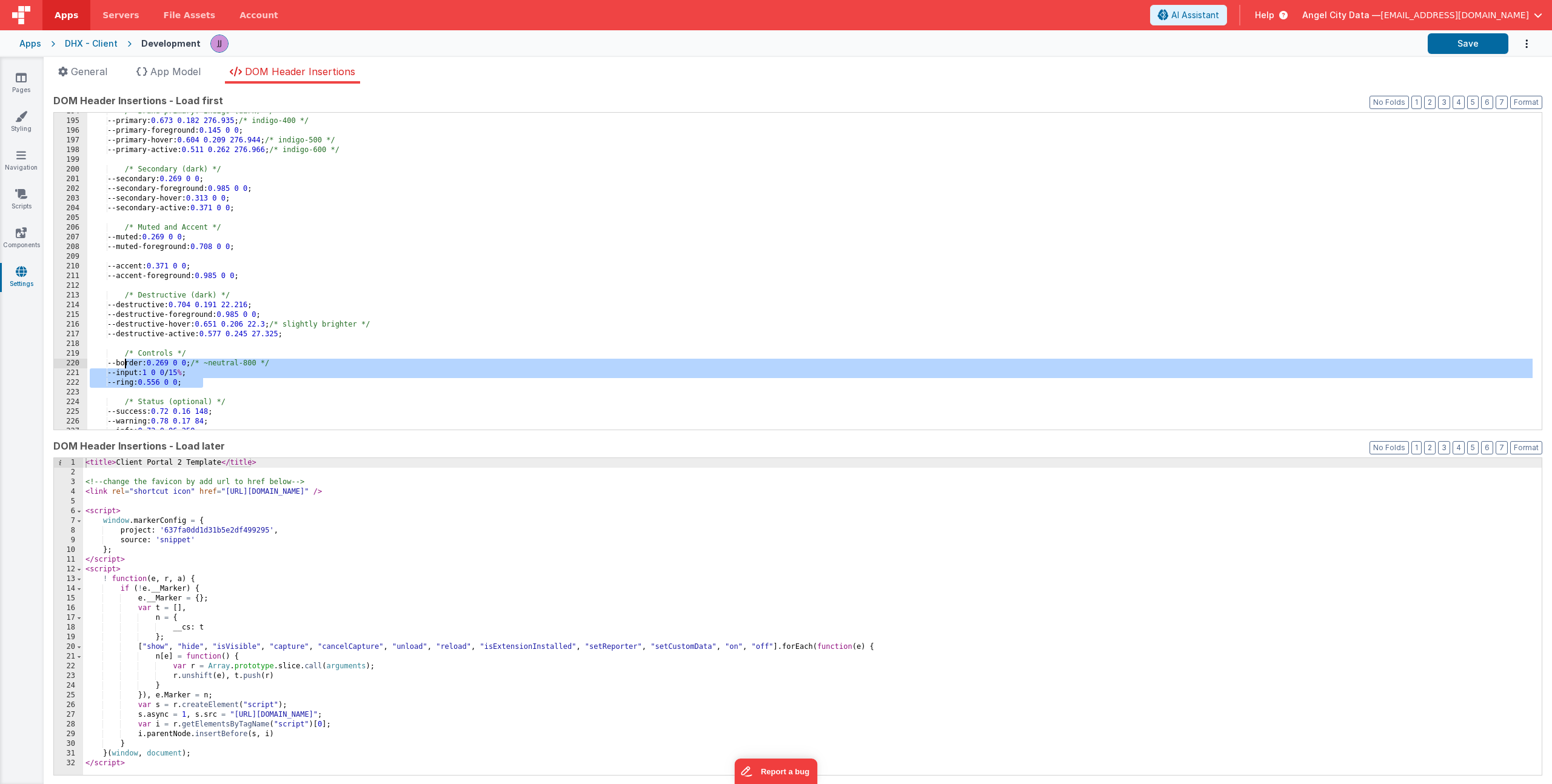
drag, startPoint x: 200, startPoint y: 382, endPoint x: 125, endPoint y: 365, distance: 76.9
click at [125, 365] on div "/* Brand primary: Indigo (dark) */ --primary: 0.673 0.182 276.935 ; /* indigo-4…" at bounding box center [810, 275] width 1445 height 336
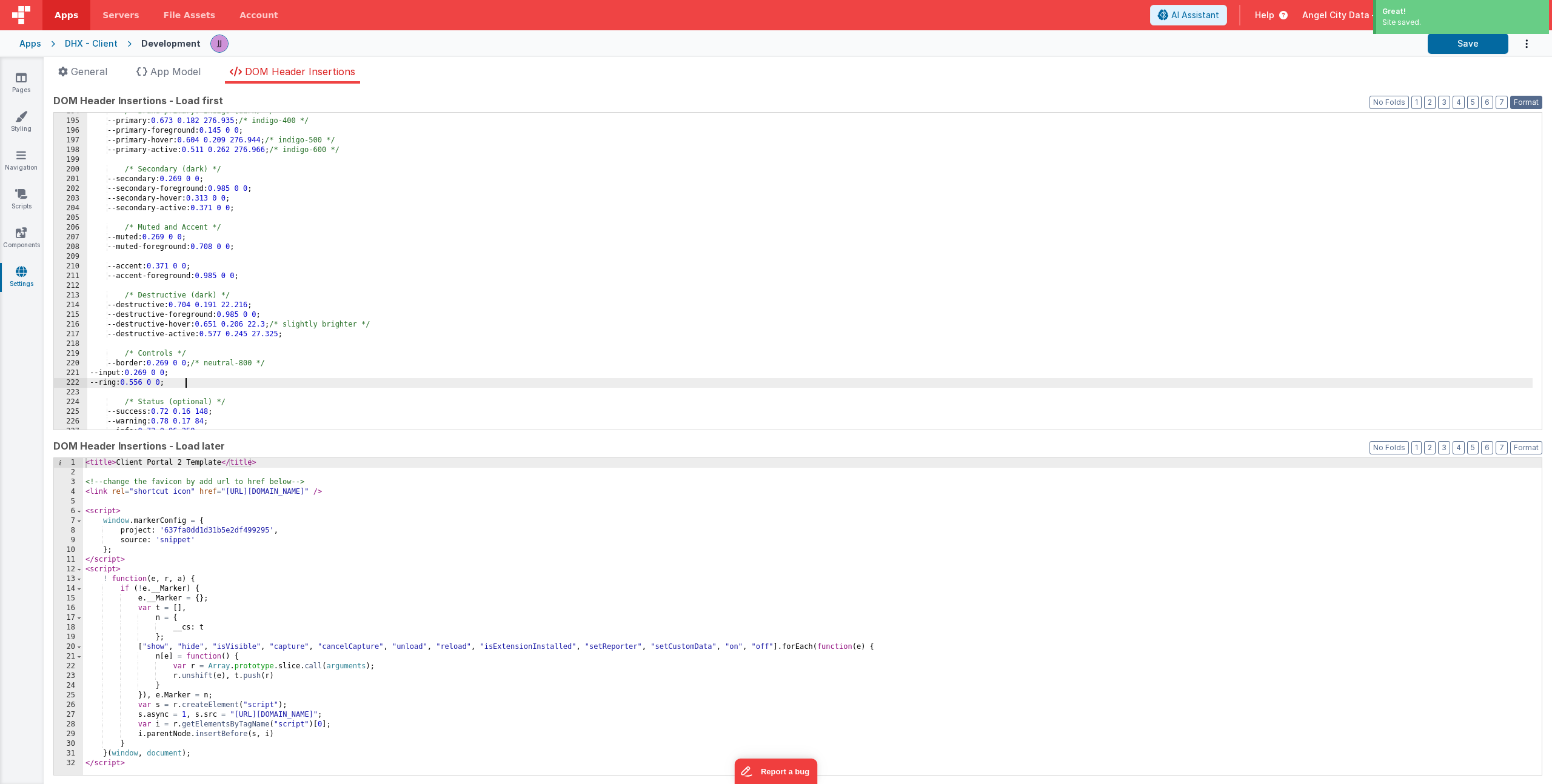
click at [1515, 103] on button "Format" at bounding box center [1526, 103] width 32 height 14
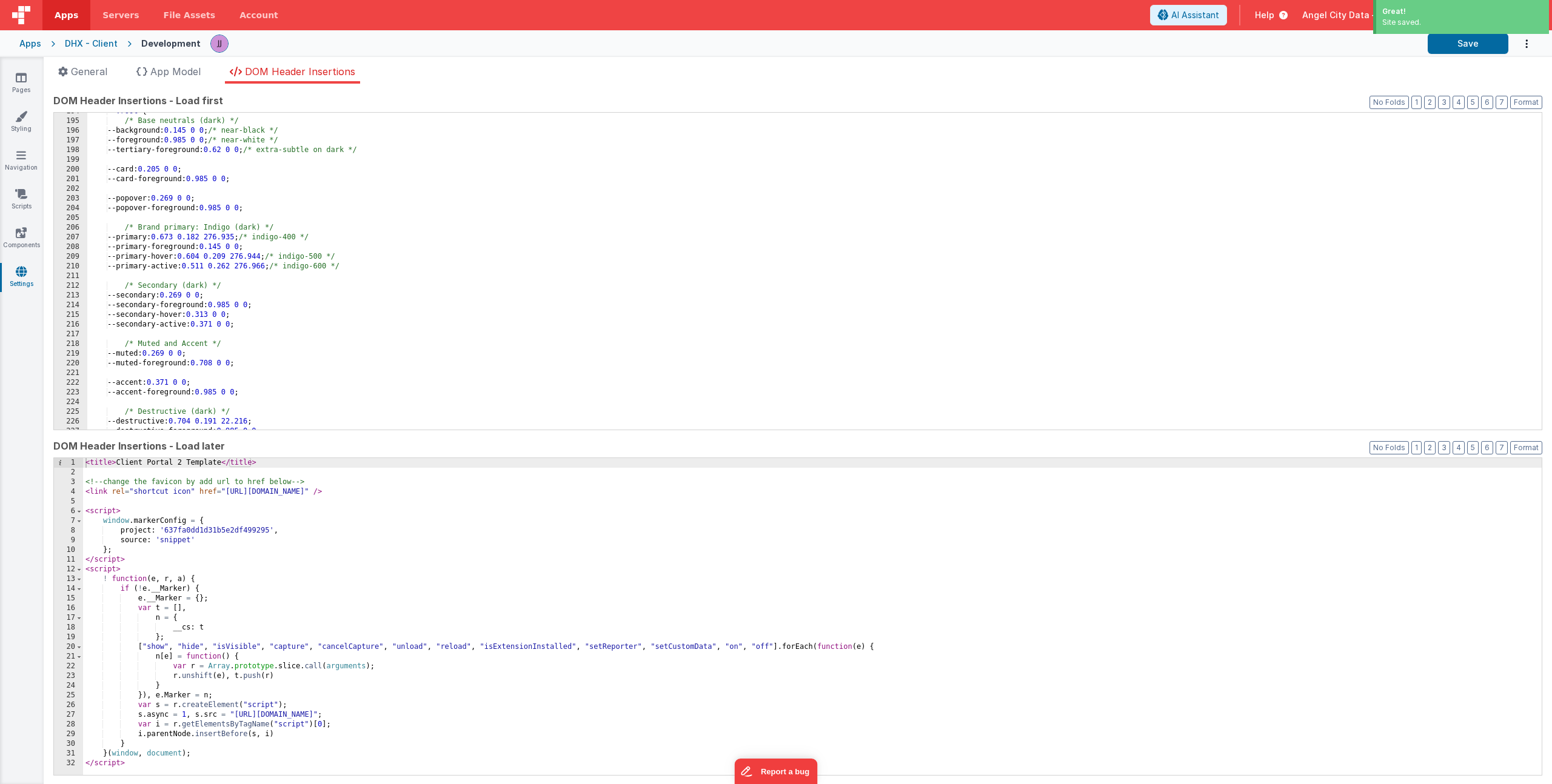
click at [349, 318] on div ":root { /* Base neutrals (dark) */ --background: 0.145 0 0 ; /* near-black */ -…" at bounding box center [810, 275] width 1445 height 336
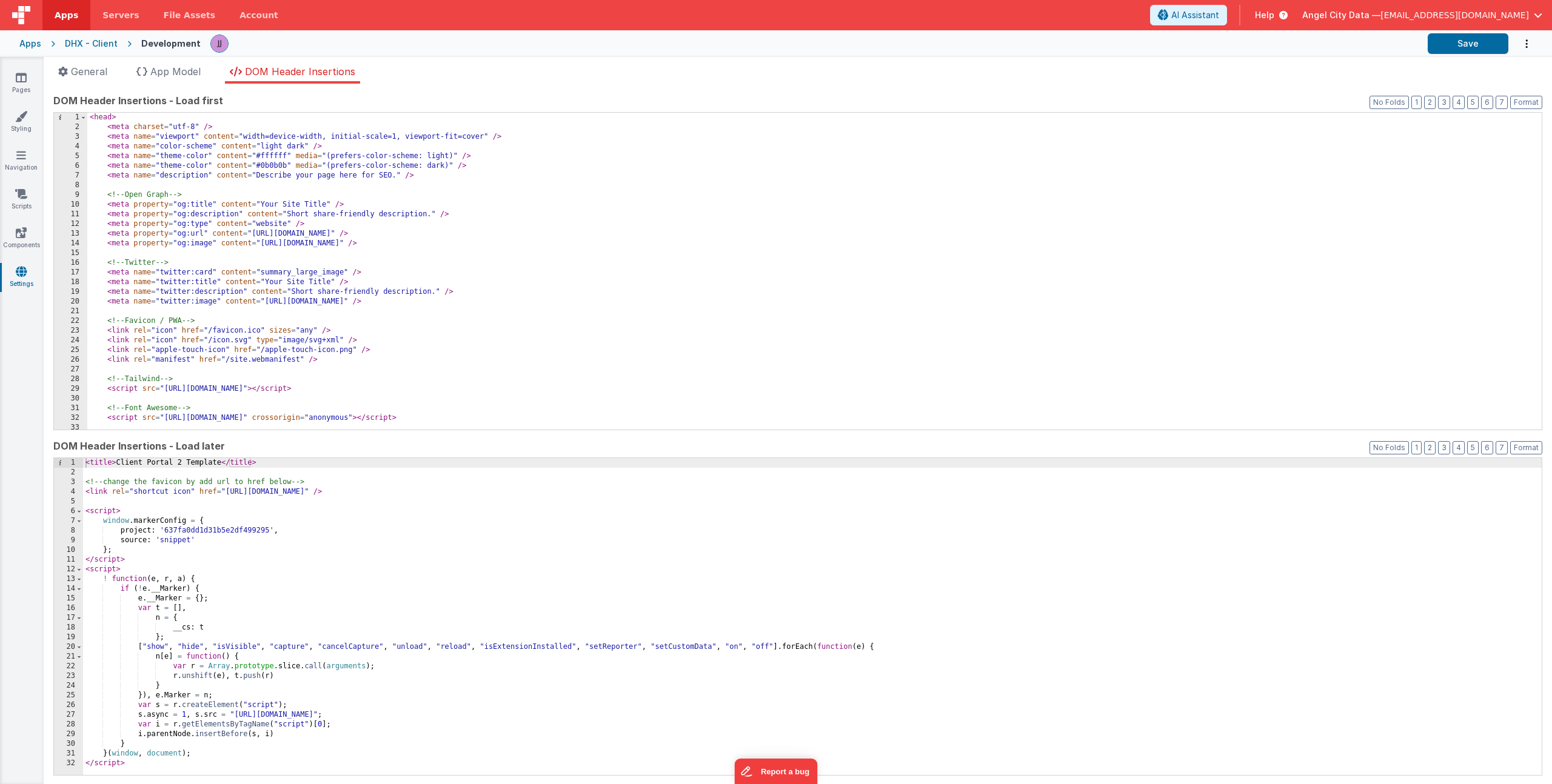
scroll to position [0, 0]
drag, startPoint x: 260, startPoint y: 203, endPoint x: 325, endPoint y: 204, distance: 65.0
click at [325, 204] on div "< head > < meta charset = "utf-8" /> < meta name = "viewport" content = "width=…" at bounding box center [810, 281] width 1445 height 336
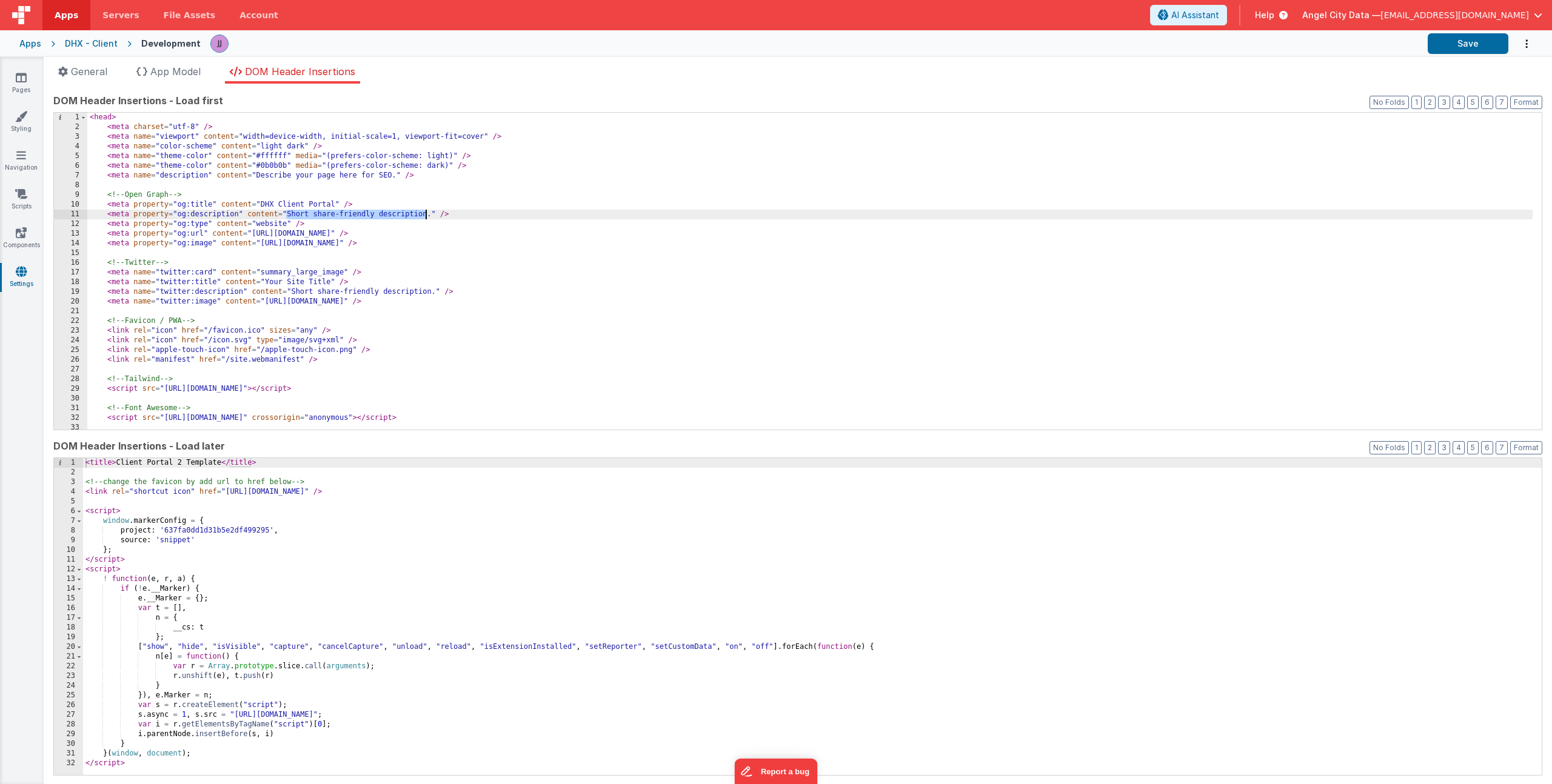
drag, startPoint x: 288, startPoint y: 214, endPoint x: 427, endPoint y: 213, distance: 139.0
click at [427, 213] on div "< head > < meta charset = "utf-8" /> < meta name = "viewport" content = "width=…" at bounding box center [810, 281] width 1445 height 336
drag, startPoint x: 288, startPoint y: 214, endPoint x: 416, endPoint y: 218, distance: 128.1
click at [416, 218] on div "< head > < meta charset = "utf-8" /> < meta name = "viewport" content = "width=…" at bounding box center [810, 281] width 1445 height 336
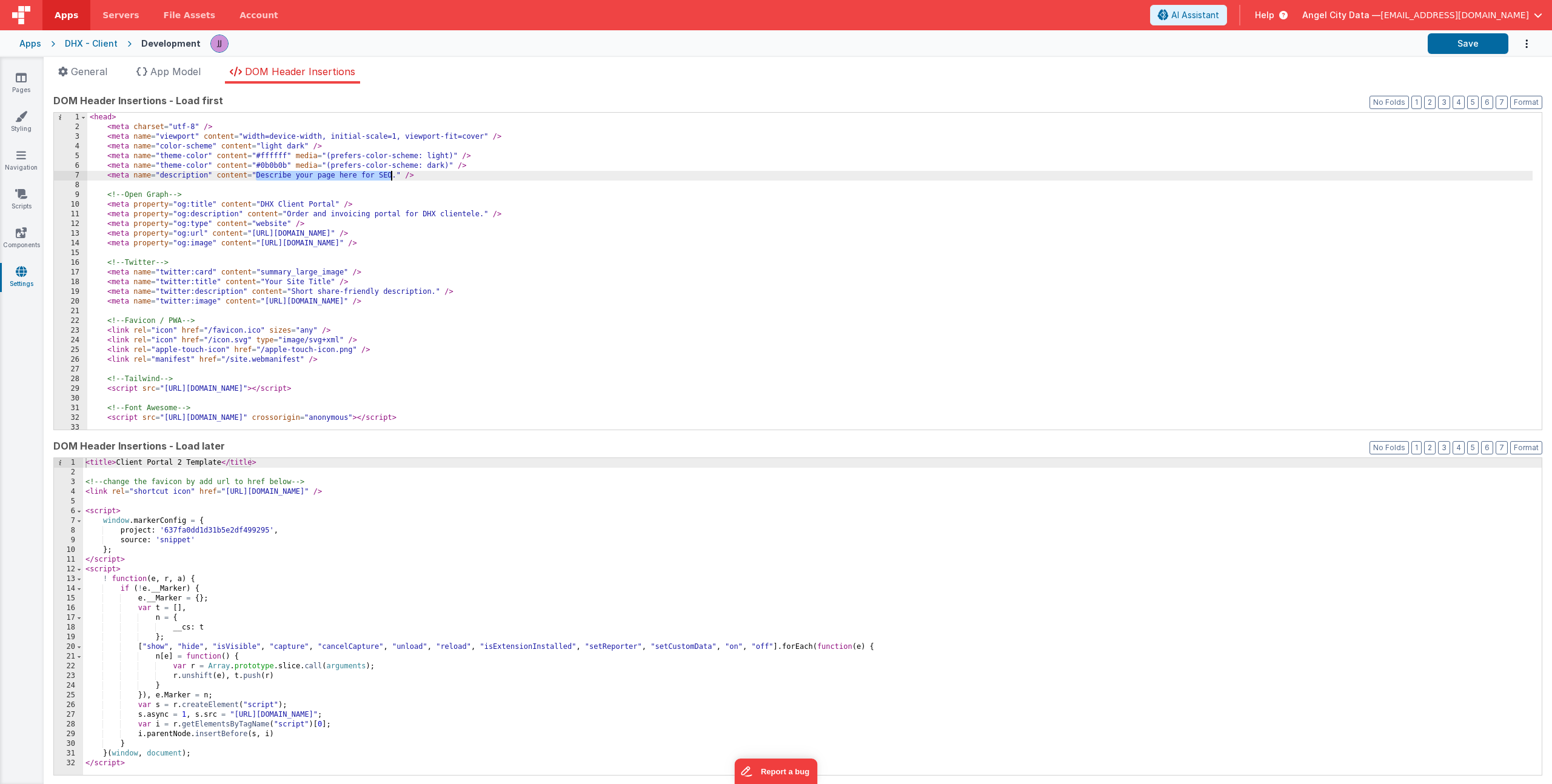
drag, startPoint x: 256, startPoint y: 175, endPoint x: 391, endPoint y: 175, distance: 135.0
click at [391, 175] on div "< head > < meta charset = "utf-8" /> < meta name = "viewport" content = "width=…" at bounding box center [810, 281] width 1445 height 336
click at [363, 202] on div "< head > < meta charset = "utf-8" /> < meta name = "viewport" content = "width=…" at bounding box center [810, 281] width 1445 height 336
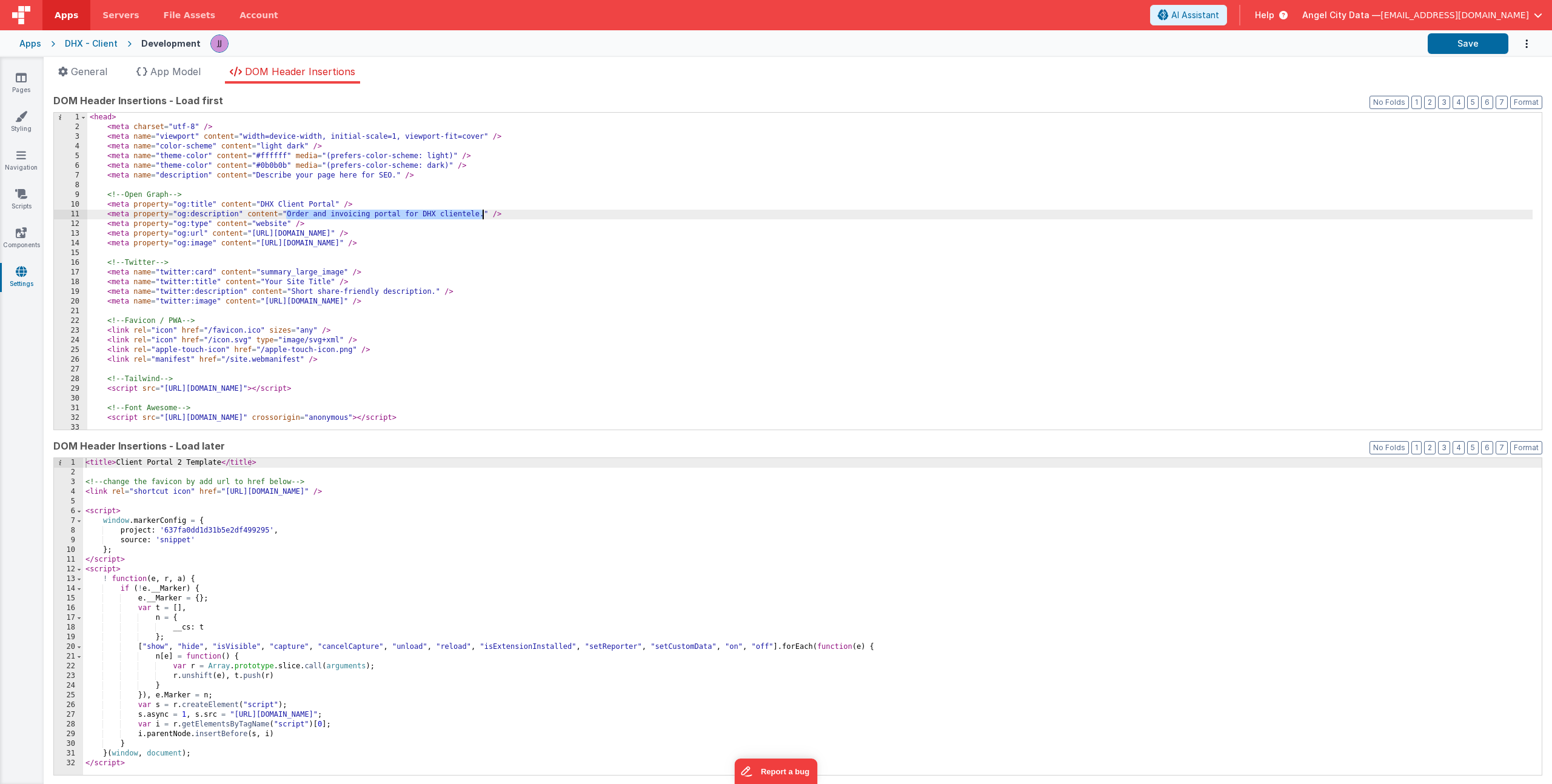
drag, startPoint x: 286, startPoint y: 213, endPoint x: 482, endPoint y: 214, distance: 196.0
click at [482, 214] on div "< head > < meta charset = "utf-8" /> < meta name = "viewport" content = "width=…" at bounding box center [810, 281] width 1445 height 336
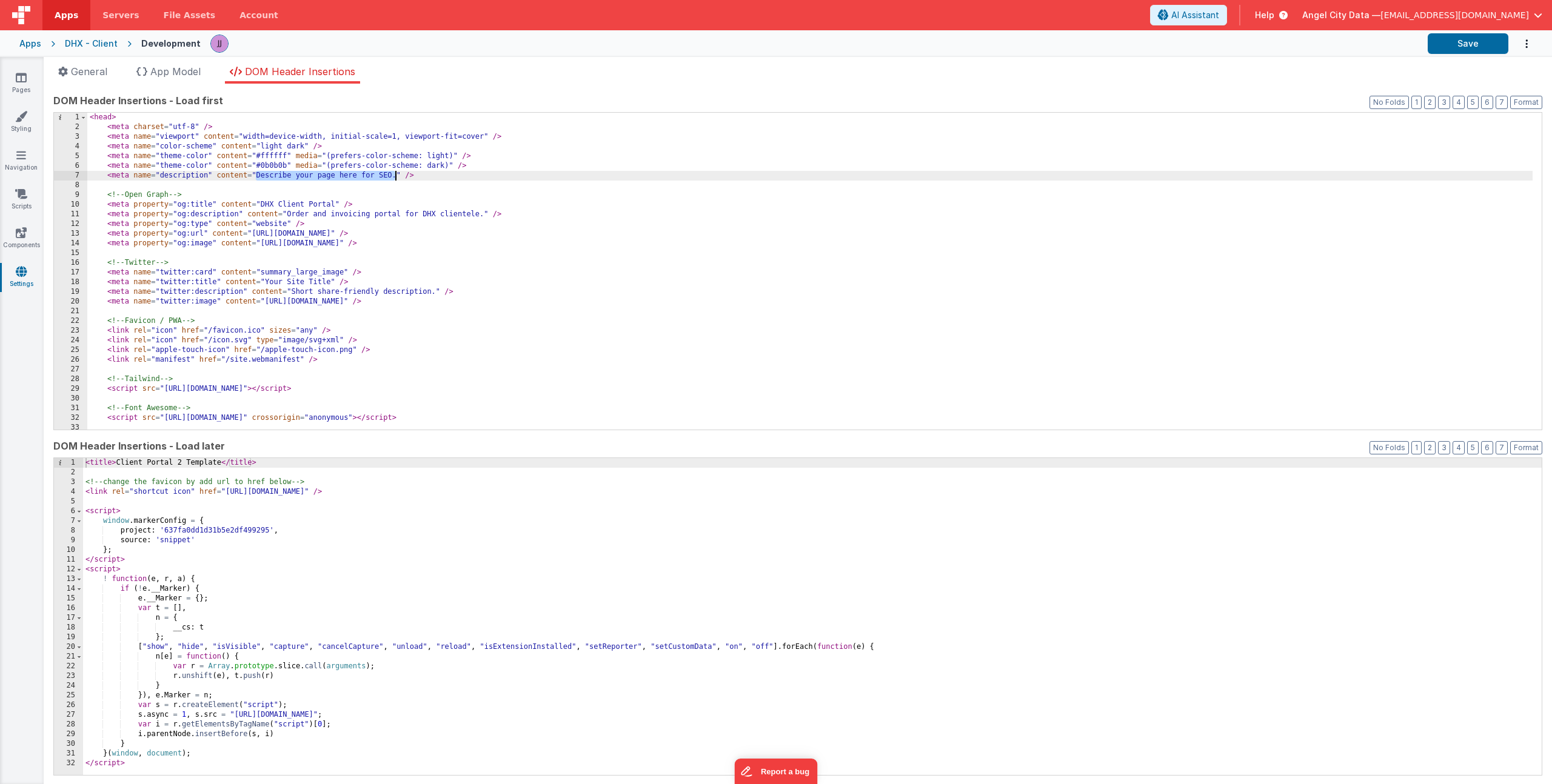
drag, startPoint x: 256, startPoint y: 175, endPoint x: 396, endPoint y: 174, distance: 140.0
click at [396, 174] on div "< head > < meta charset = "utf-8" /> < meta name = "viewport" content = "width=…" at bounding box center [810, 281] width 1445 height 336
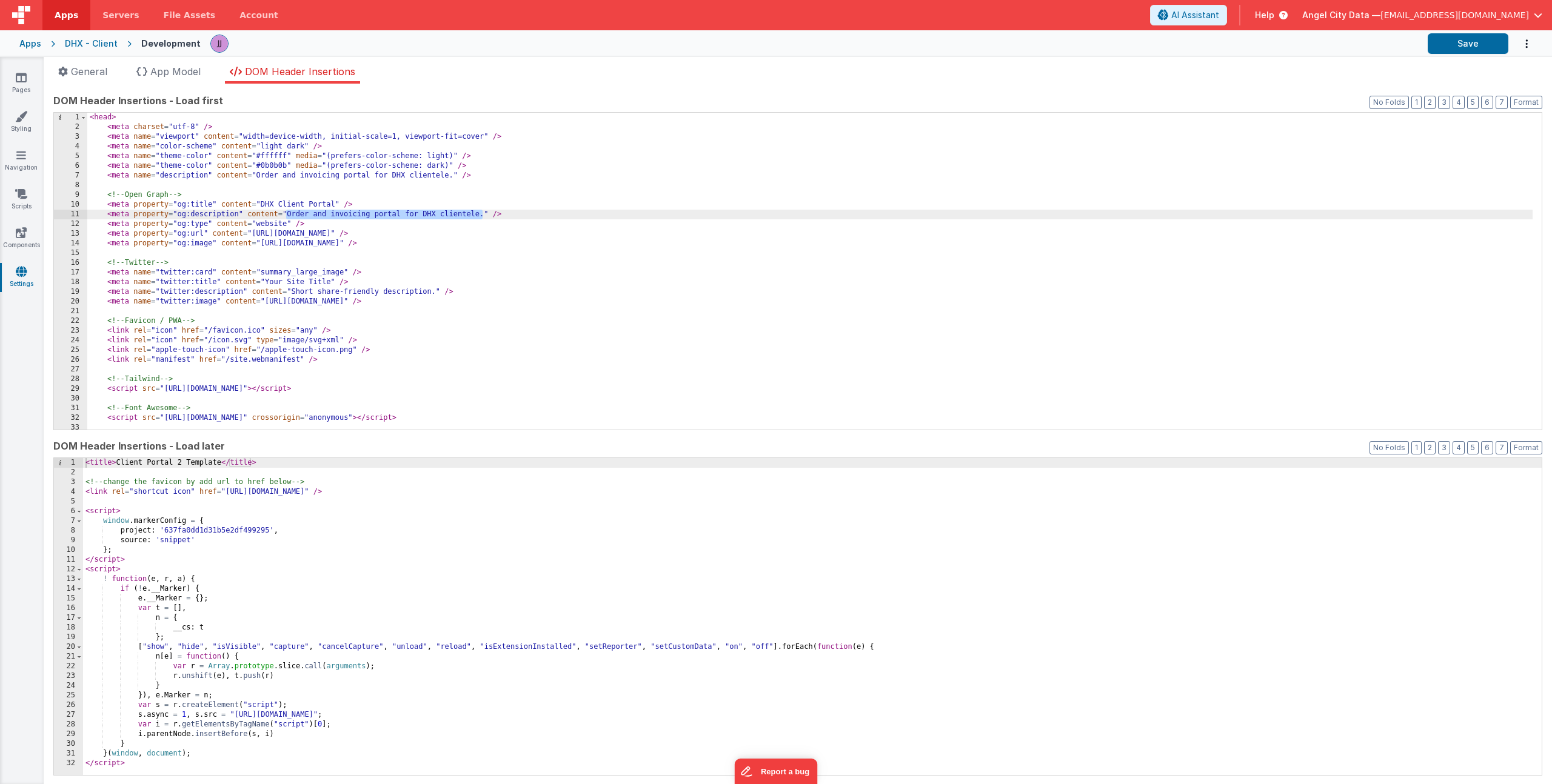
drag, startPoint x: 285, startPoint y: 215, endPoint x: 482, endPoint y: 213, distance: 197.0
click at [482, 213] on div "< head > < meta charset = "utf-8" /> < meta name = "viewport" content = "width=…" at bounding box center [810, 281] width 1445 height 336
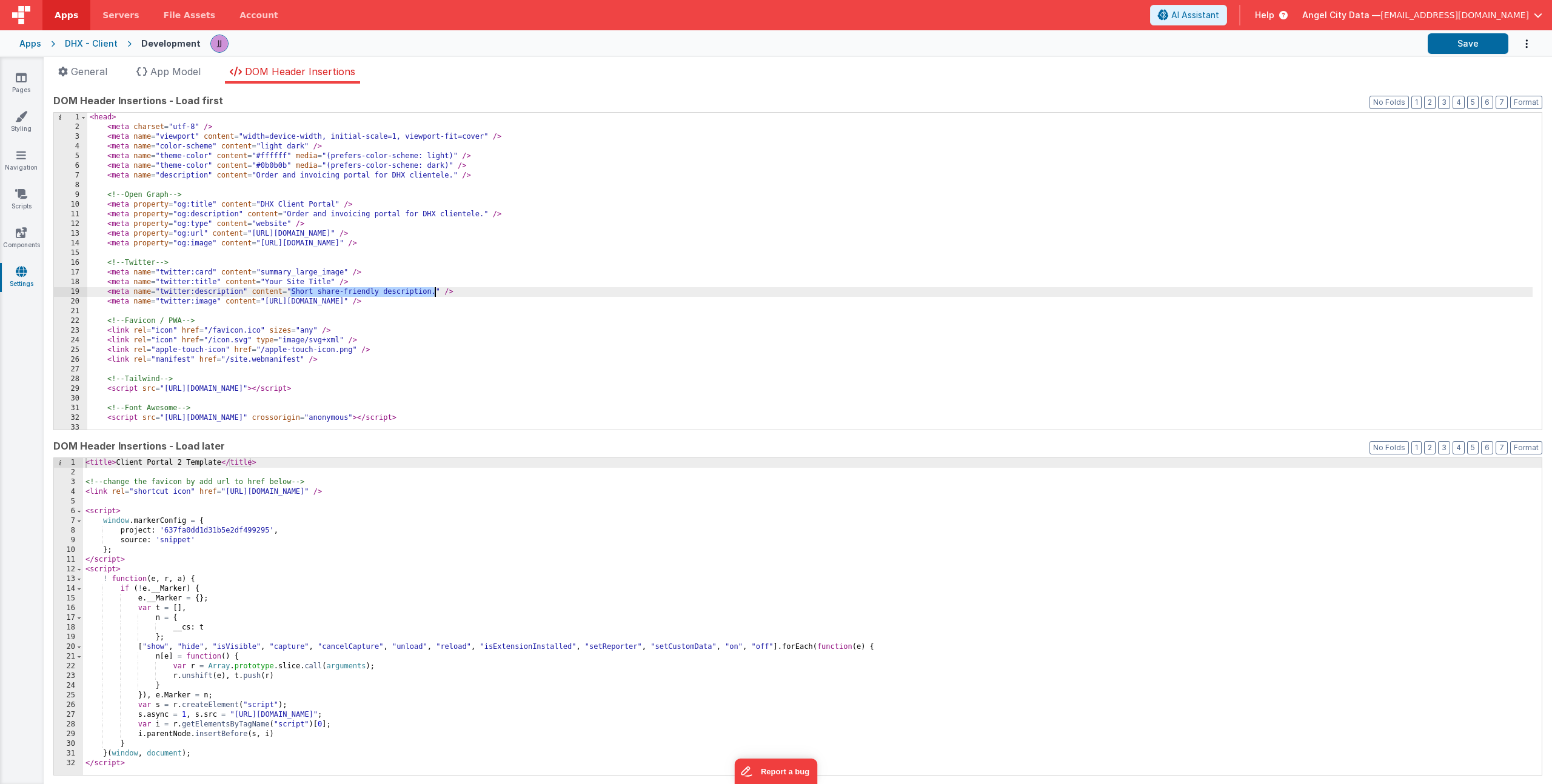
drag, startPoint x: 292, startPoint y: 292, endPoint x: 435, endPoint y: 291, distance: 143.0
click at [435, 291] on div "< head > < meta charset = "utf-8" /> < meta name = "viewport" content = "width=…" at bounding box center [810, 281] width 1445 height 336
paste textarea
drag, startPoint x: 264, startPoint y: 280, endPoint x: 329, endPoint y: 283, distance: 65.1
click at [329, 283] on div "< head > < meta charset = "utf-8" /> < meta name = "viewport" content = "width=…" at bounding box center [810, 281] width 1445 height 336
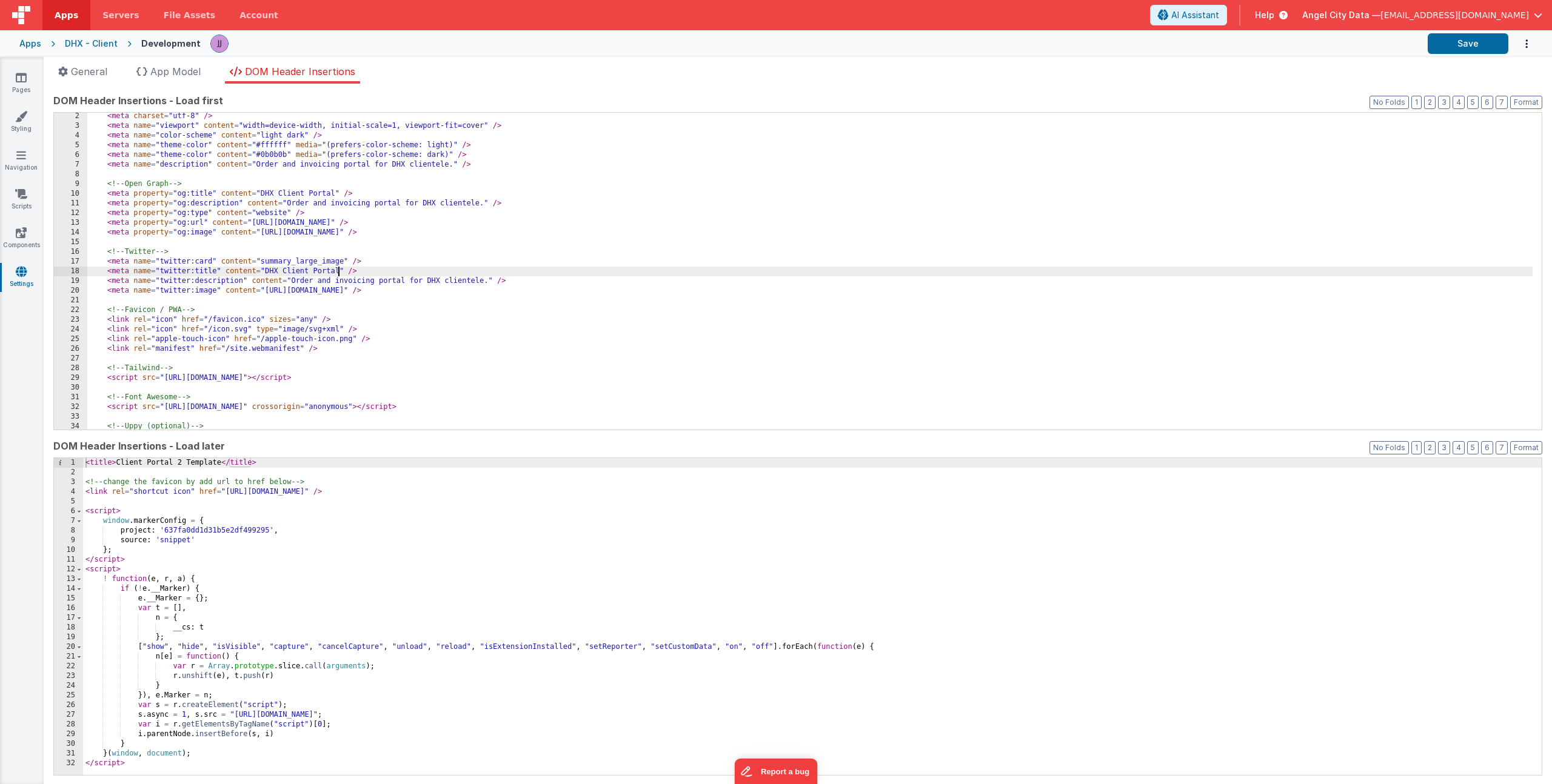
scroll to position [22, 0]
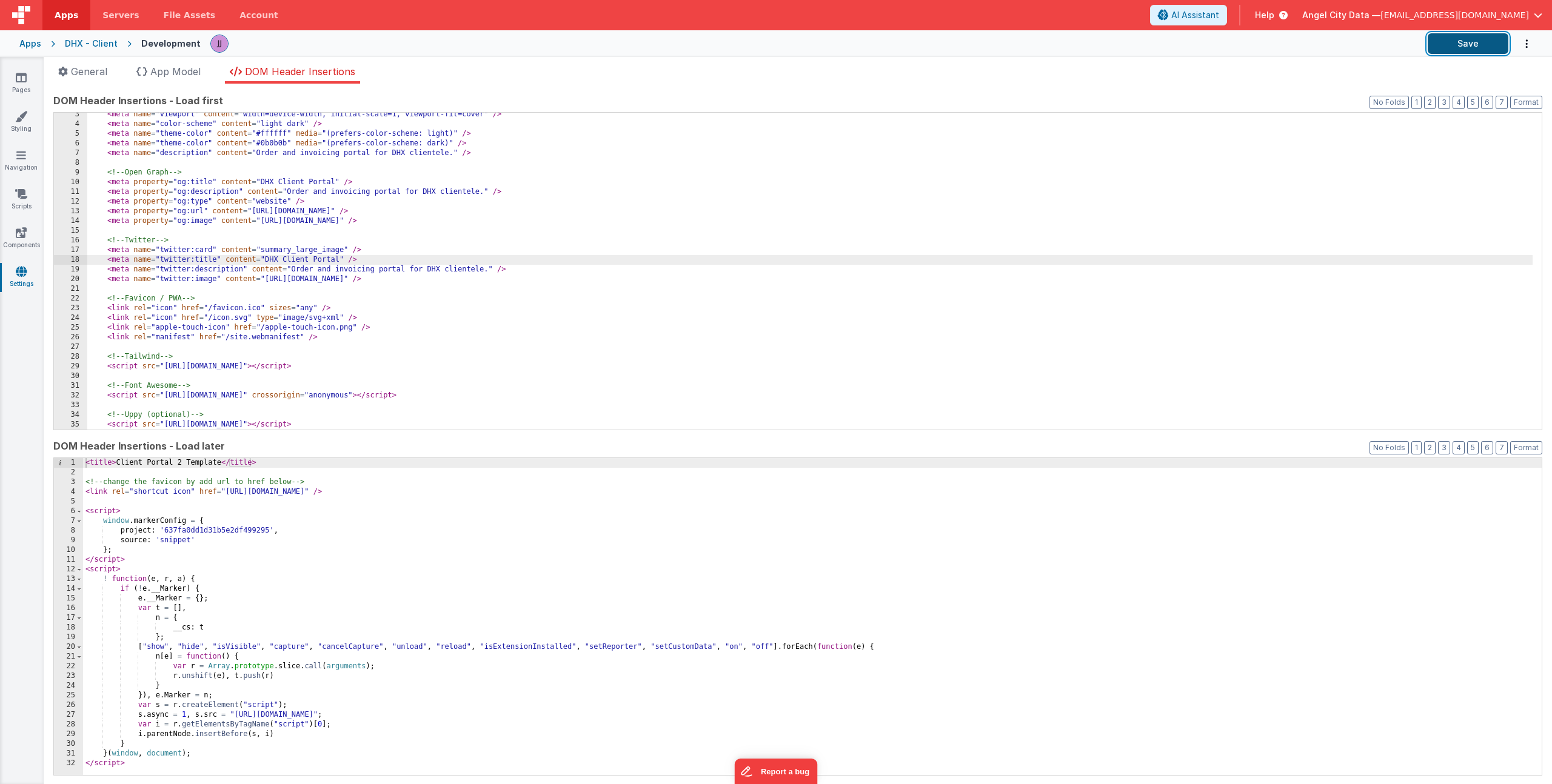
click at [1453, 38] on button "Save" at bounding box center [1468, 44] width 81 height 21
click at [26, 241] on link "Components" at bounding box center [21, 239] width 43 height 24
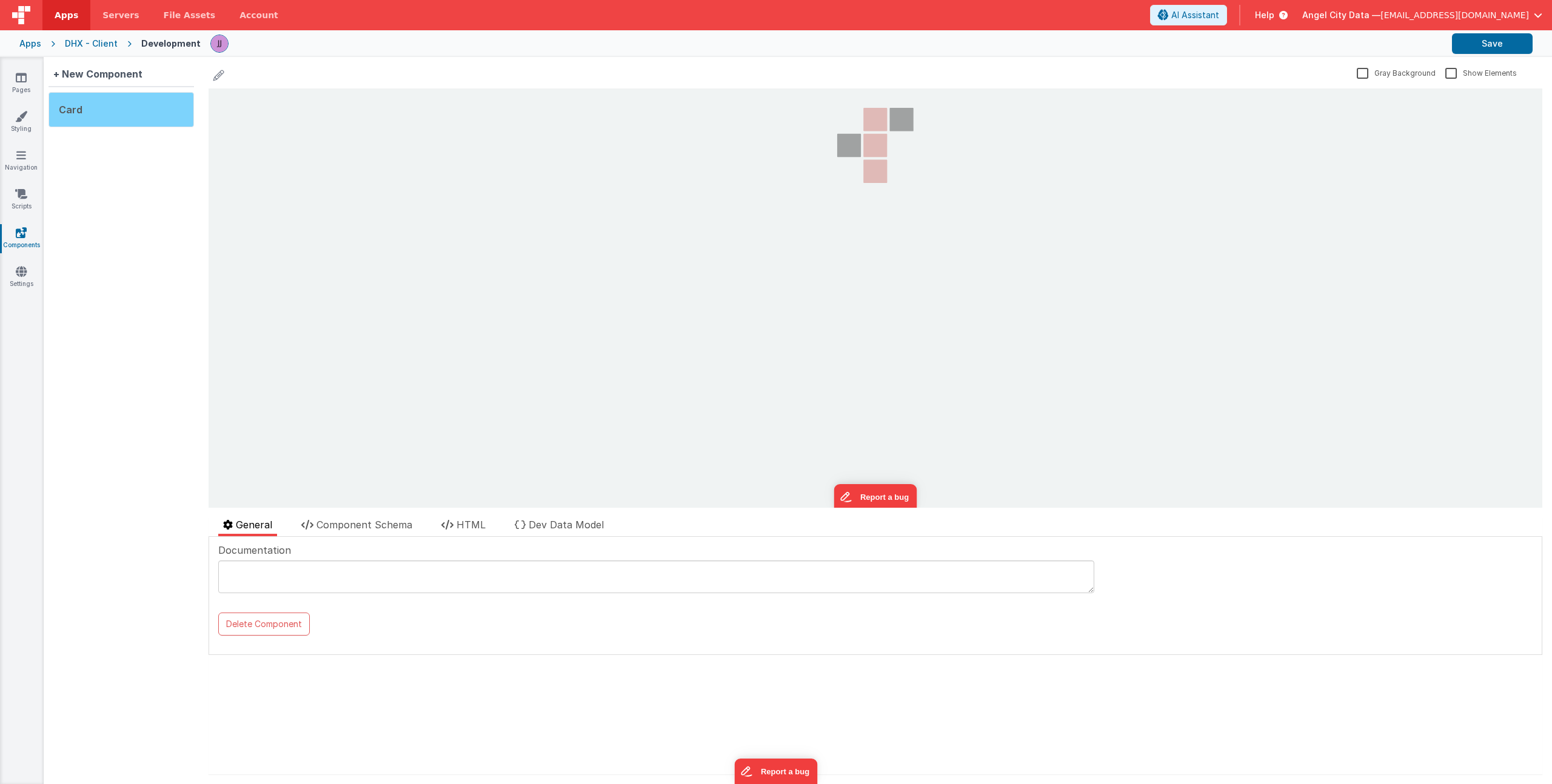
click at [108, 104] on div "Card" at bounding box center [122, 110] width 146 height 35
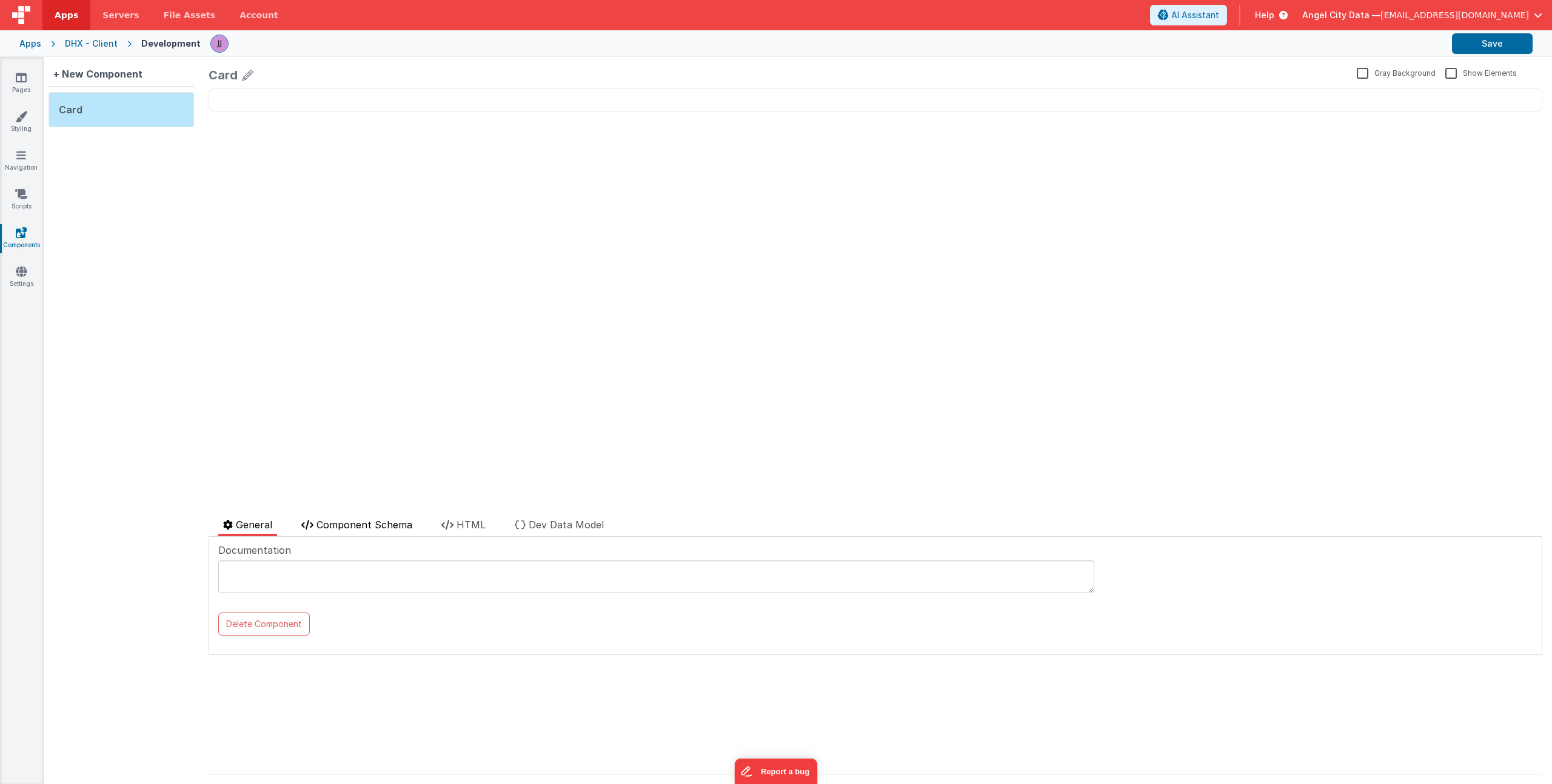
click at [350, 525] on span "Component Schema" at bounding box center [365, 525] width 96 height 12
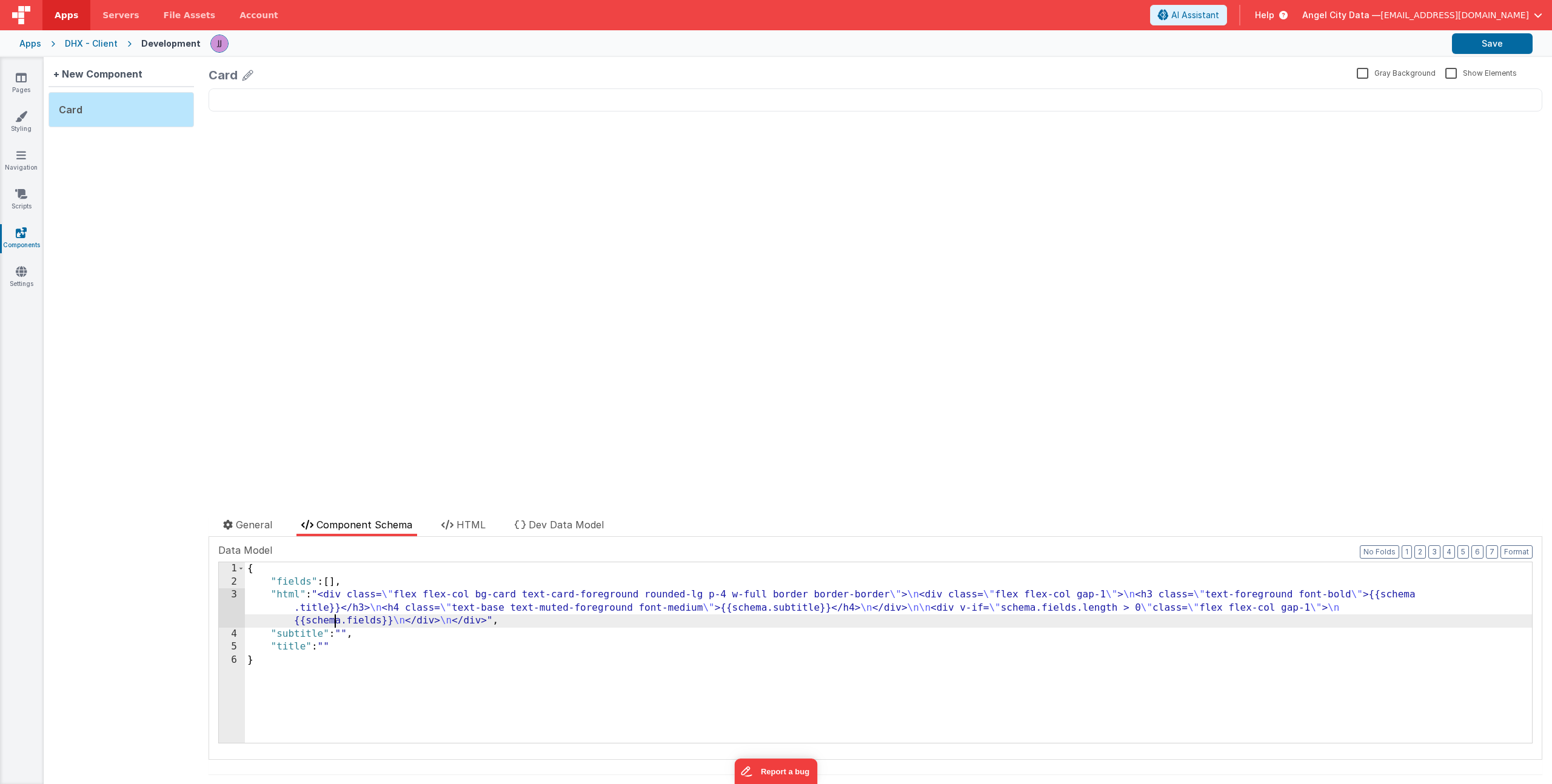
click at [337, 627] on div "{ "fields" : [ ] , "html" : "<div class= \" flex flex-col bg-card text-card-for…" at bounding box center [889, 665] width 1287 height 207
click at [345, 581] on div "{ "fields" : [ ] , "html" : "<div class= \" flex flex-col bg-card text-card-for…" at bounding box center [889, 665] width 1287 height 207
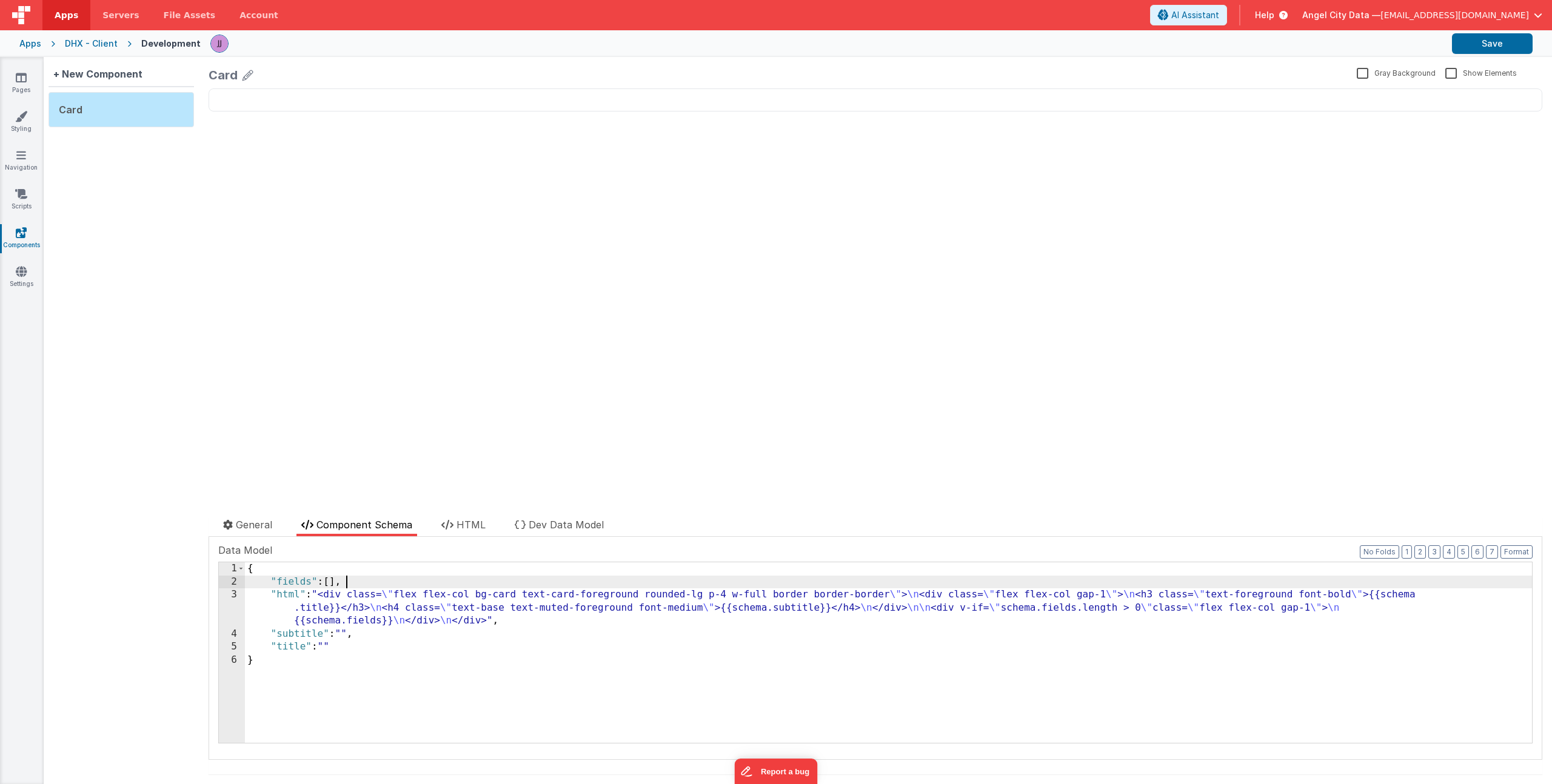
click at [365, 641] on div "{ "fields" : [ ] , "html" : "<div class= \" flex flex-col bg-card text-card-for…" at bounding box center [889, 665] width 1287 height 207
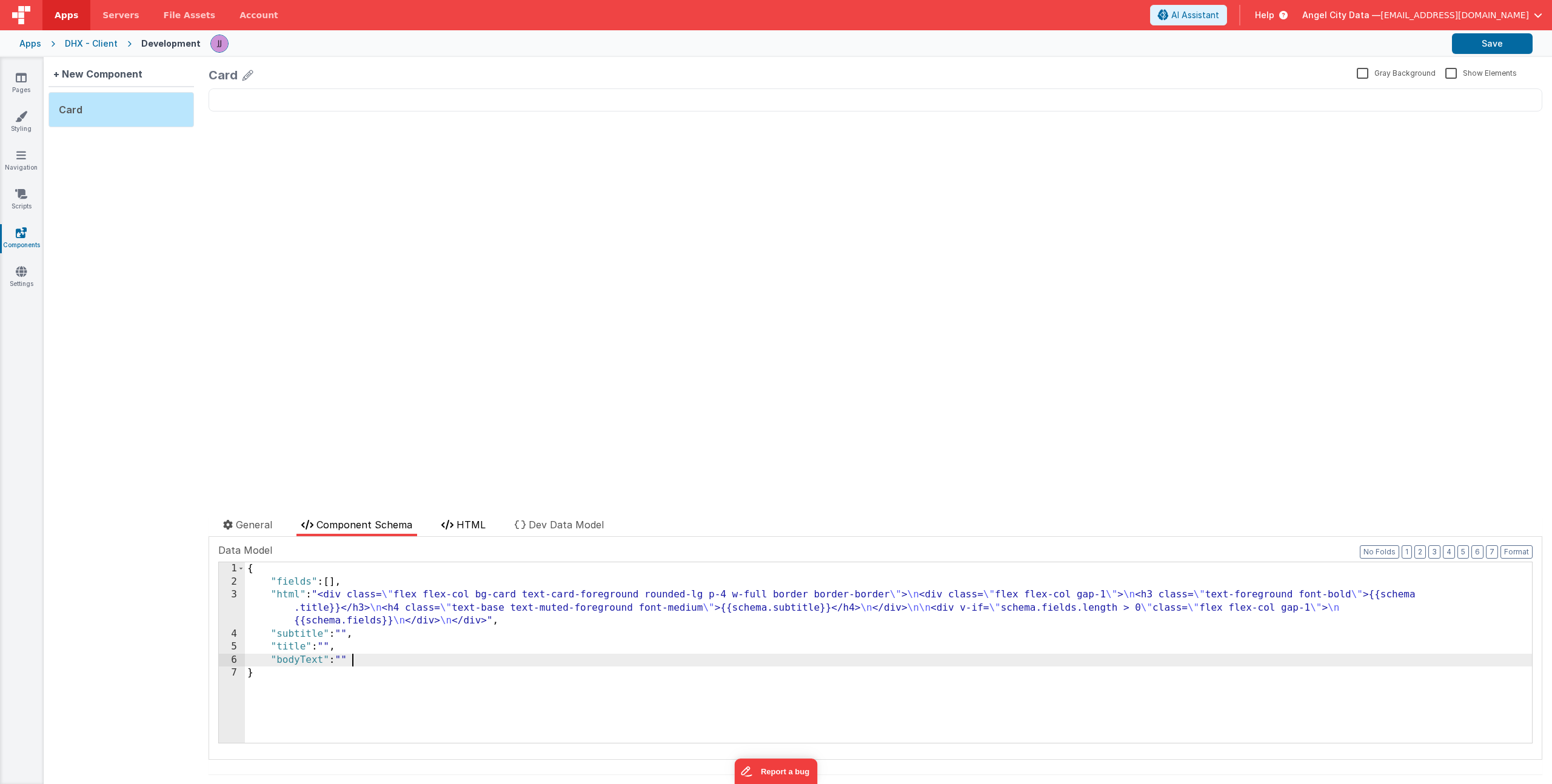
click at [468, 518] on li "HTML" at bounding box center [463, 526] width 54 height 18
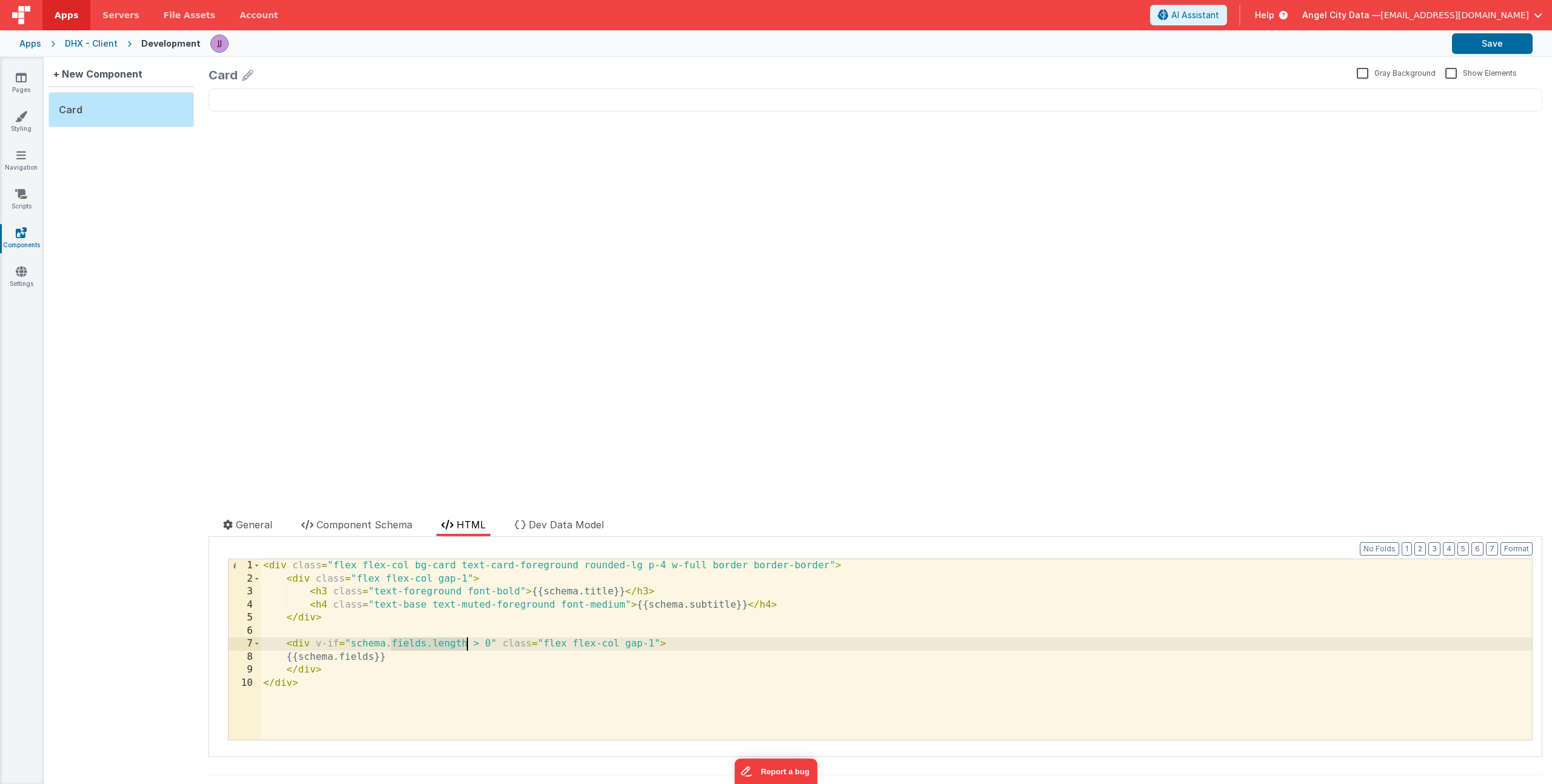
drag, startPoint x: 393, startPoint y: 644, endPoint x: 466, endPoint y: 641, distance: 73.1
click at [466, 641] on div "< div class = "flex flex-col bg-card text-card-foreground rounded-lg p-4 w-full…" at bounding box center [896, 662] width 1272 height 207
drag, startPoint x: 350, startPoint y: 646, endPoint x: 438, endPoint y: 644, distance: 88.0
click at [438, 644] on div "< div class = "flex flex-col bg-card text-card-foreground rounded-lg p-4 w-full…" at bounding box center [896, 662] width 1272 height 207
paste textarea
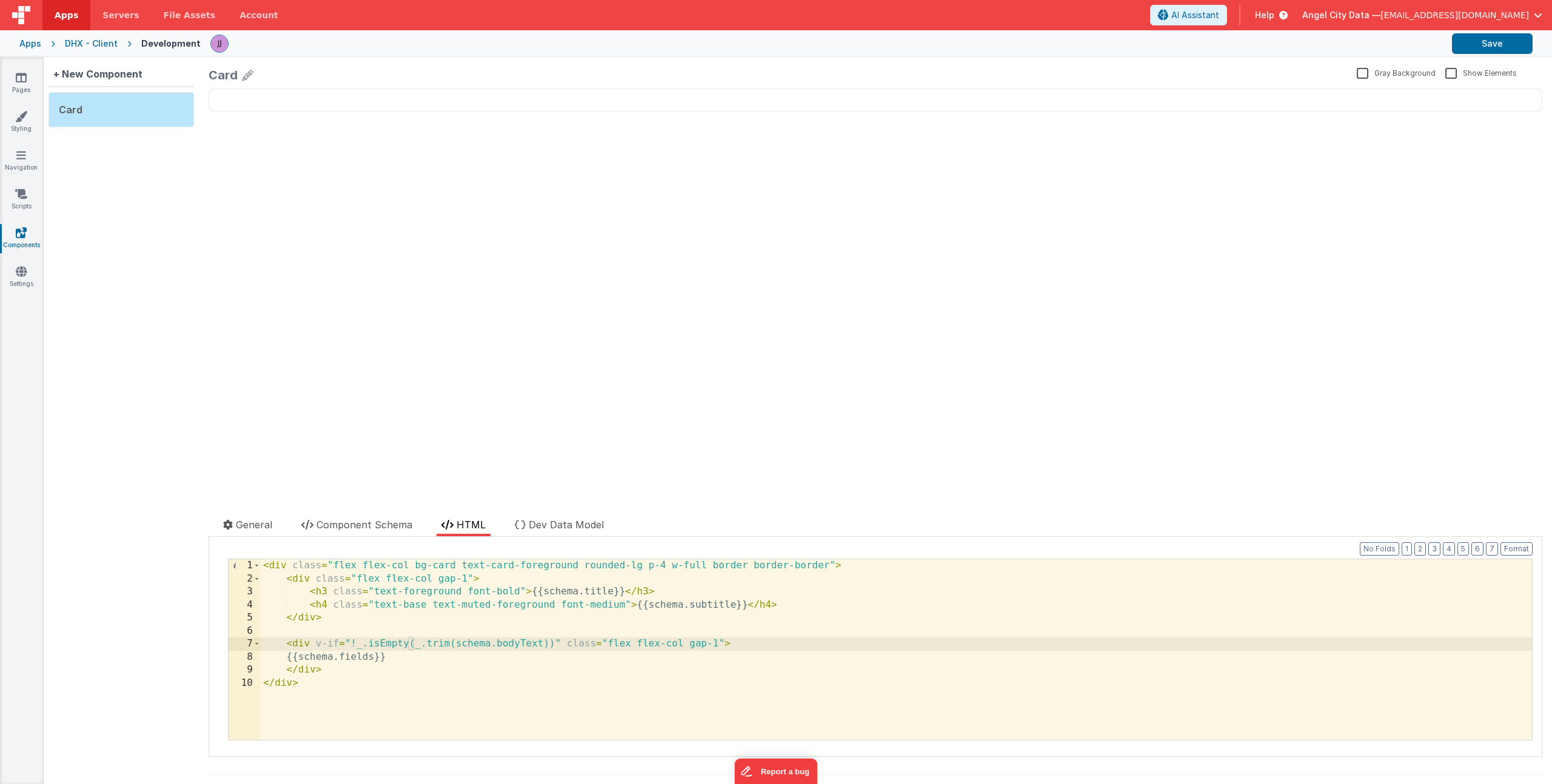
click at [385, 657] on div "< div class = "flex flex-col bg-card text-card-foreground rounded-lg p-4 w-full…" at bounding box center [896, 662] width 1272 height 207
click at [1478, 42] on button "Save" at bounding box center [1492, 44] width 81 height 21
click at [27, 81] on link "Pages" at bounding box center [21, 83] width 43 height 24
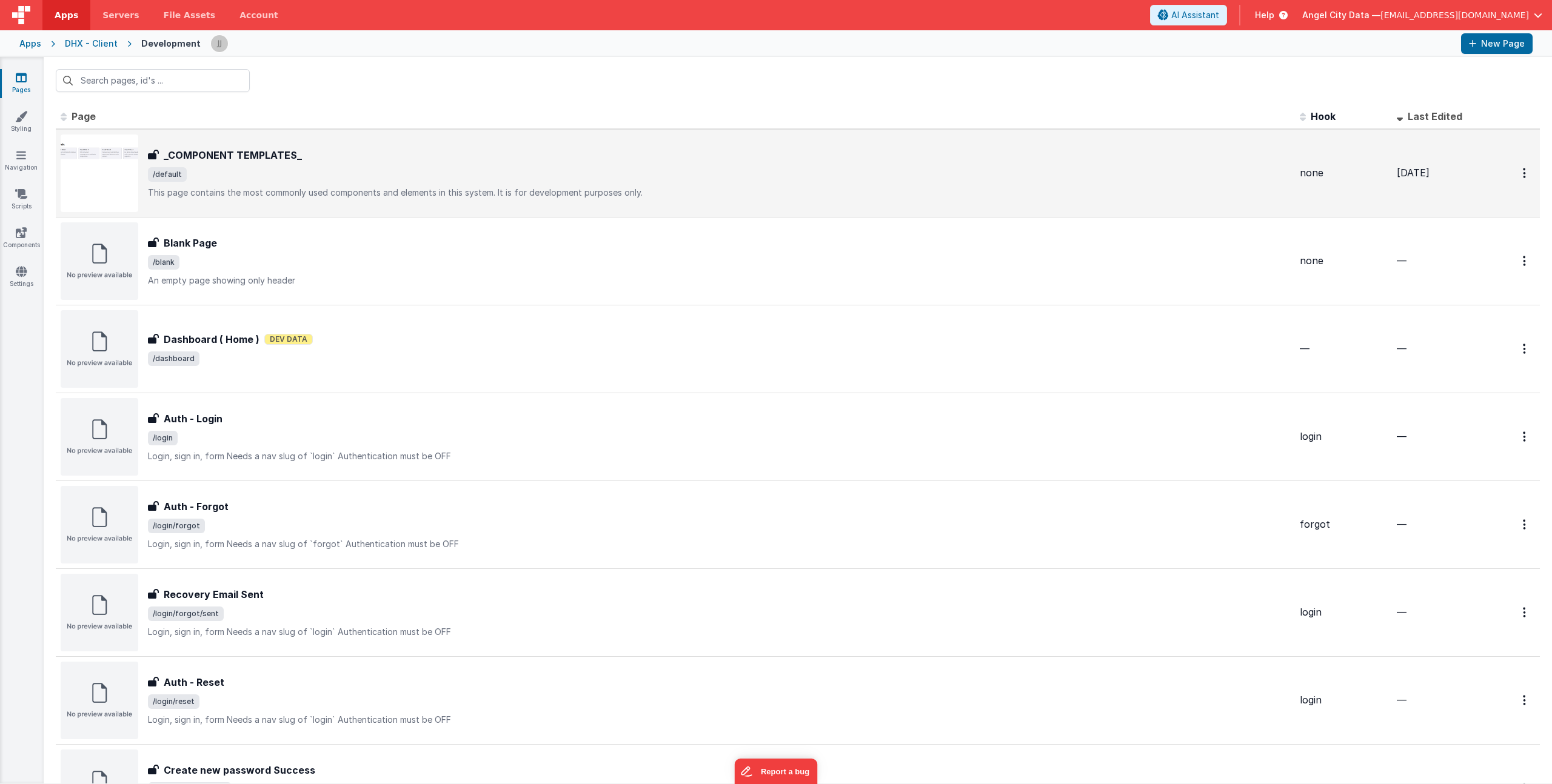
click at [295, 178] on span "/default" at bounding box center [720, 175] width 1143 height 14
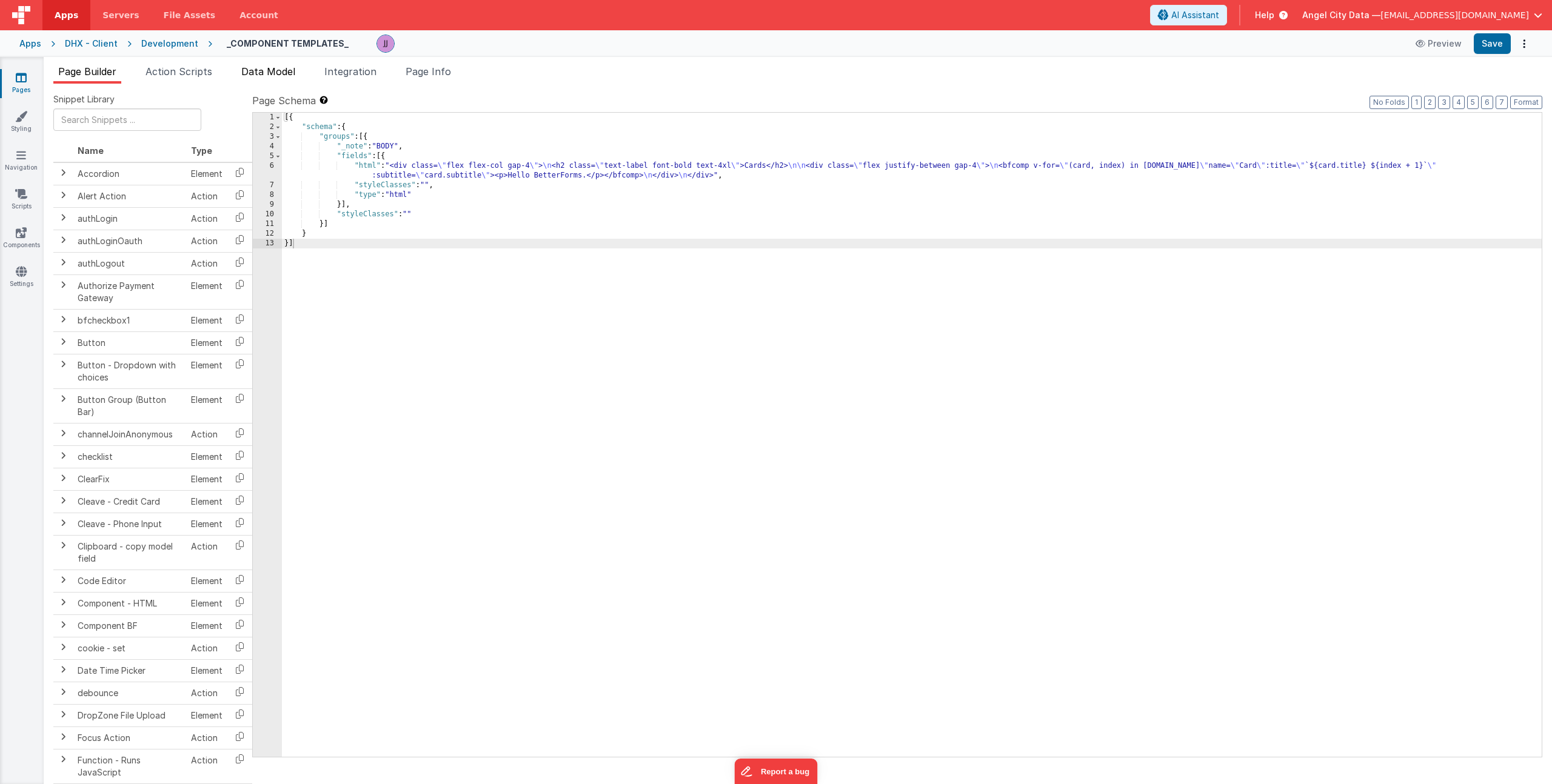
click at [248, 71] on span "Data Model" at bounding box center [268, 71] width 54 height 12
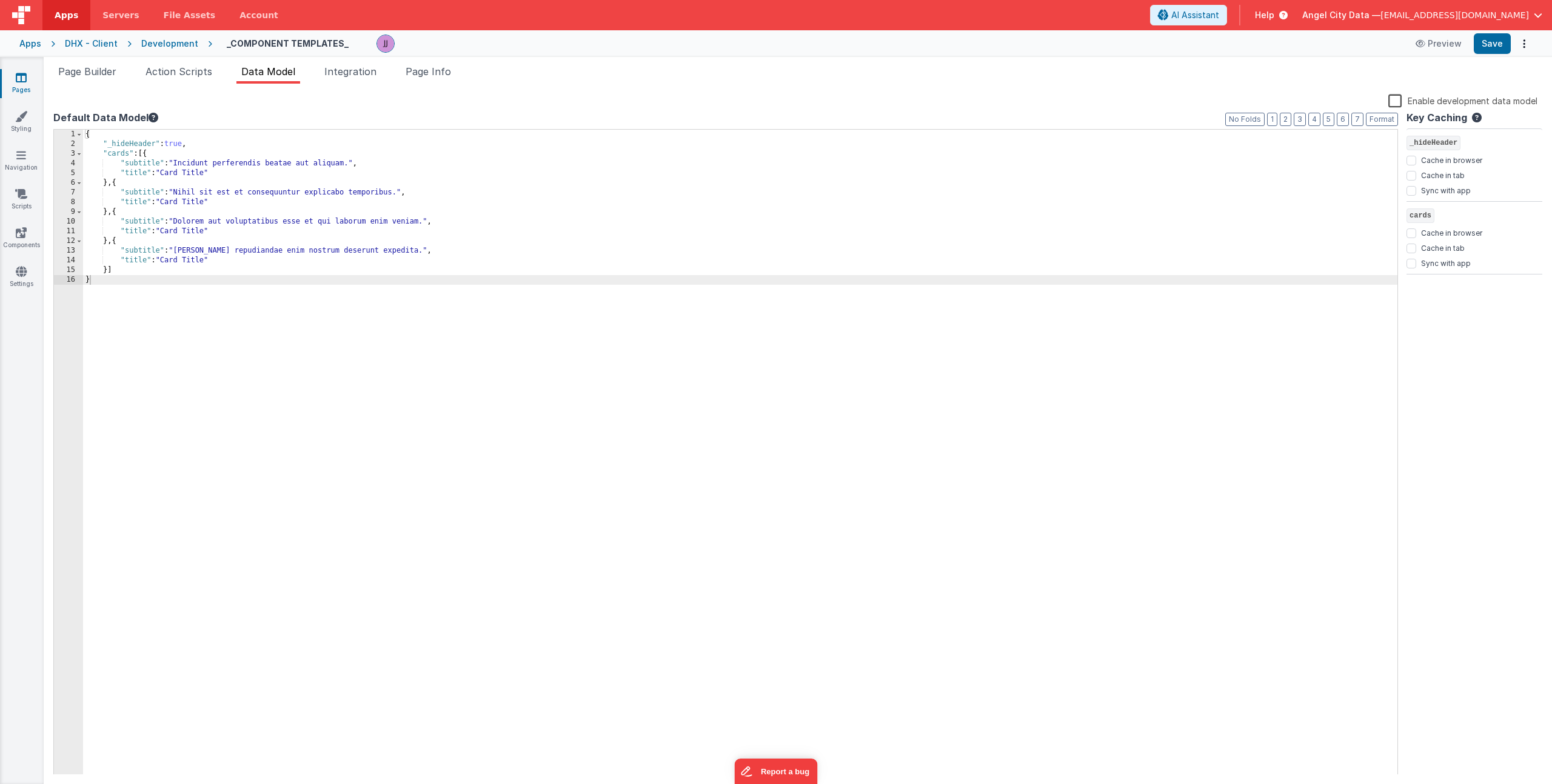
click at [222, 169] on div "{ "_hideHeader" : true , "cards" : [{ "subtitle" : "Incidunt perferendis beatae…" at bounding box center [740, 462] width 1314 height 665
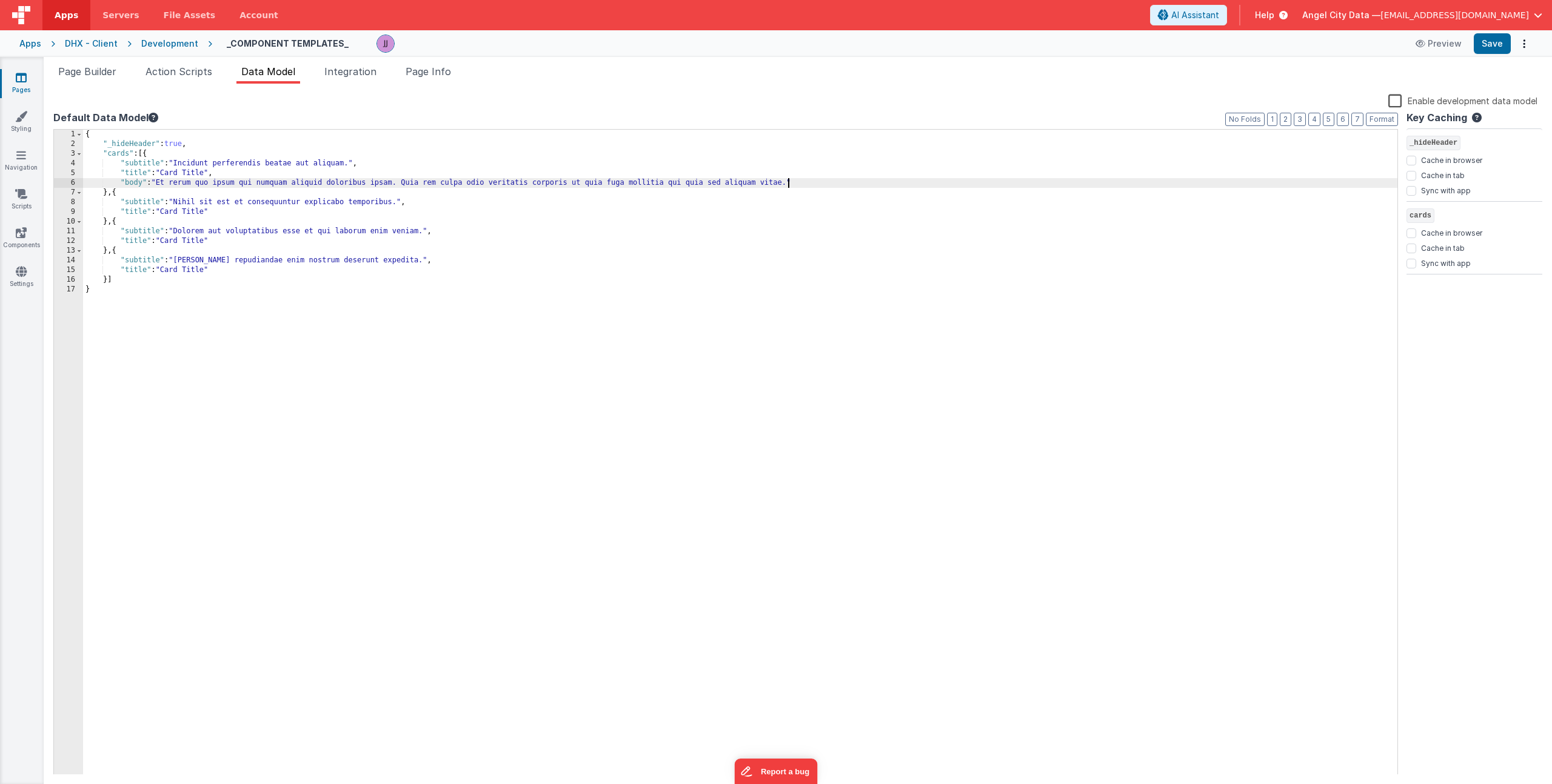
click at [232, 212] on div "{ "_hideHeader" : true , "cards" : [{ "subtitle" : "Incidunt perferendis beatae…" at bounding box center [740, 462] width 1314 height 665
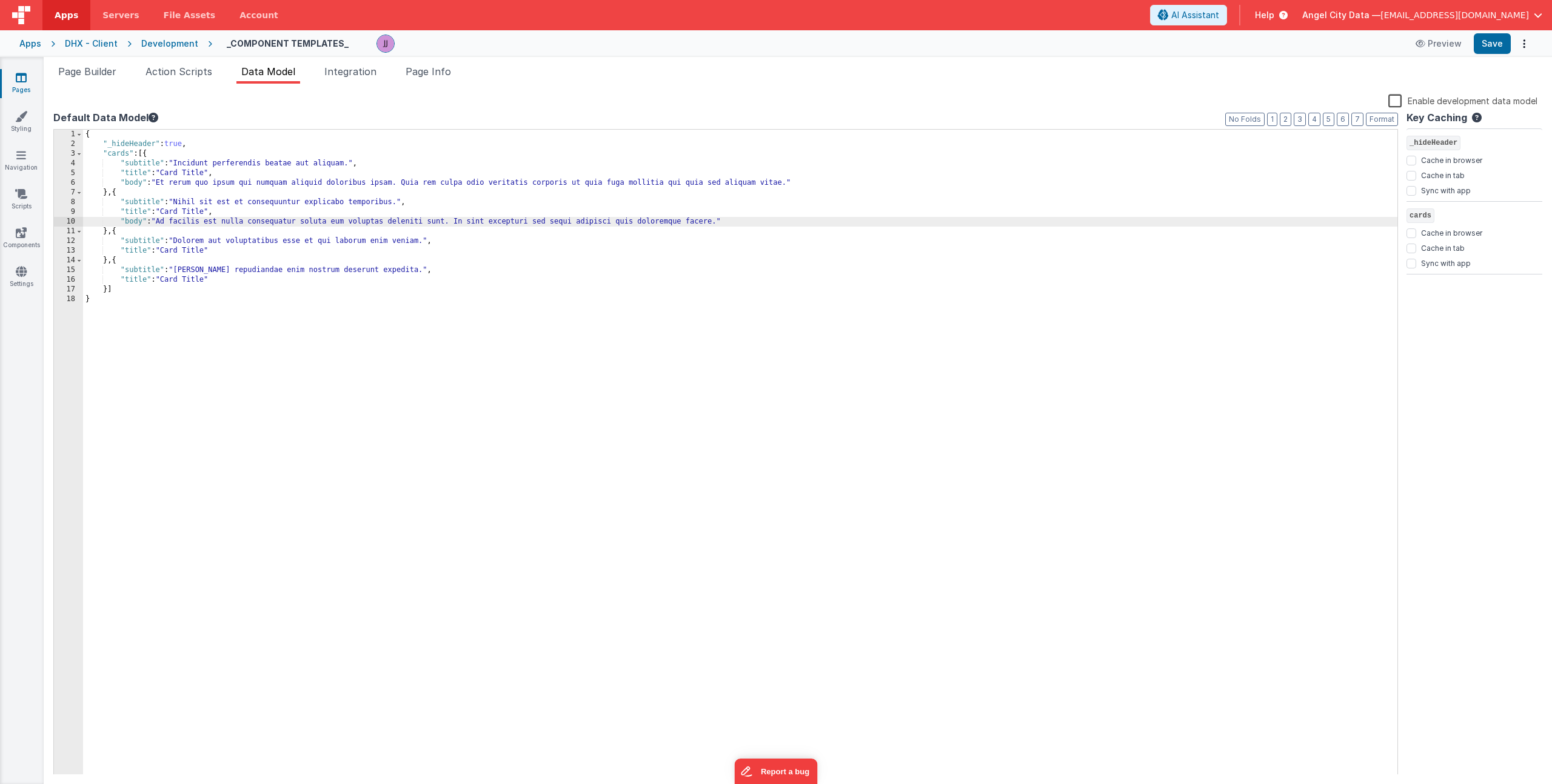
click at [220, 252] on div "{ "_hideHeader" : true , "cards" : [{ "subtitle" : "Incidunt perferendis beatae…" at bounding box center [740, 462] width 1314 height 665
click at [232, 289] on div "{ "_hideHeader" : true , "cards" : [{ "subtitle" : "Incidunt perferendis beatae…" at bounding box center [740, 462] width 1314 height 665
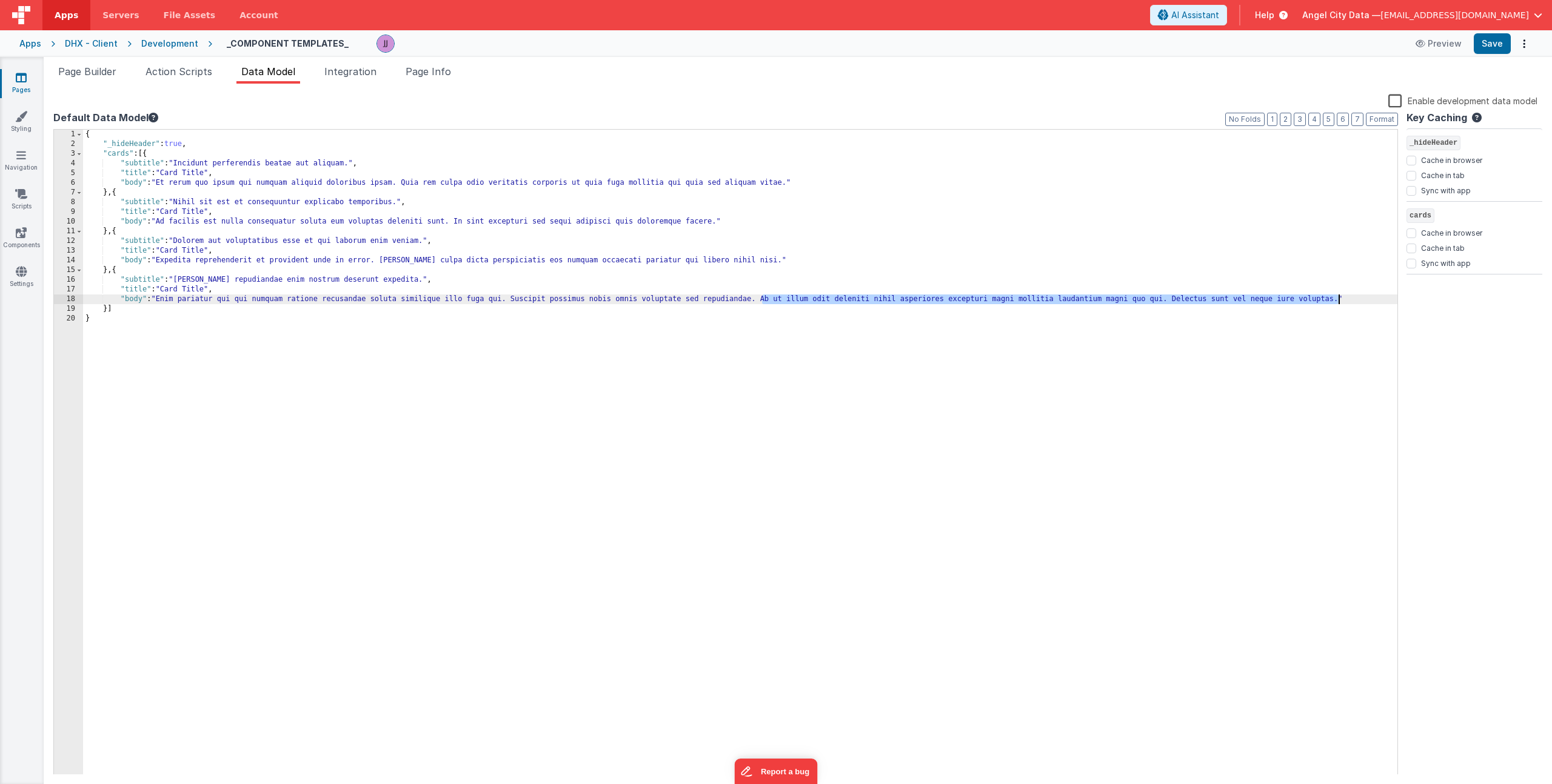
drag, startPoint x: 792, startPoint y: 300, endPoint x: 1336, endPoint y: 297, distance: 544.0
click at [1336, 297] on div "{ "_hideHeader" : true , "cards" : [{ "subtitle" : "Incidunt perferendis beatae…" at bounding box center [740, 462] width 1314 height 665
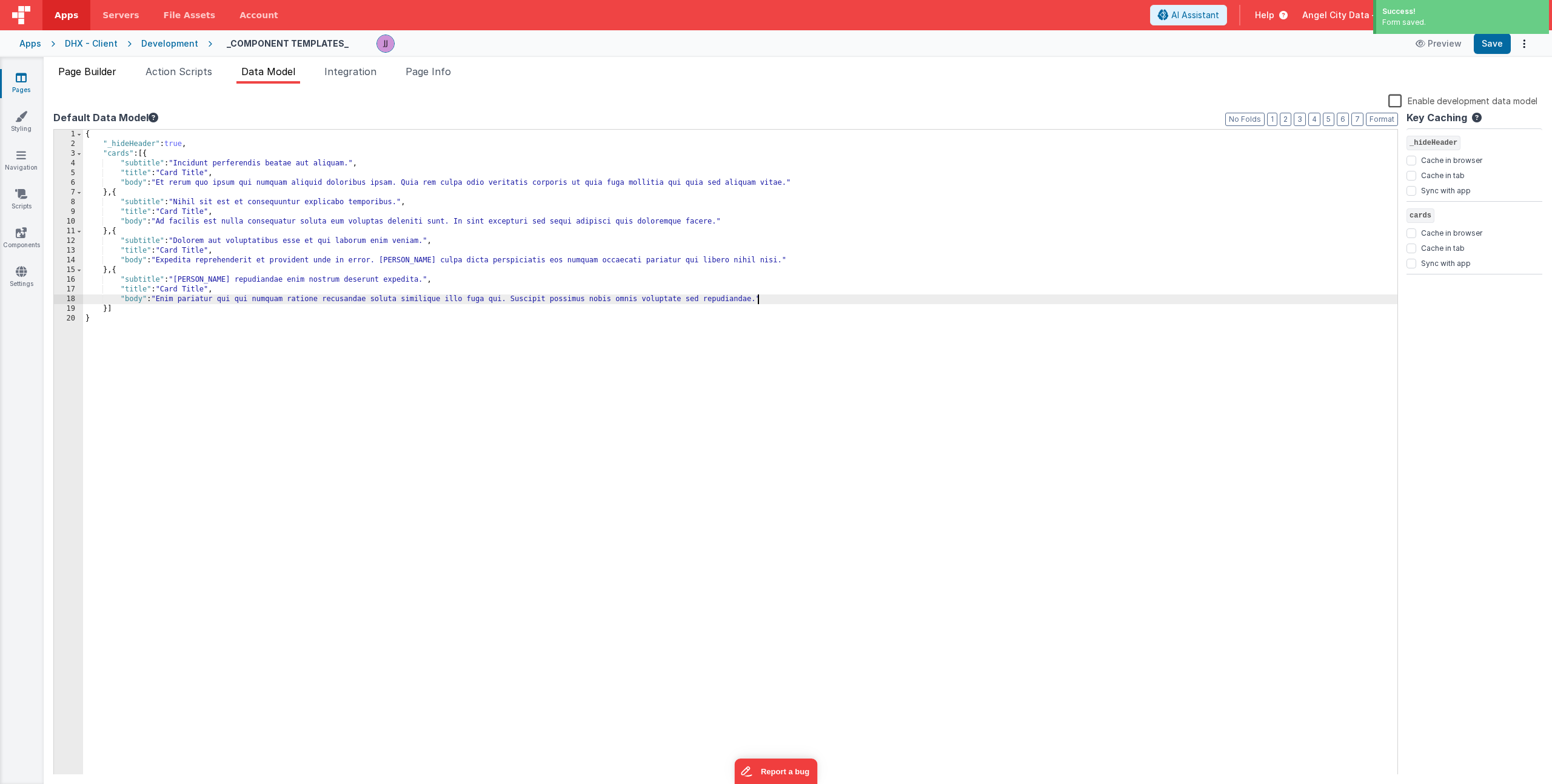
click at [103, 69] on span "Page Builder" at bounding box center [87, 71] width 58 height 12
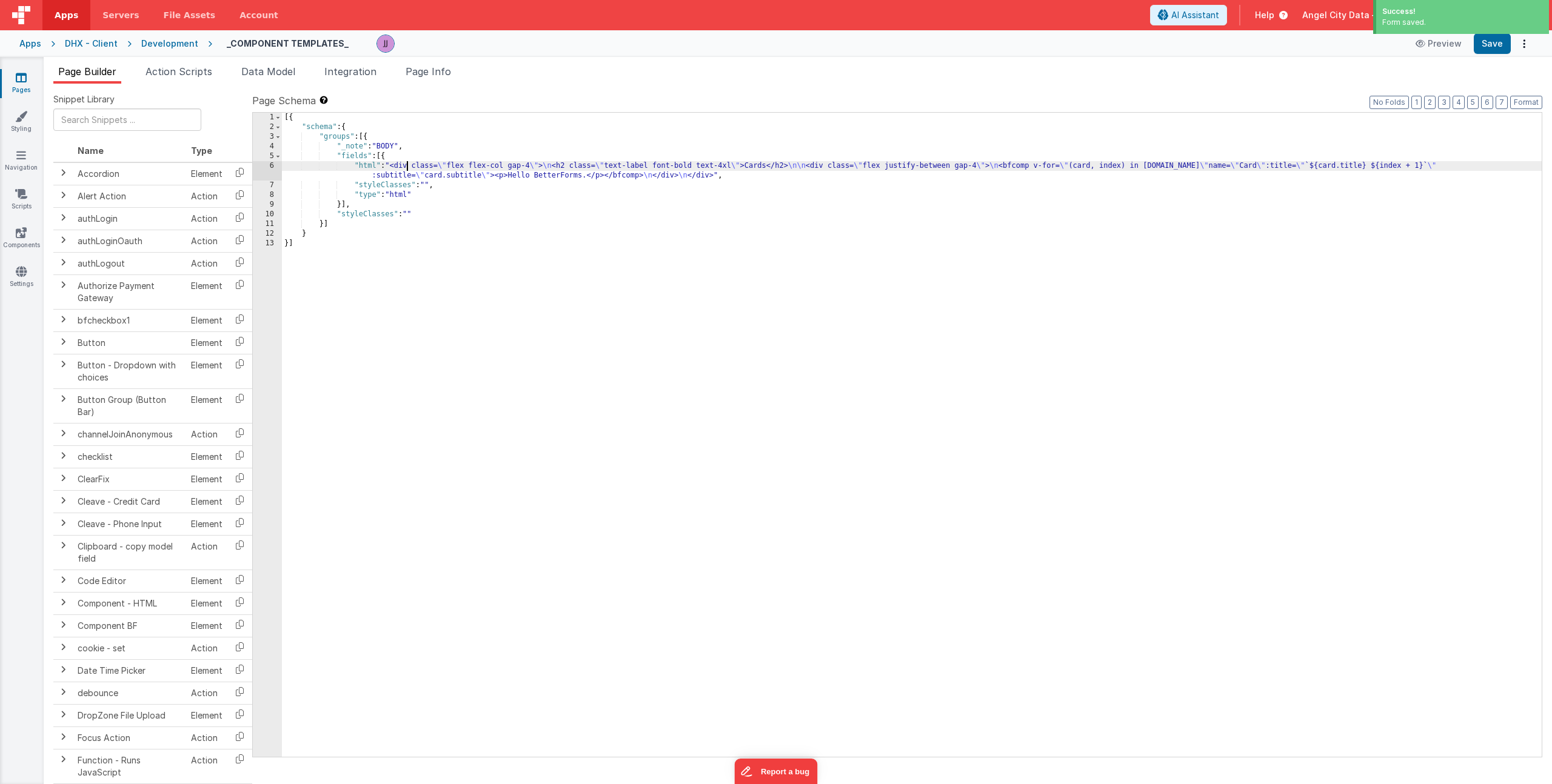
click at [408, 171] on div "[{ "schema" : { "groups" : [{ "_note" : "BODY" , "fields" : [{ "html" : "<div c…" at bounding box center [912, 444] width 1260 height 664
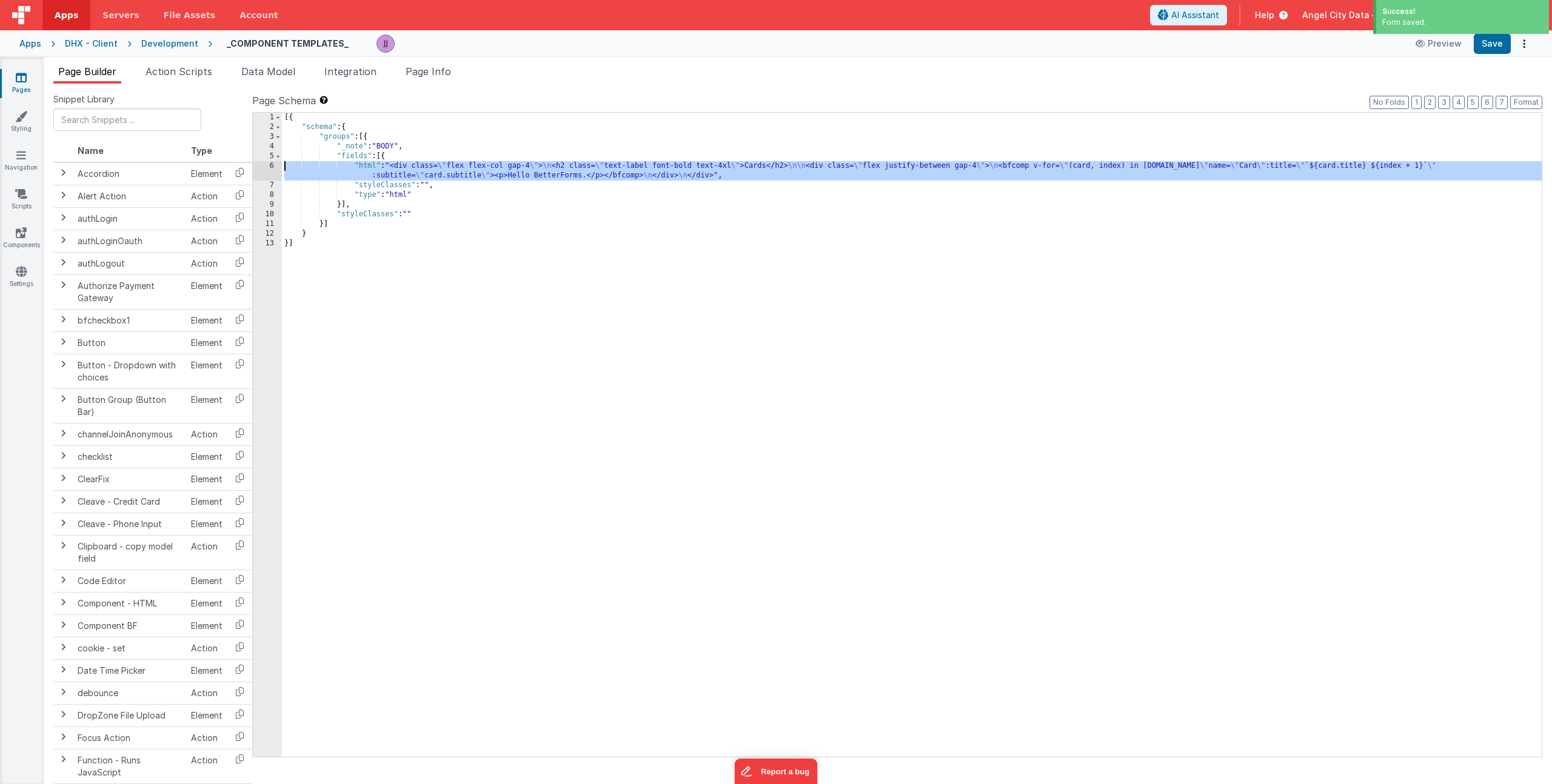
click at [262, 169] on div "6" at bounding box center [268, 171] width 29 height 19
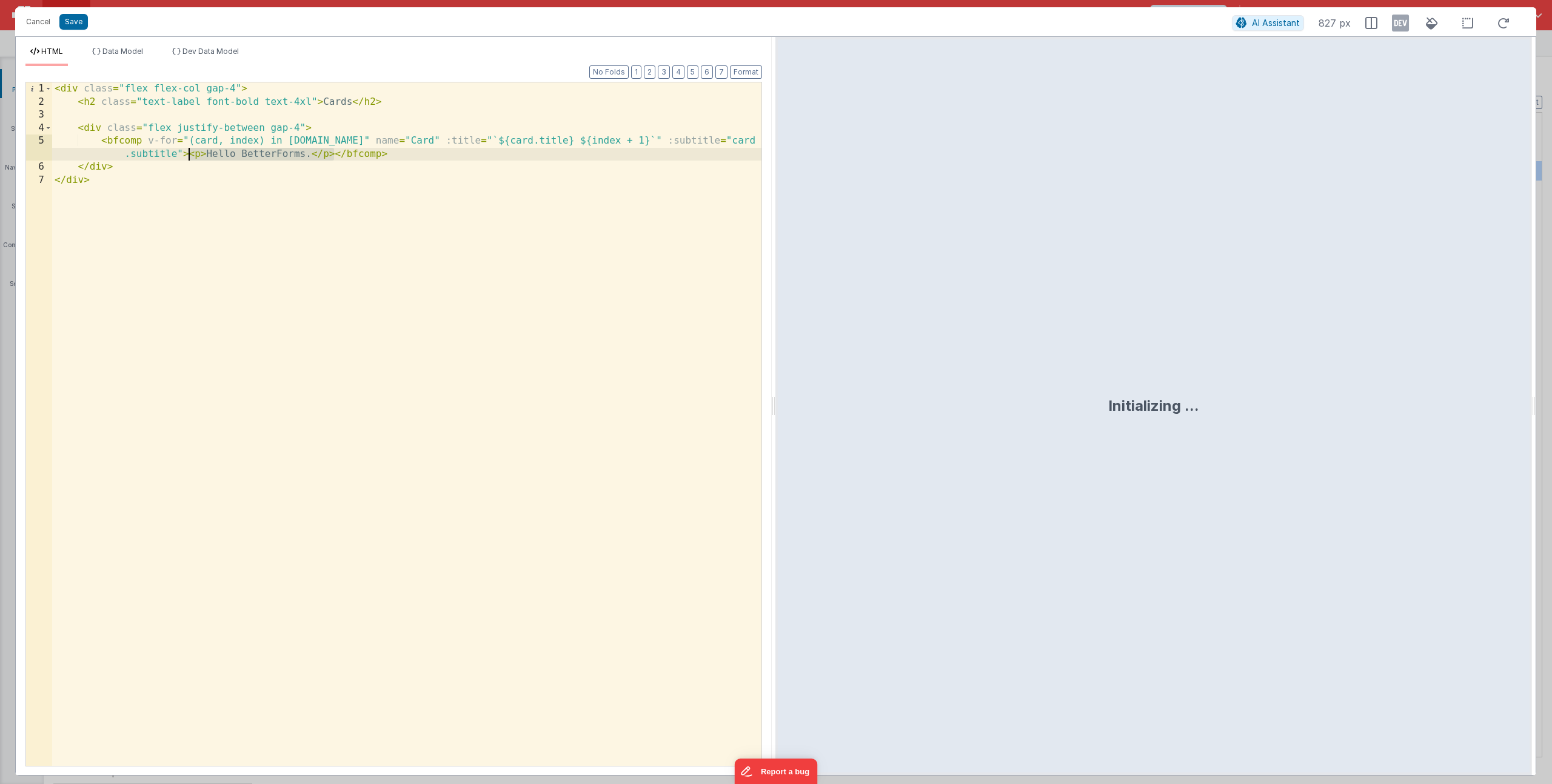
drag, startPoint x: 334, startPoint y: 156, endPoint x: 187, endPoint y: 153, distance: 147.0
click at [187, 153] on div "< div class = "flex flex-col gap-4" > < h2 class = "text-label font-bold text-4…" at bounding box center [406, 437] width 709 height 710
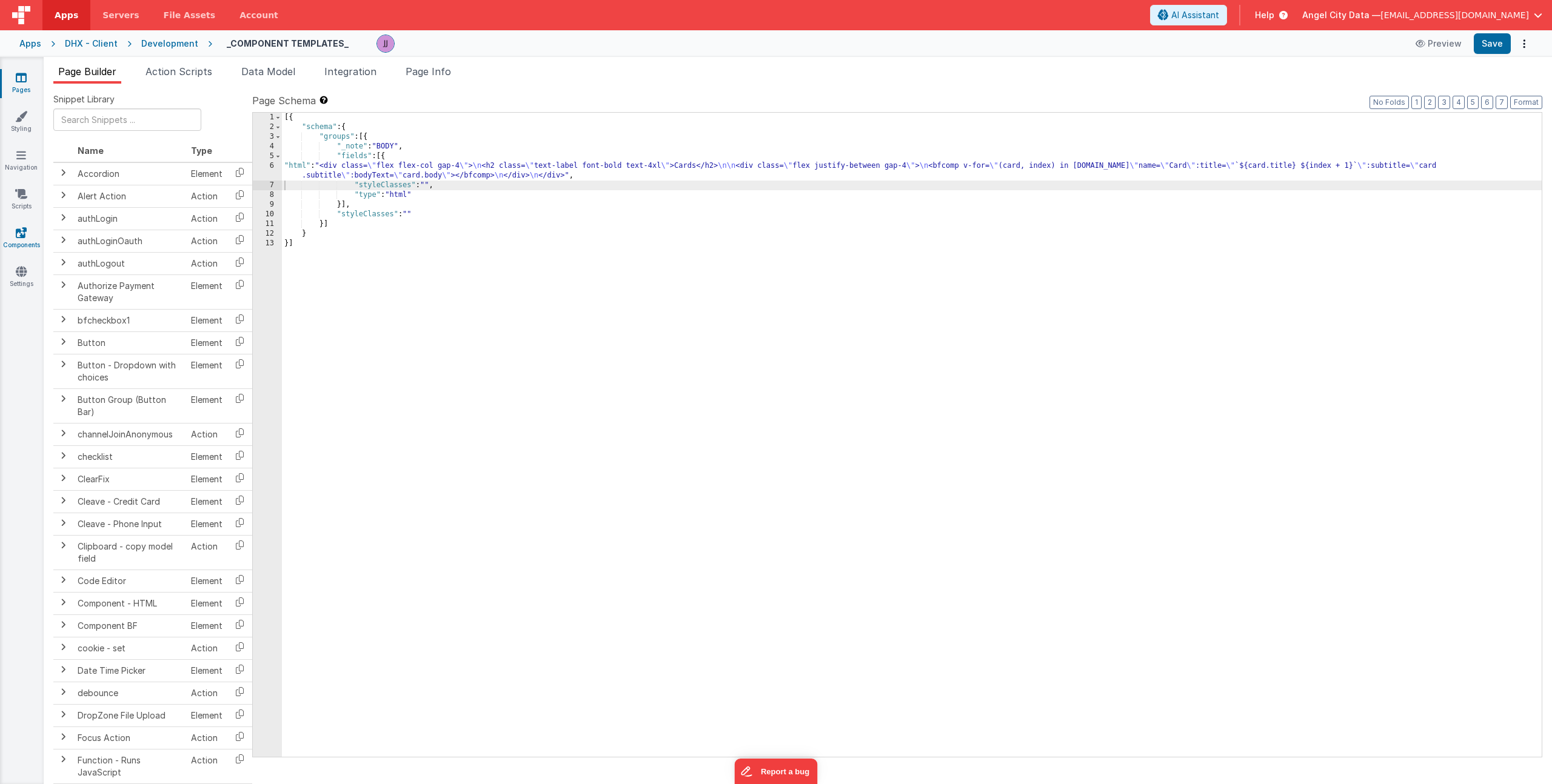
click at [29, 235] on link "Components" at bounding box center [21, 239] width 43 height 24
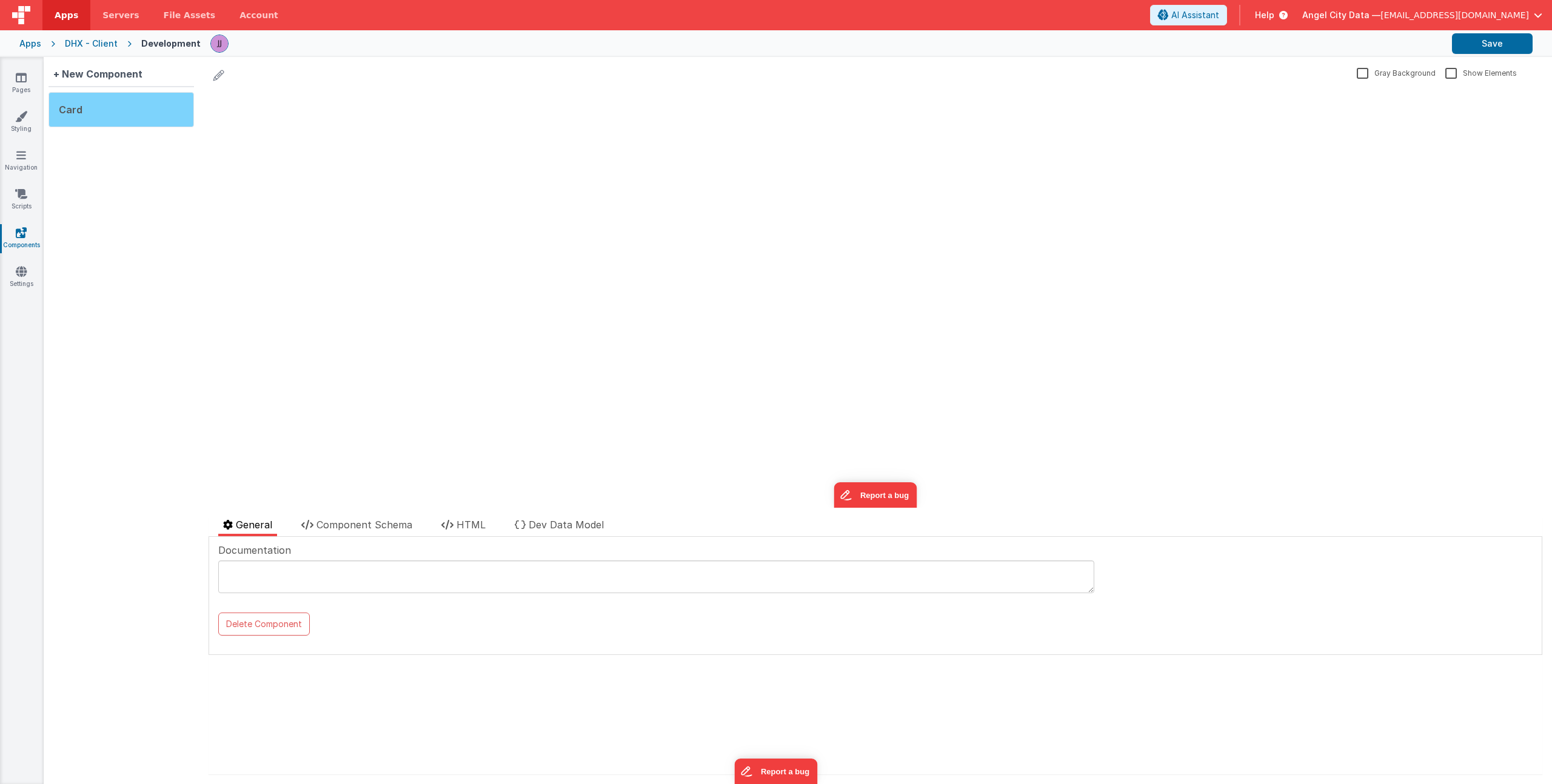
click at [108, 111] on div "Card" at bounding box center [122, 110] width 146 height 35
click at [468, 531] on li "HTML" at bounding box center [463, 526] width 54 height 18
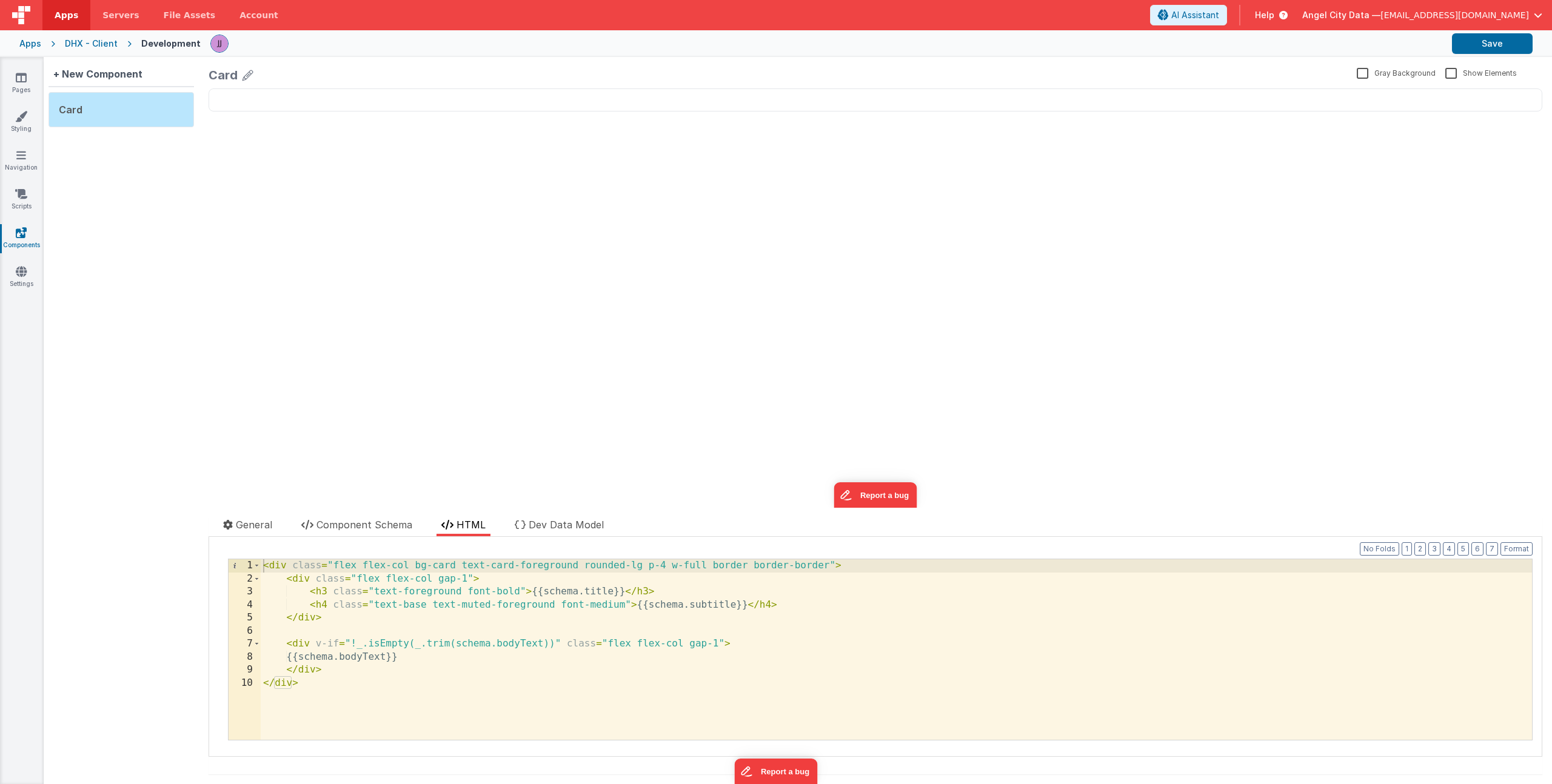
click at [718, 645] on div "< div class = "flex flex-col bg-card text-card-foreground rounded-lg p-4 w-full…" at bounding box center [896, 662] width 1272 height 207
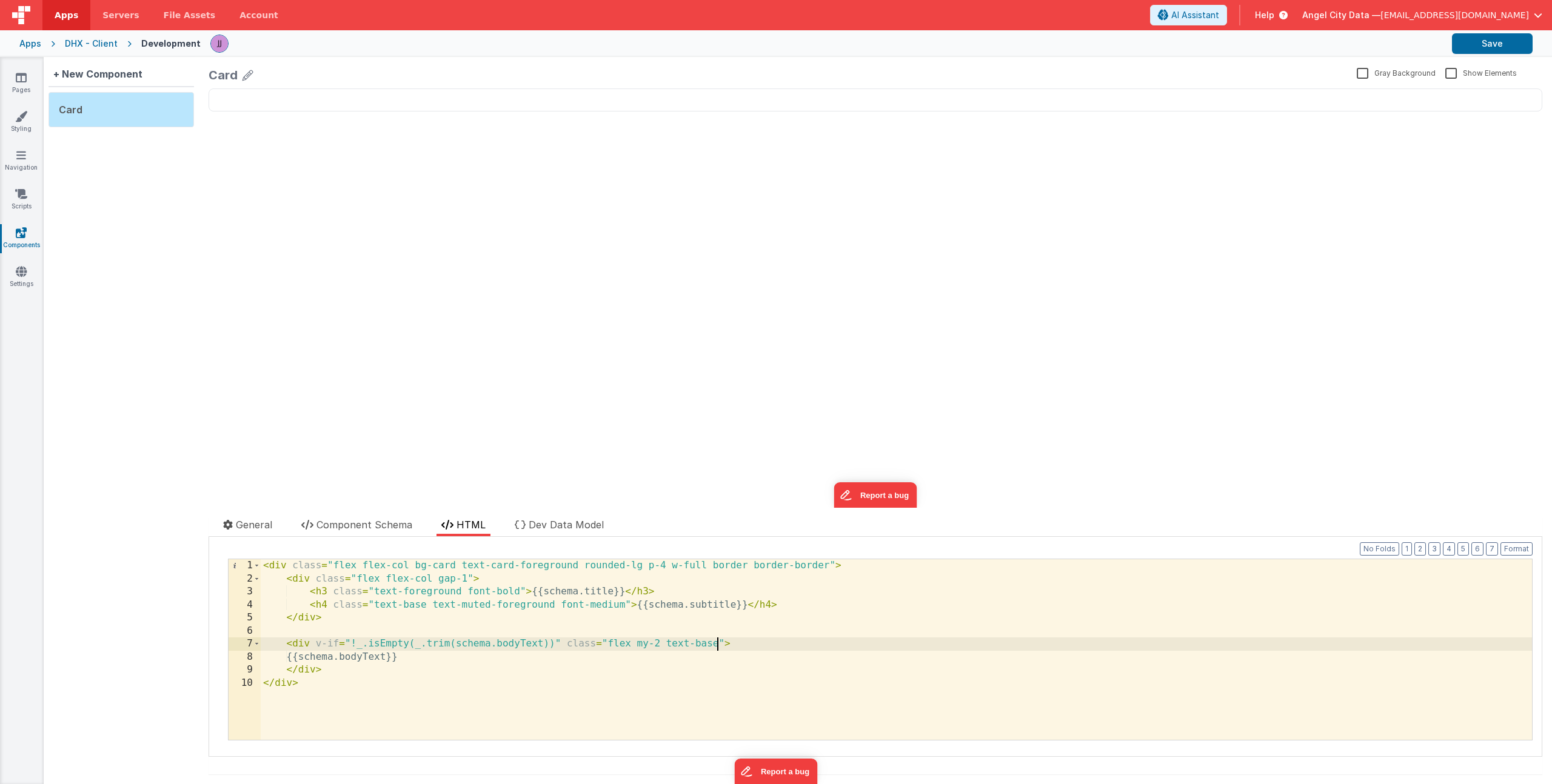
click at [413, 605] on div "< div class = "flex flex-col bg-card text-card-foreground rounded-lg p-4 w-full…" at bounding box center [896, 662] width 1272 height 207
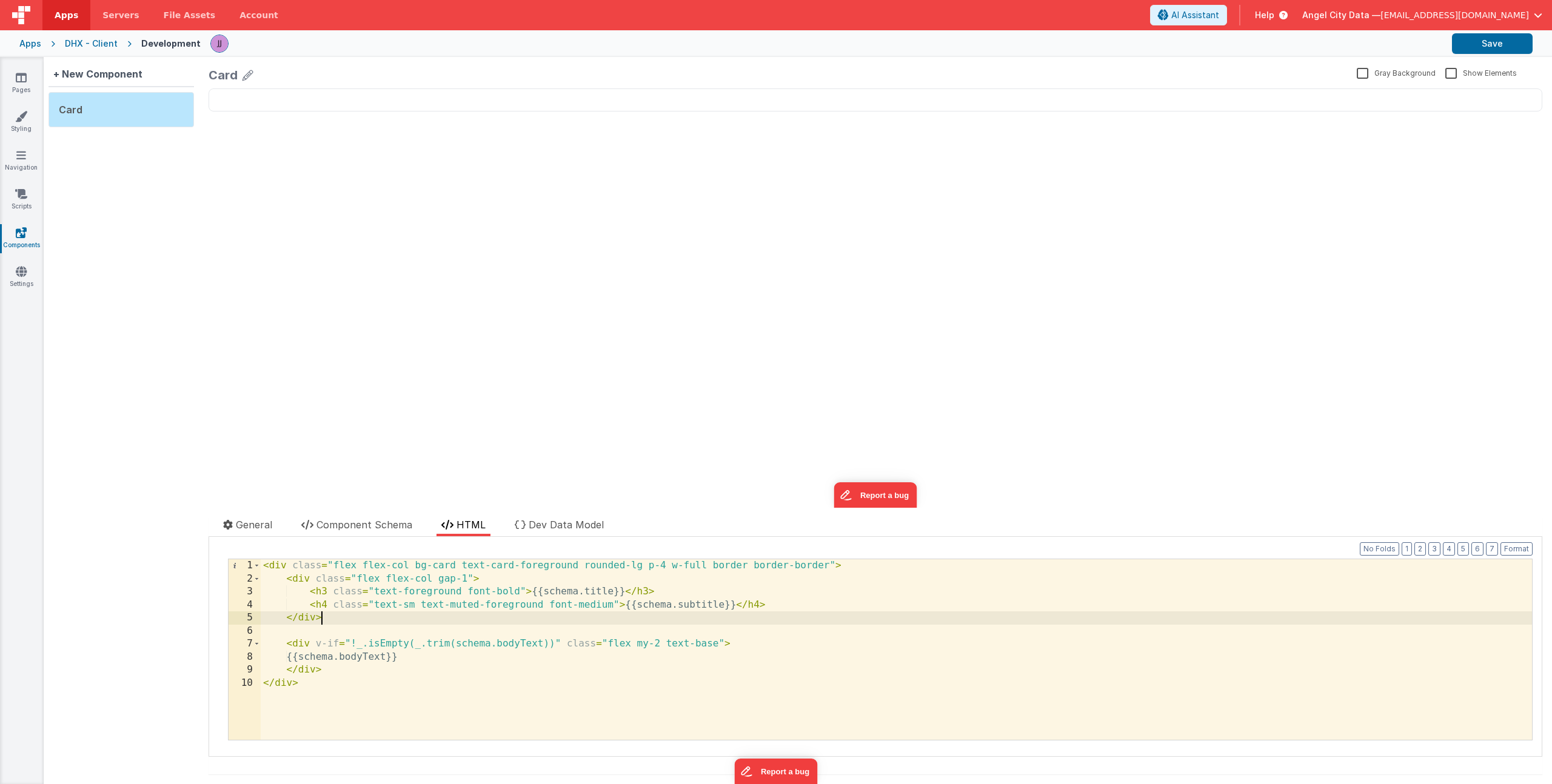
click at [429, 624] on div "< div class = "flex flex-col bg-card text-card-foreground rounded-lg p-4 w-full…" at bounding box center [896, 662] width 1272 height 207
click at [642, 645] on div "< div class = "flex flex-col bg-card text-card-foreground rounded-lg p-4 w-full…" at bounding box center [896, 662] width 1272 height 207
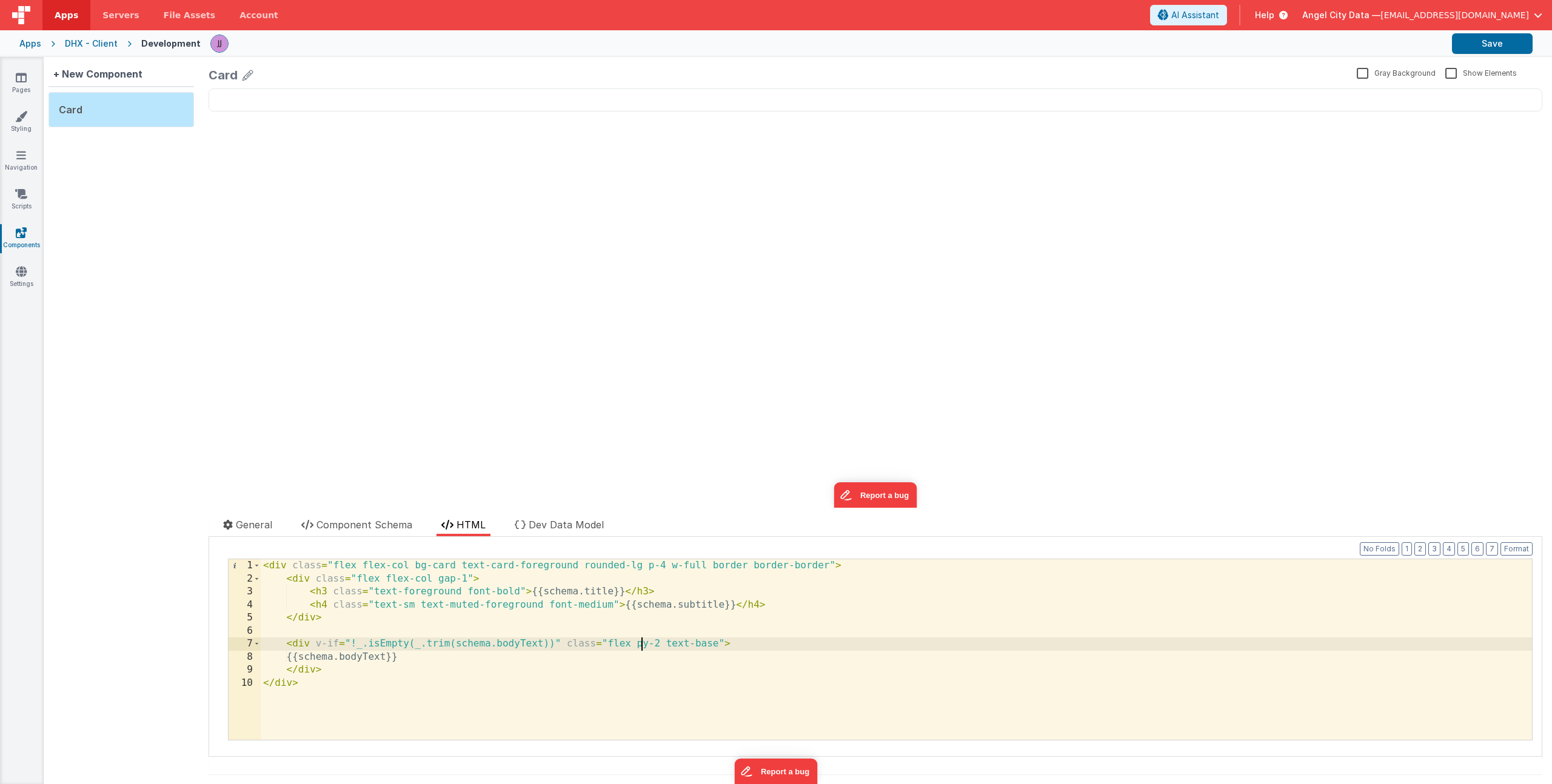
click at [312, 658] on div "< div class = "flex flex-col bg-card text-card-foreground rounded-lg p-4 w-full…" at bounding box center [896, 662] width 1272 height 207
drag, startPoint x: 667, startPoint y: 645, endPoint x: 716, endPoint y: 641, distance: 49.2
click at [716, 641] on div "< div class = "flex flex-col bg-card text-card-foreground rounded-lg p-4 w-full…" at bounding box center [896, 662] width 1272 height 207
click at [337, 658] on div "< div class = "flex flex-col bg-card text-card-foreground rounded-lg p-4 w-full…" at bounding box center [896, 662] width 1272 height 207
